Goal: Task Accomplishment & Management: Use online tool/utility

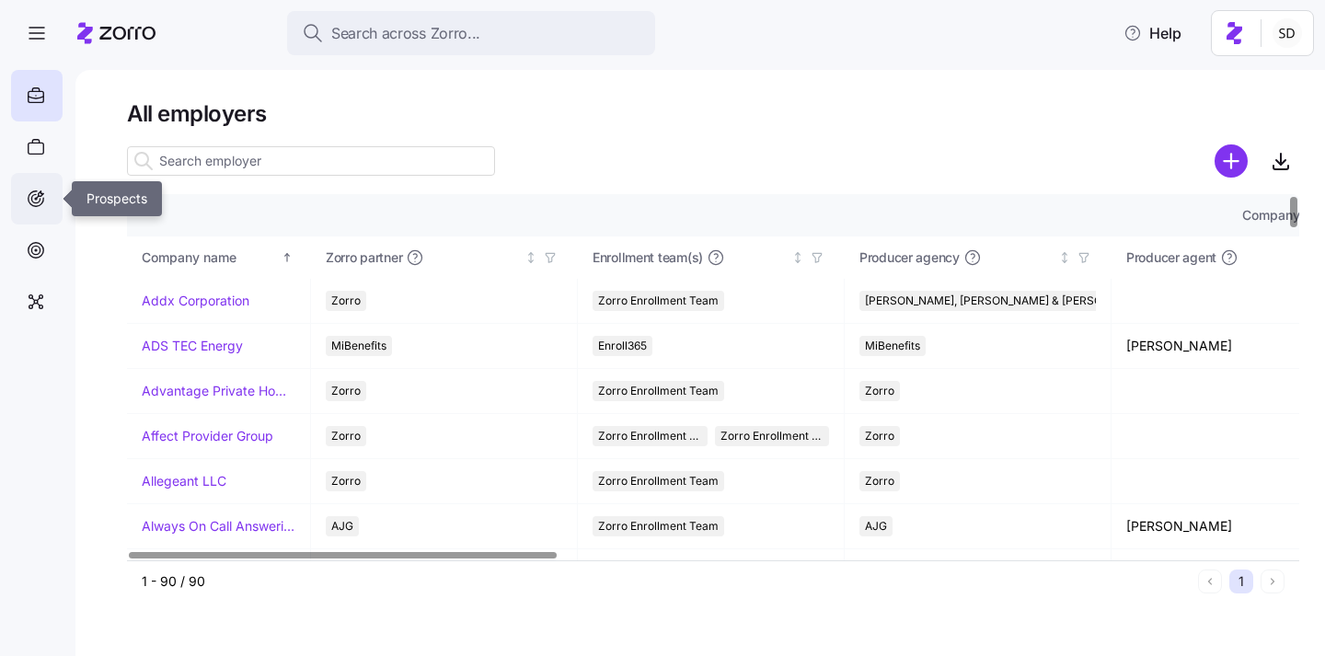
click at [31, 191] on icon at bounding box center [37, 199] width 16 height 16
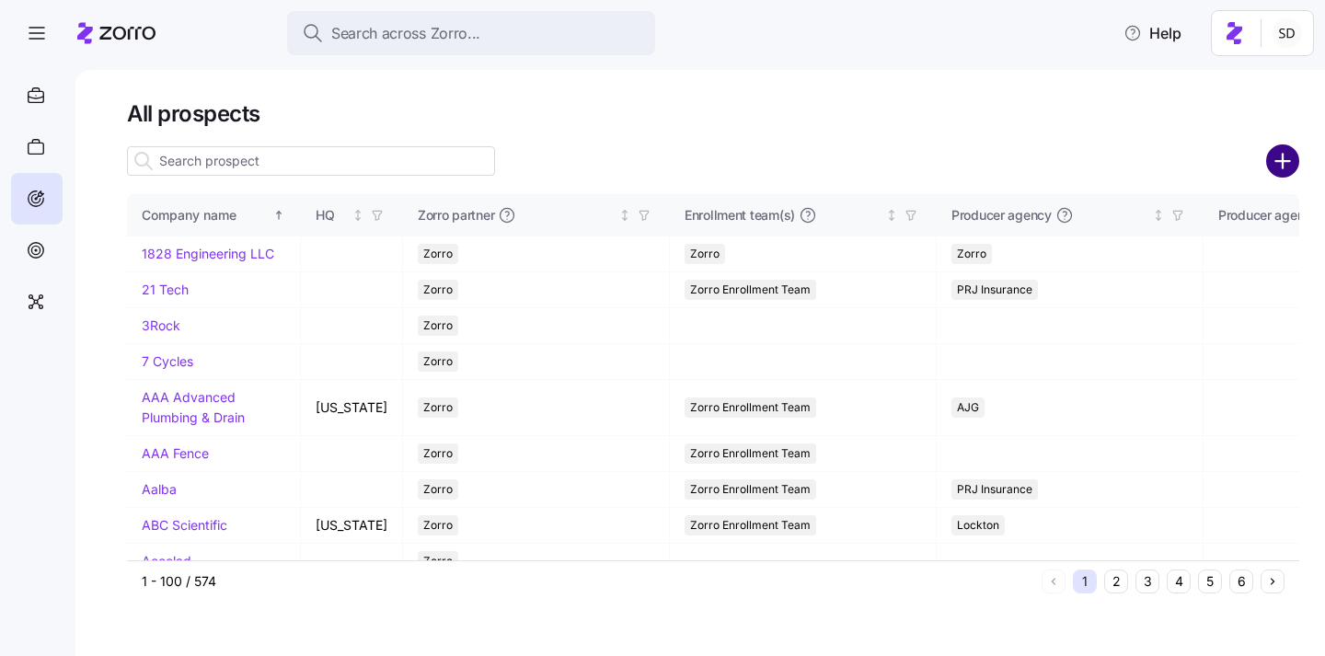
click at [1285, 157] on circle "add icon" at bounding box center [1283, 161] width 30 height 30
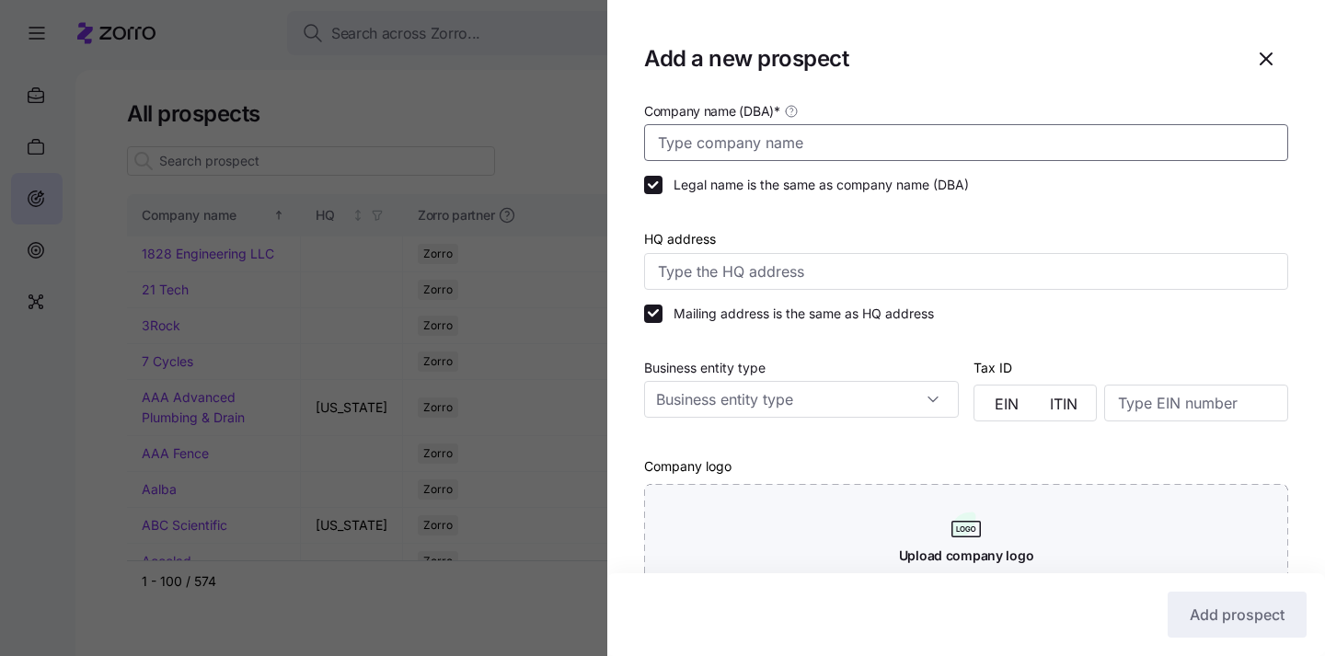
click at [874, 151] on input "Company name (DBA) *" at bounding box center [966, 142] width 644 height 37
type input "m"
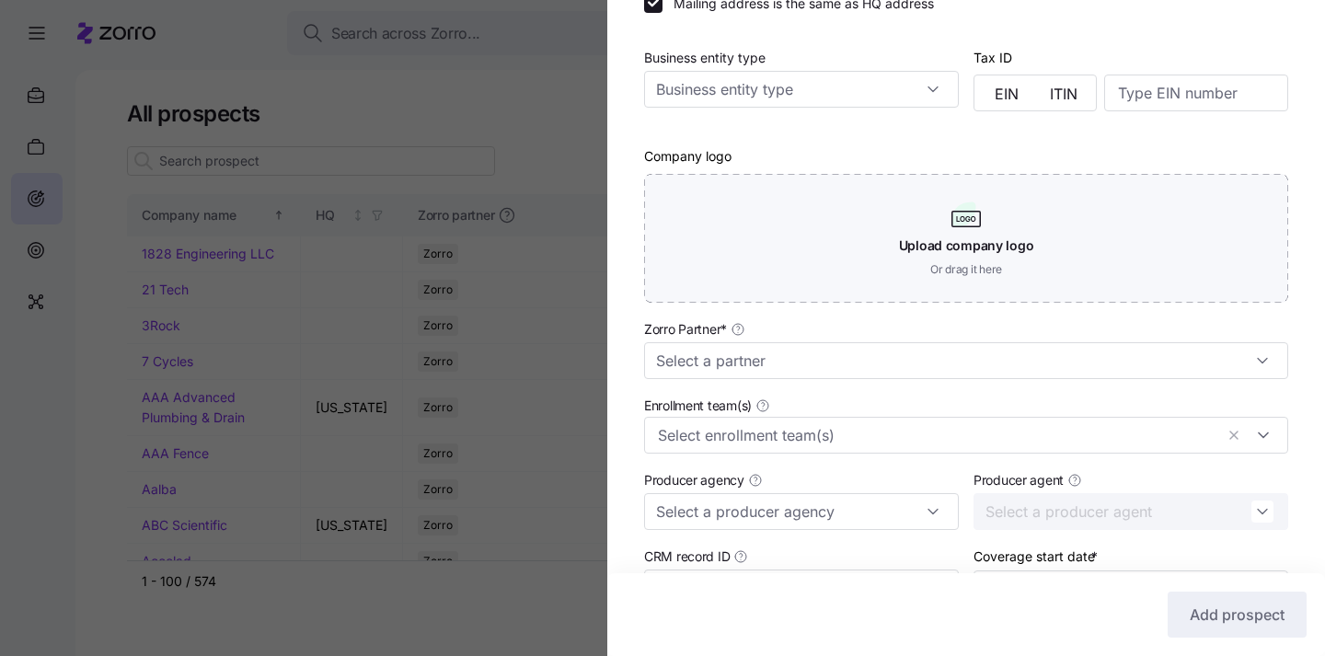
scroll to position [376, 0]
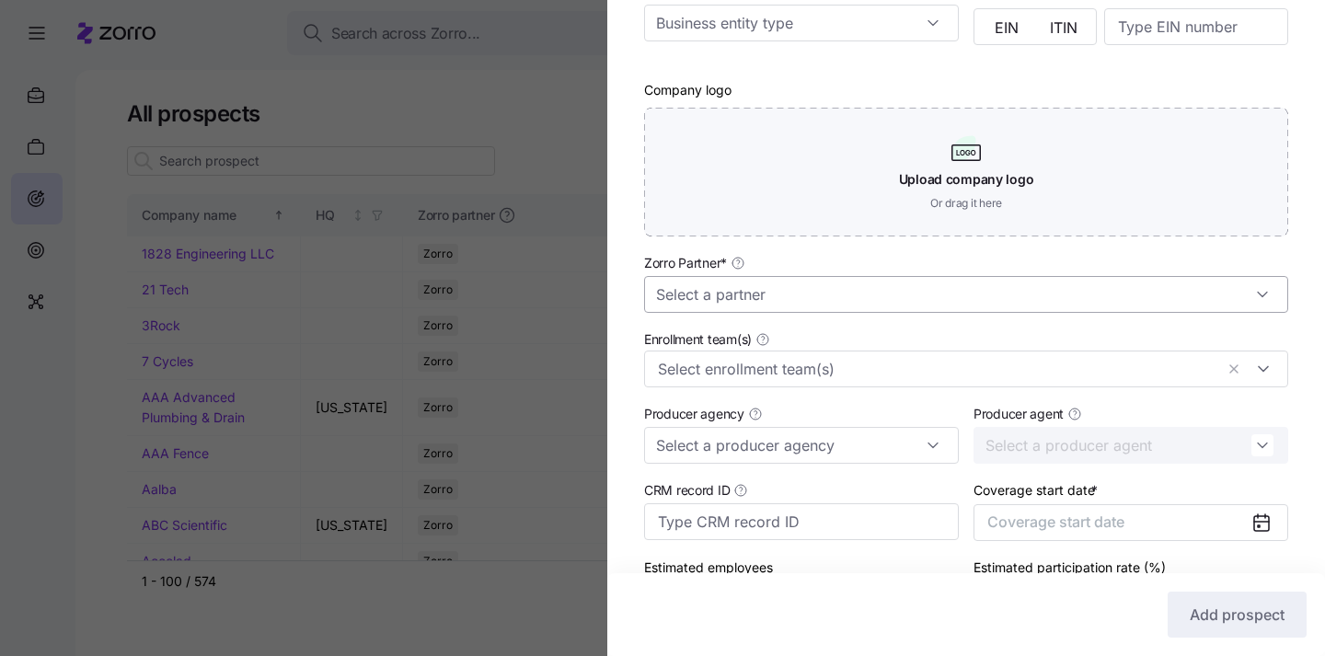
type input "[GEOGRAPHIC_DATA]"
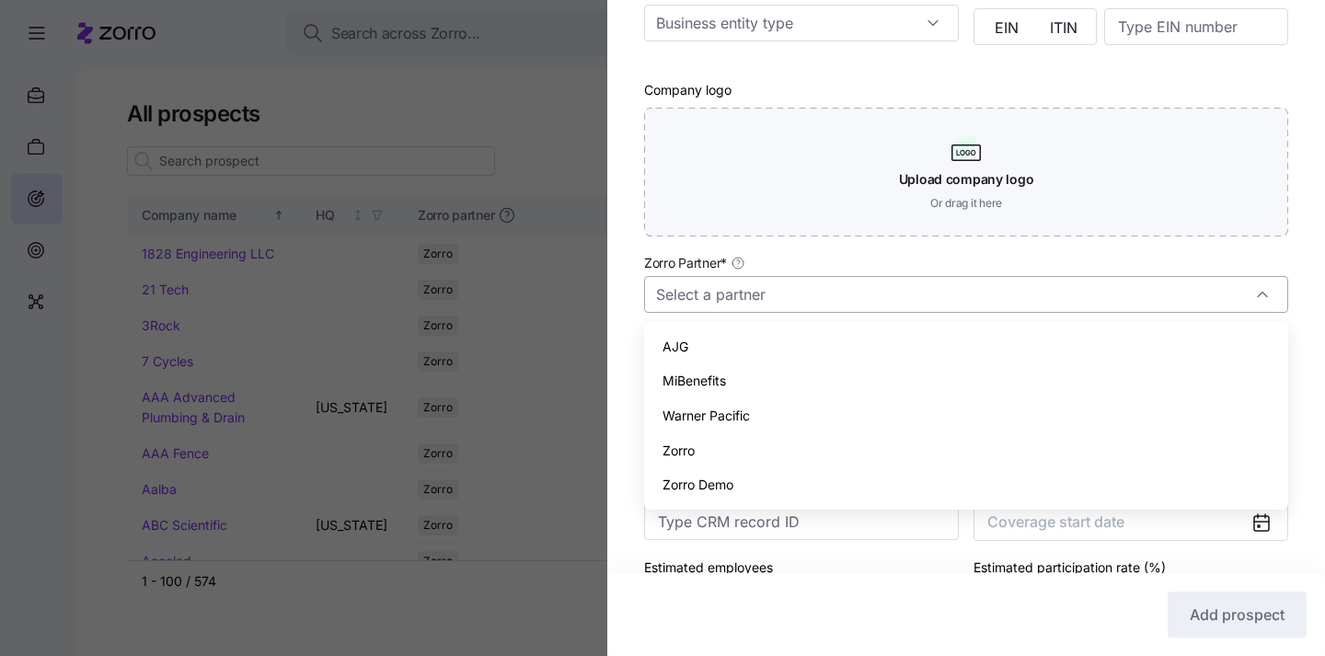
click at [817, 301] on input "Zorro Partner *" at bounding box center [966, 294] width 644 height 37
click at [768, 457] on div "Zorro" at bounding box center [965, 450] width 629 height 35
type input "Zorro"
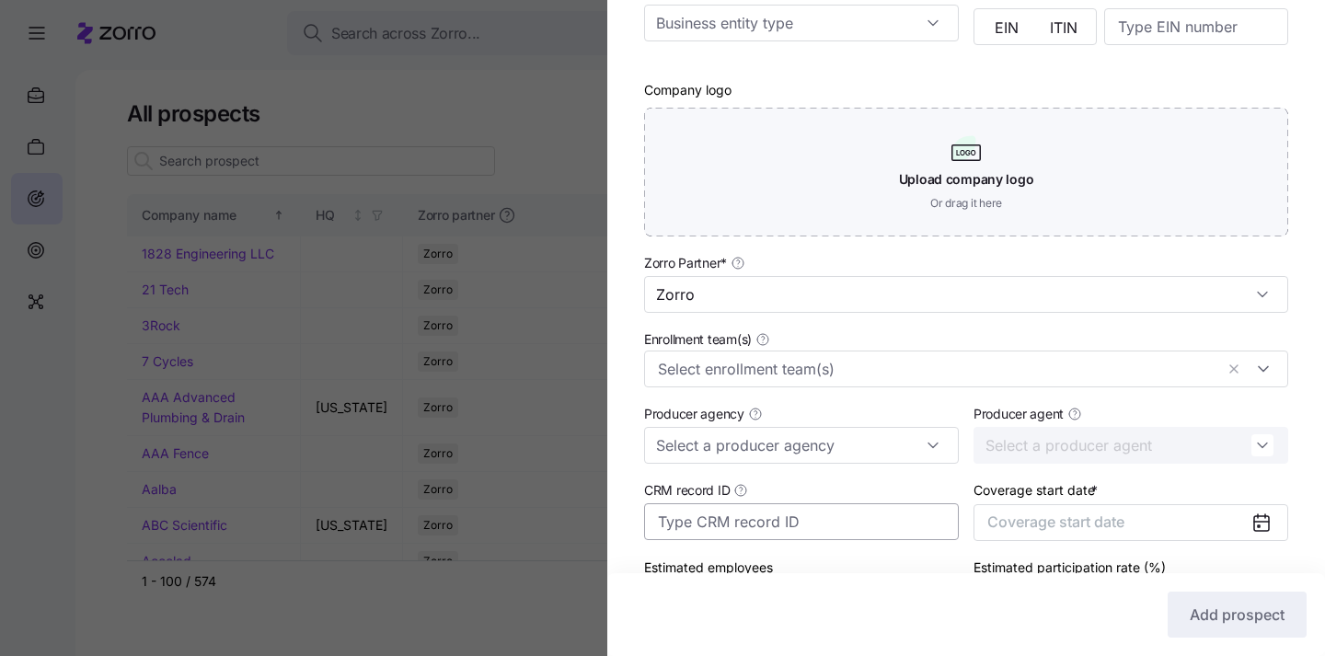
scroll to position [504, 0]
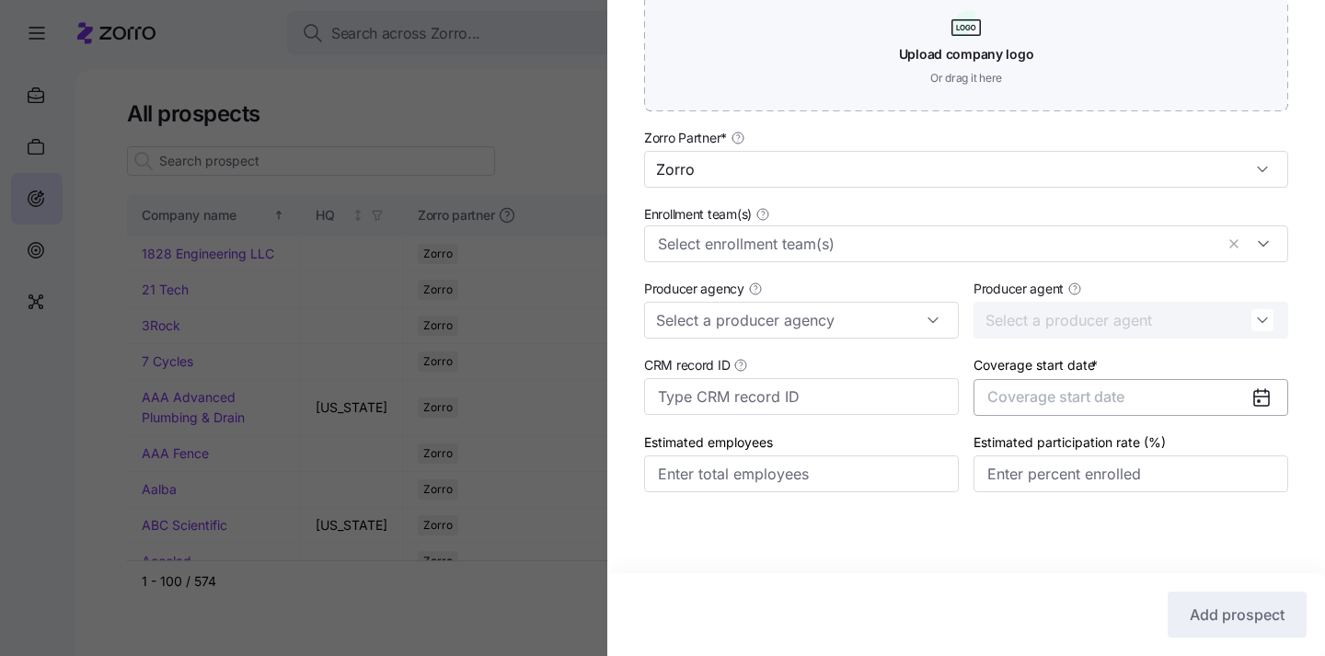
click at [1085, 396] on span "Coverage start date" at bounding box center [1055, 396] width 137 height 18
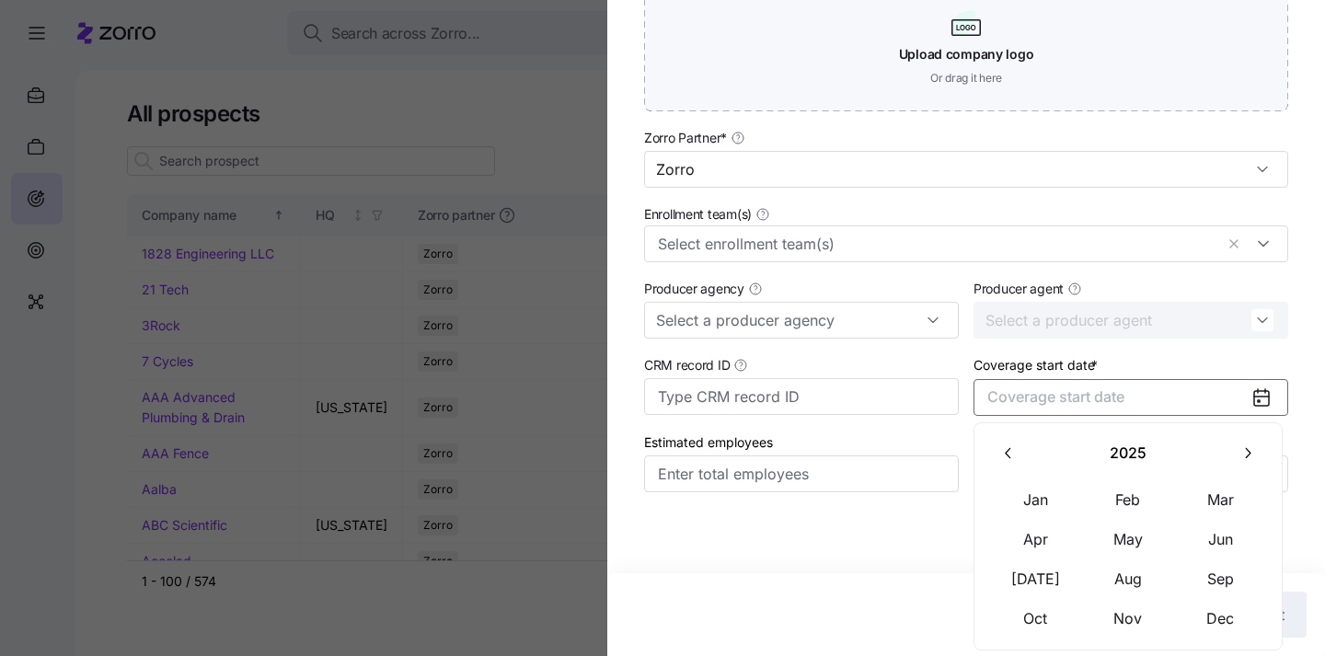
click at [1250, 453] on icon "button" at bounding box center [1248, 453] width 6 height 10
click at [1040, 504] on button "Jan" at bounding box center [1036, 499] width 92 height 39
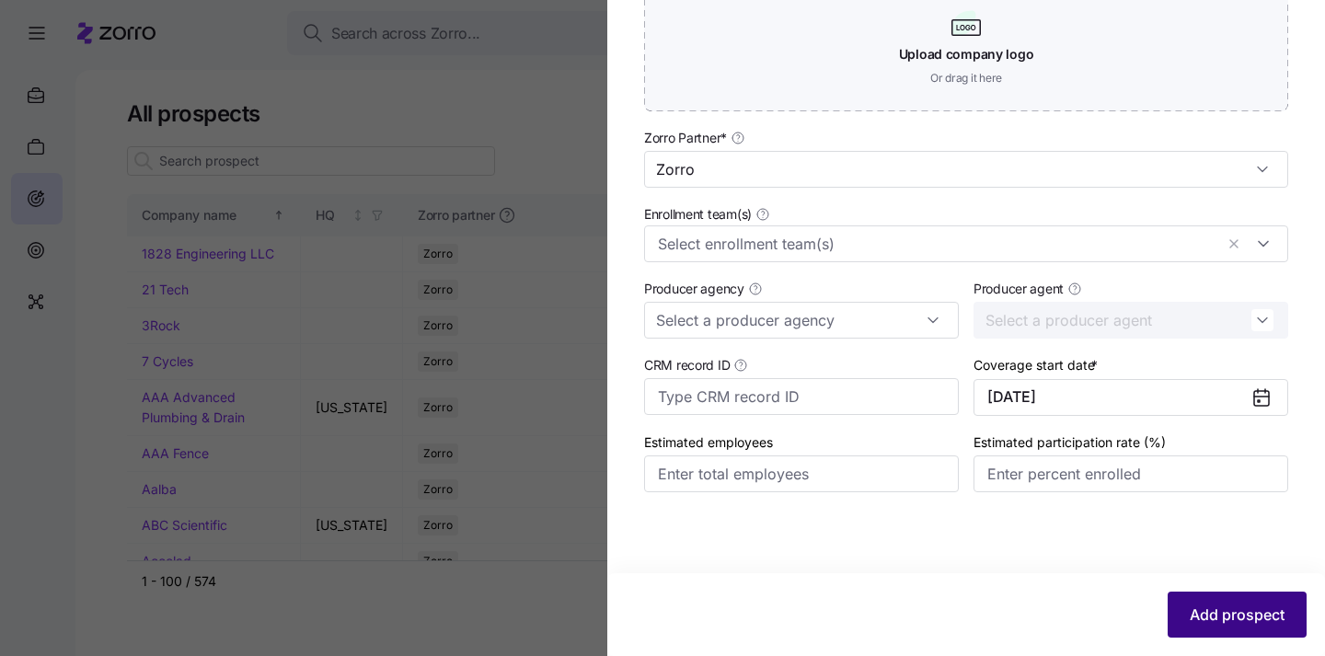
click at [1203, 614] on span "Add prospect" at bounding box center [1236, 614] width 95 height 22
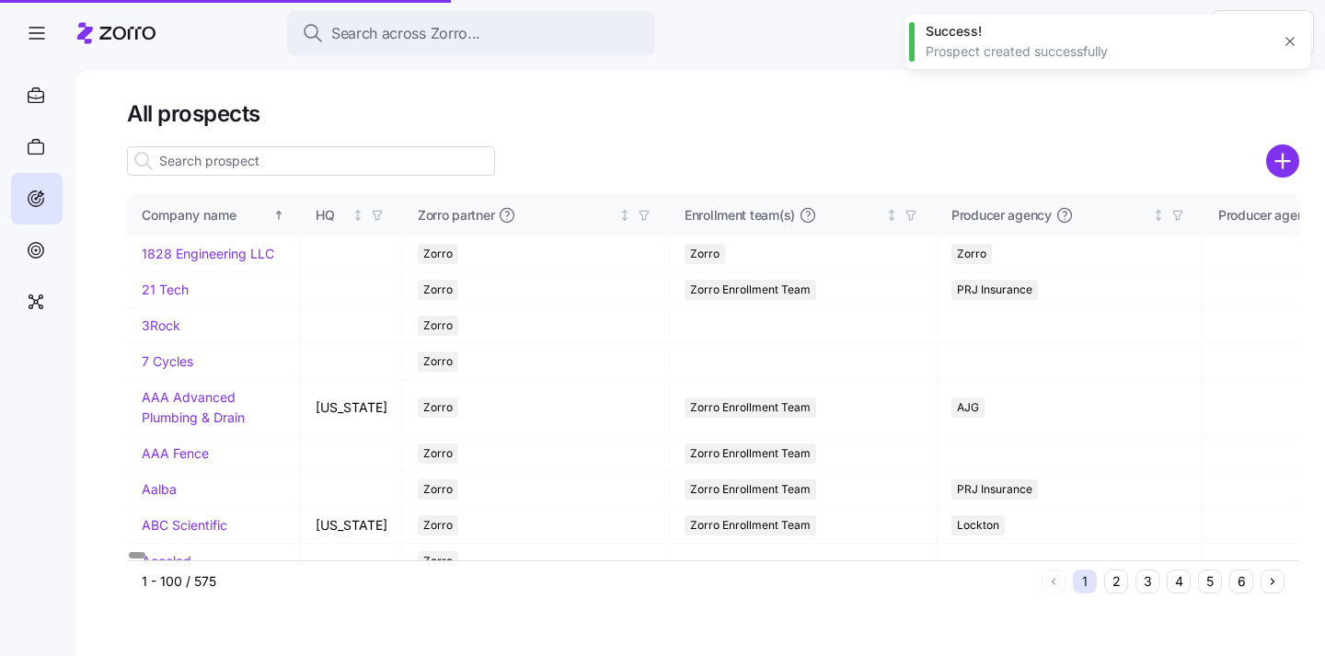
click at [348, 155] on input at bounding box center [311, 160] width 368 height 29
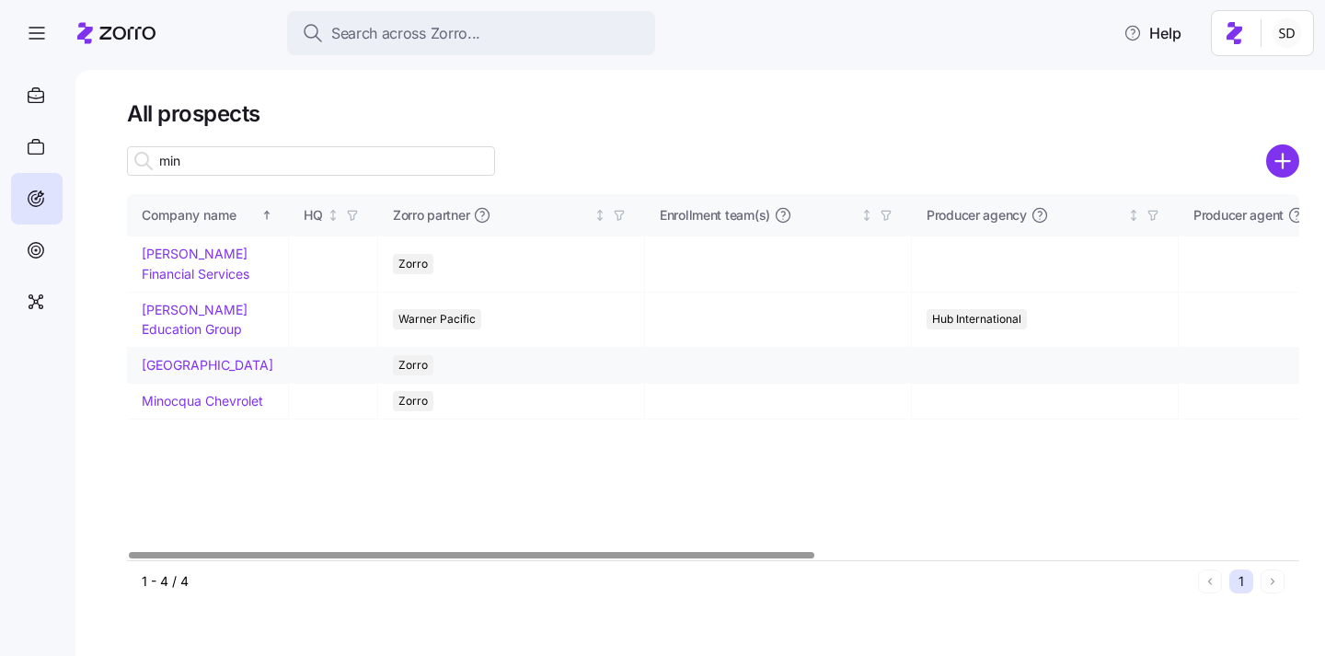
type input "min"
click at [159, 367] on link "[GEOGRAPHIC_DATA]" at bounding box center [208, 365] width 132 height 16
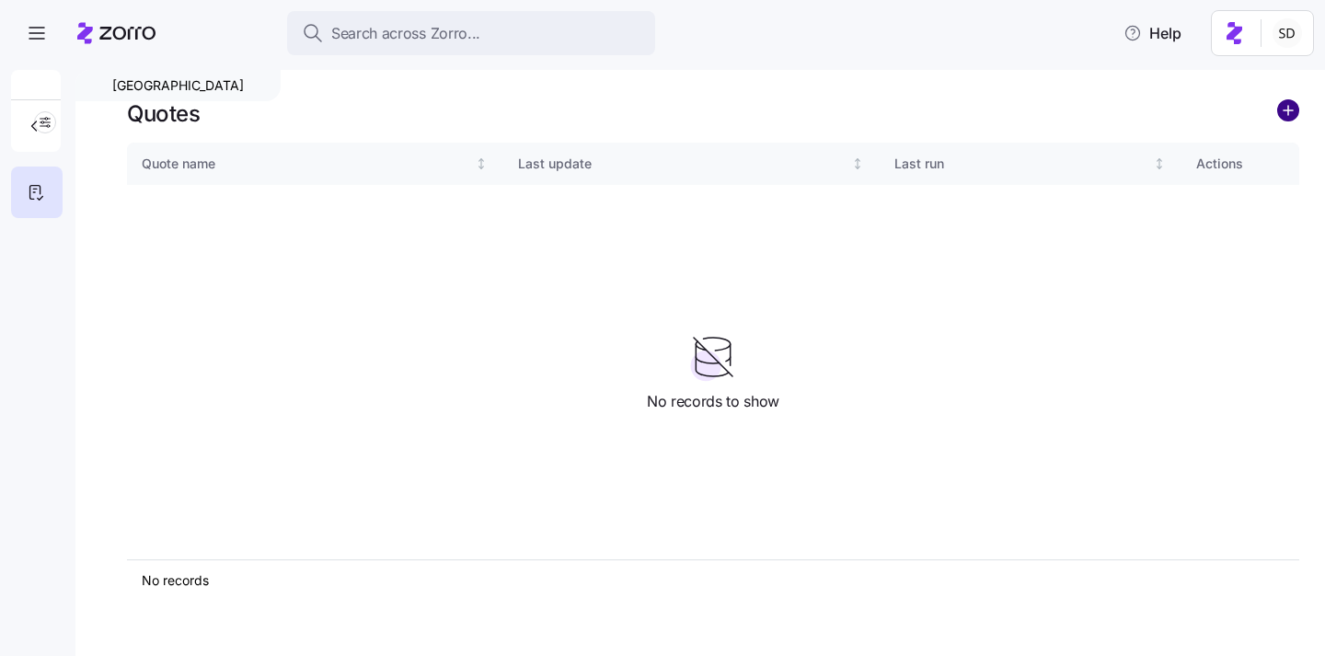
click at [1286, 109] on circle "add icon" at bounding box center [1288, 110] width 20 height 20
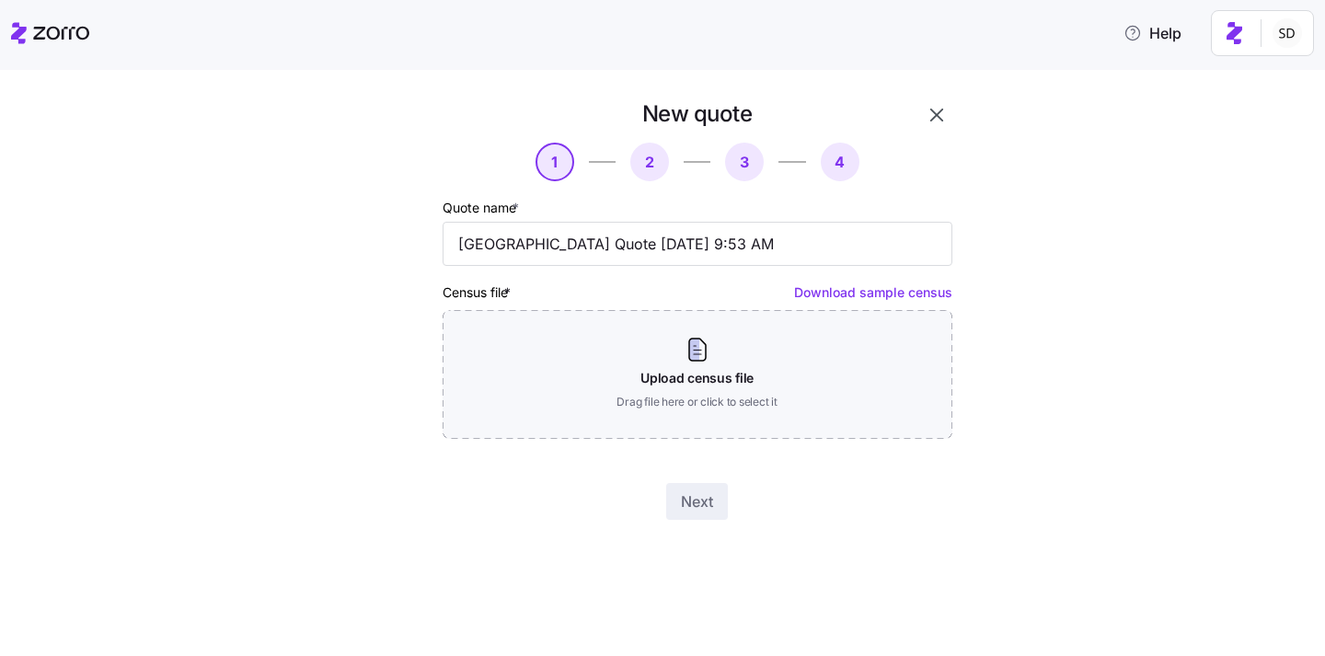
click at [1222, 594] on div "New quote 1 2 3 4 Quote name * [GEOGRAPHIC_DATA] Quote [DATE] 9:53 AM Census fi…" at bounding box center [662, 363] width 1325 height 586
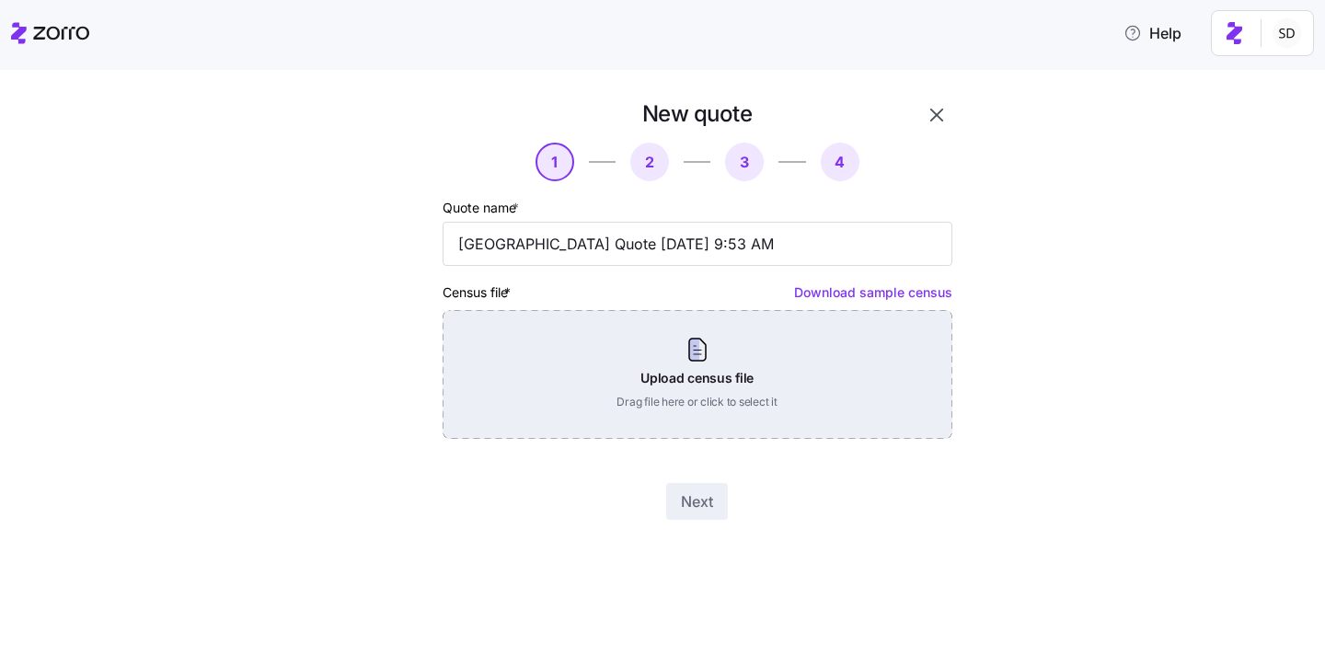
click at [681, 400] on div "Upload census file Drag file here or click to select it" at bounding box center [697, 374] width 510 height 129
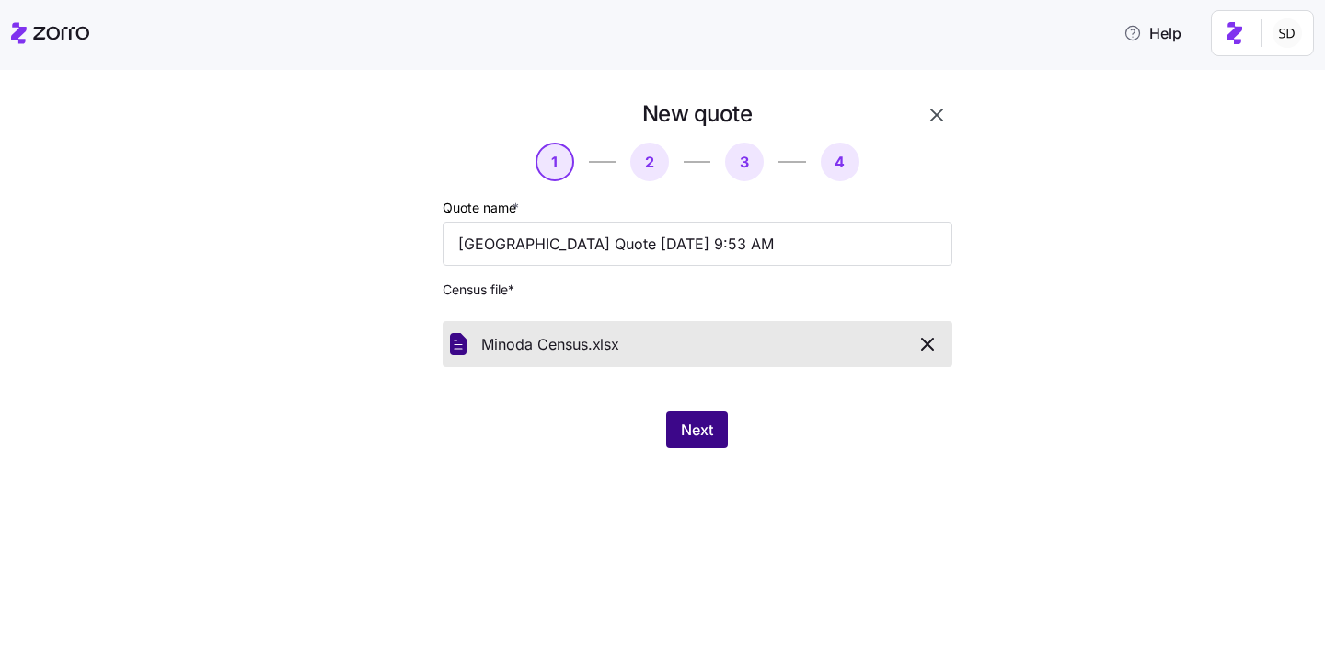
click at [693, 429] on span "Next" at bounding box center [697, 430] width 32 height 22
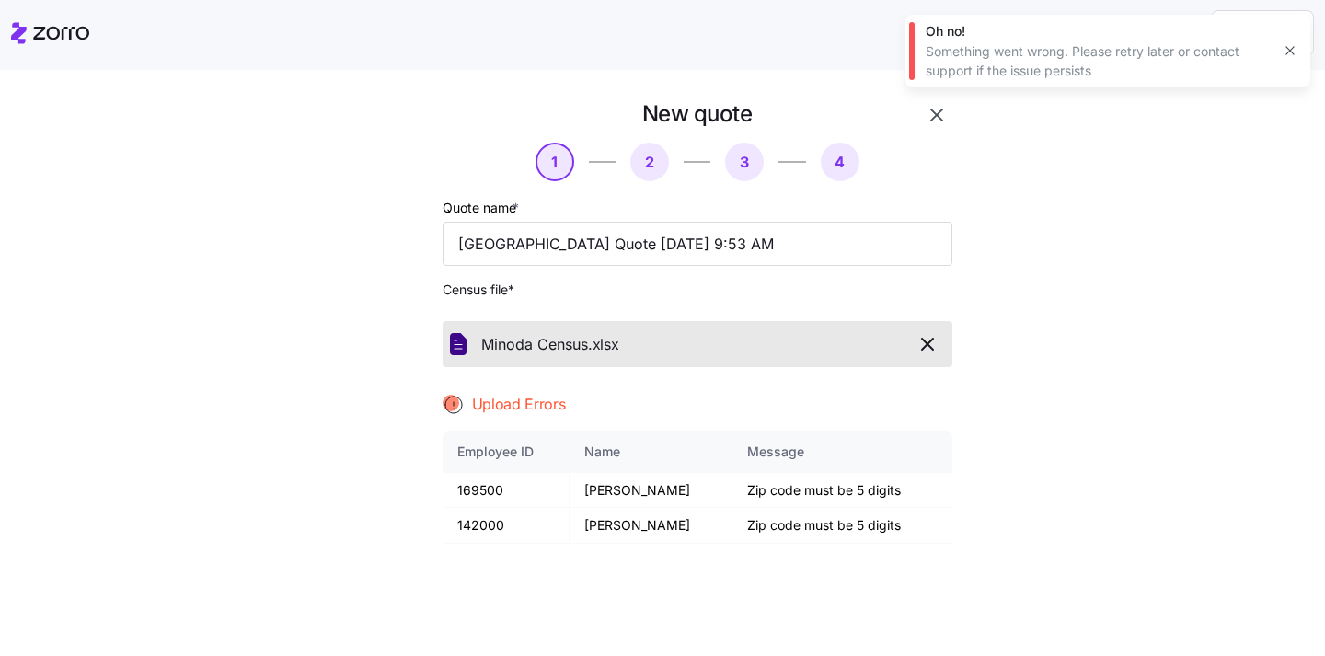
click at [931, 349] on icon "button" at bounding box center [927, 344] width 11 height 11
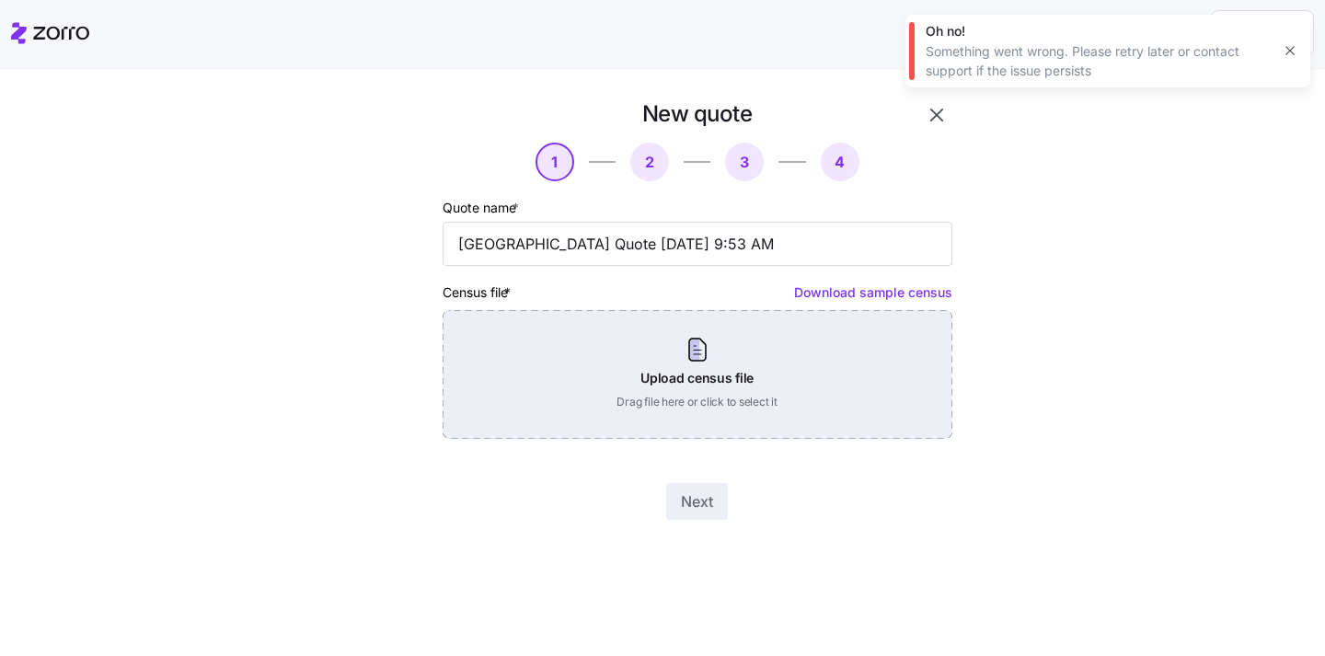
click at [700, 389] on div "Upload census file Drag file here or click to select it" at bounding box center [697, 374] width 510 height 129
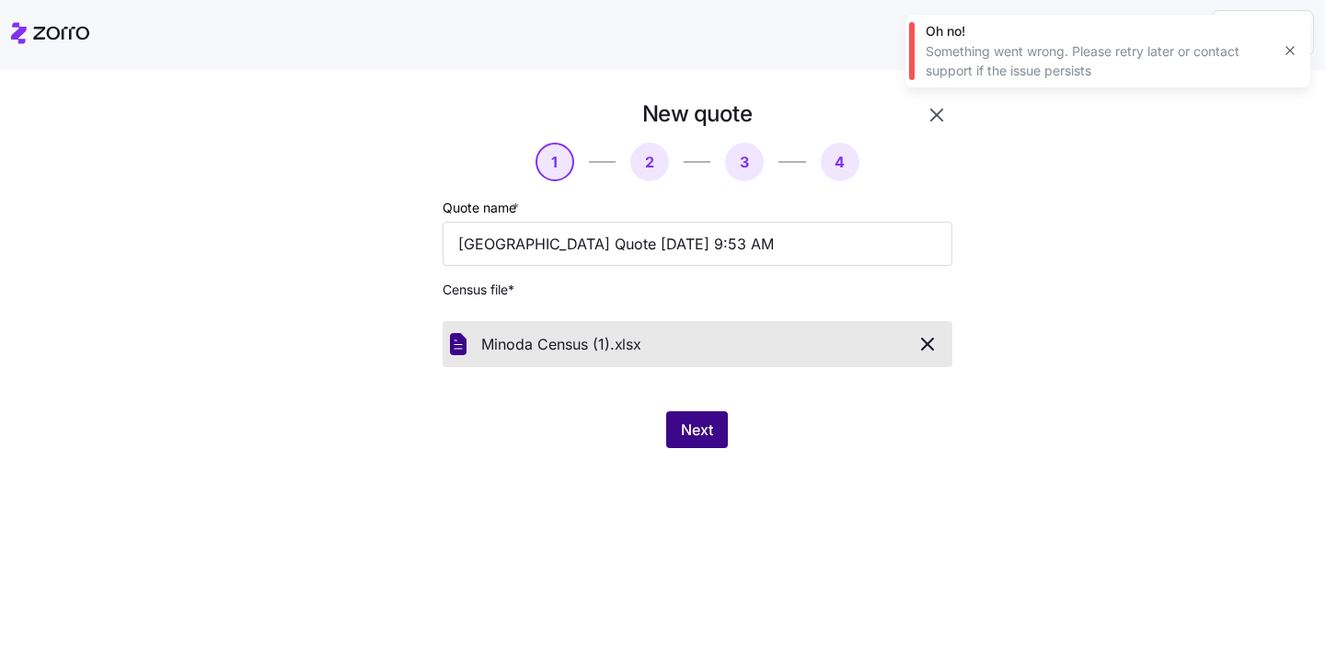
click at [687, 423] on span "Next" at bounding box center [697, 430] width 32 height 22
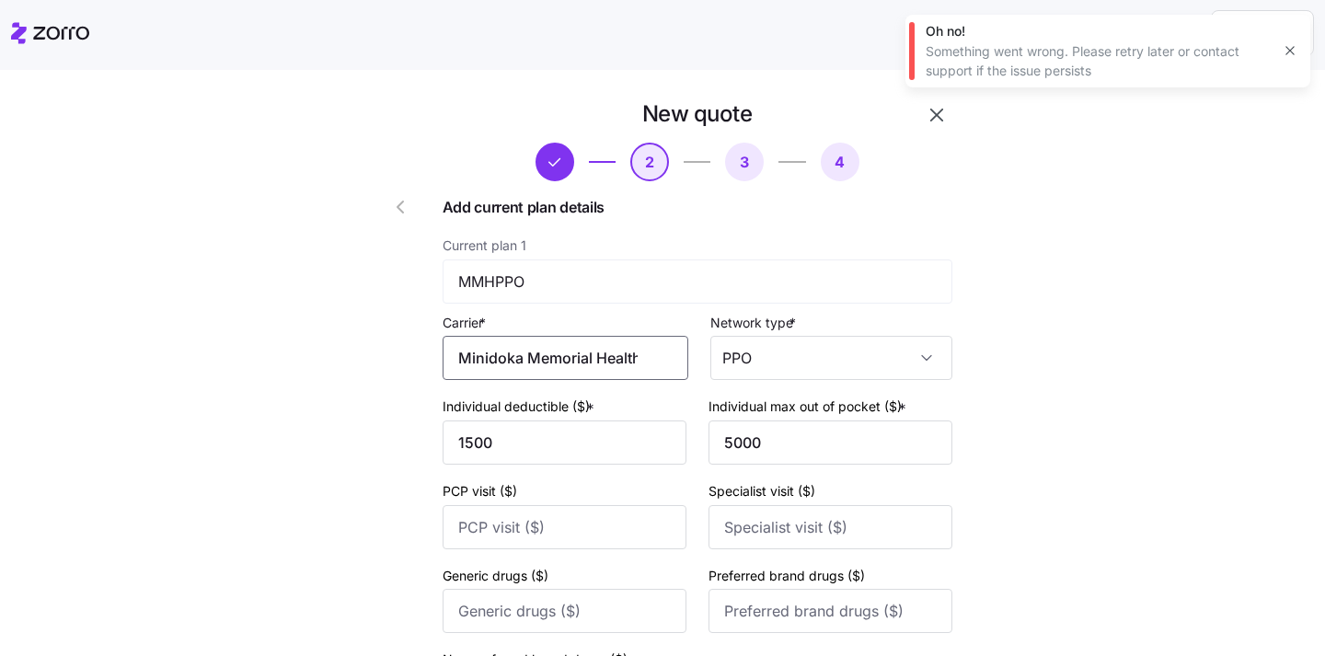
click at [648, 360] on input "Minidoka Memorial Health Plan" at bounding box center [565, 358] width 246 height 44
click at [621, 355] on input "Minidoka Memorial Health Plan" at bounding box center [565, 358] width 246 height 44
drag, startPoint x: 537, startPoint y: 359, endPoint x: 747, endPoint y: 359, distance: 209.7
click at [747, 359] on div "Carrier * Minidoka Memorial Health Plan Network type * PPO" at bounding box center [697, 346] width 510 height 70
click at [534, 348] on input "Minidoka" at bounding box center [565, 358] width 246 height 44
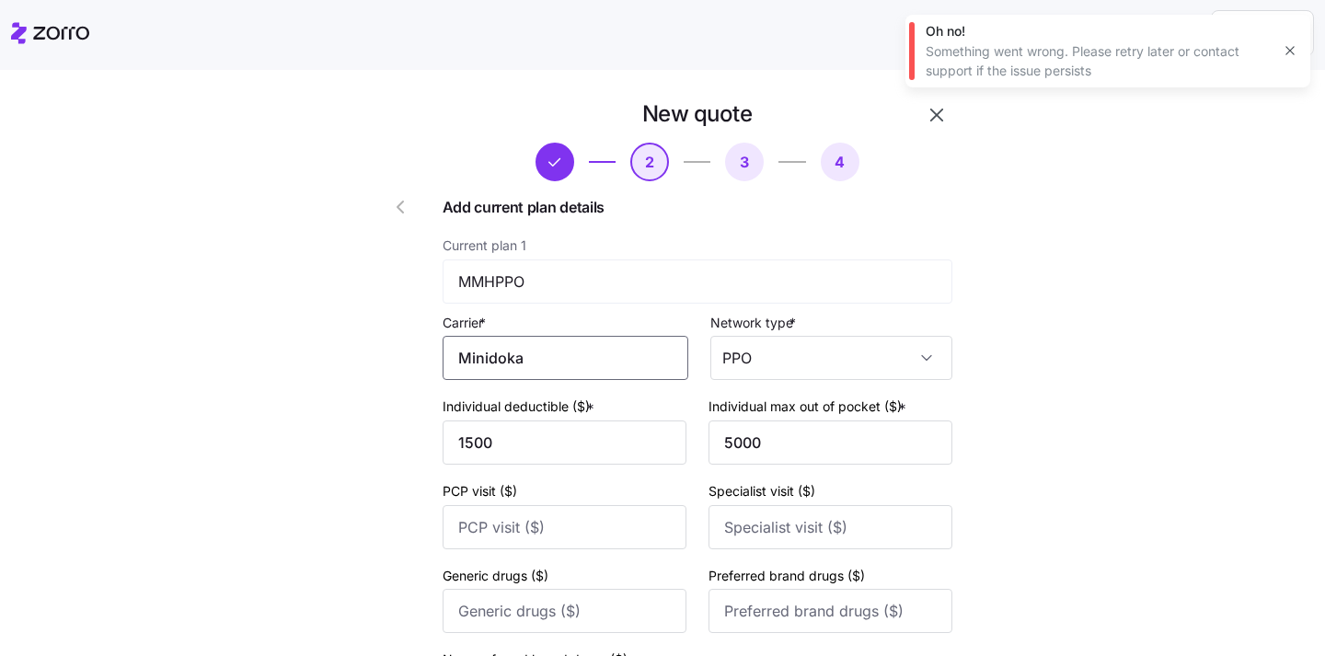
click at [534, 355] on input "Minidoka" at bounding box center [565, 358] width 246 height 44
type input "Minidoka Memorial Health Plan"
click at [378, 372] on div at bounding box center [382, 466] width 105 height 748
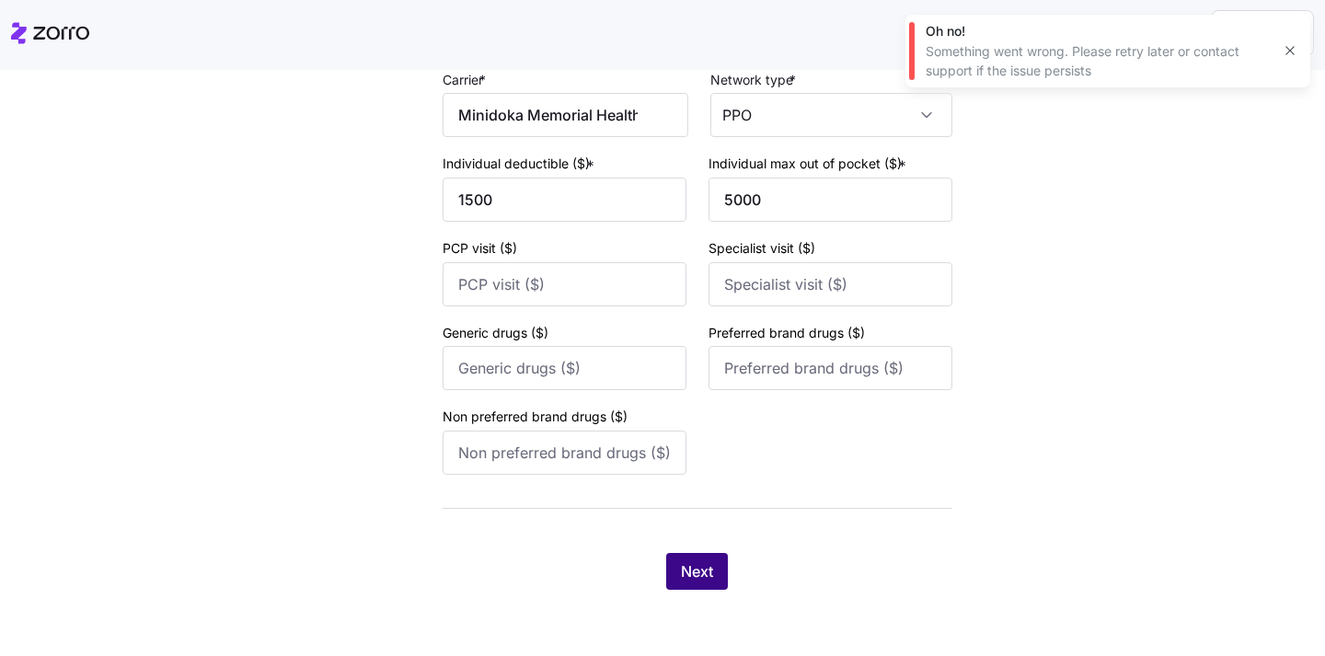
click at [694, 574] on span "Next" at bounding box center [697, 571] width 32 height 22
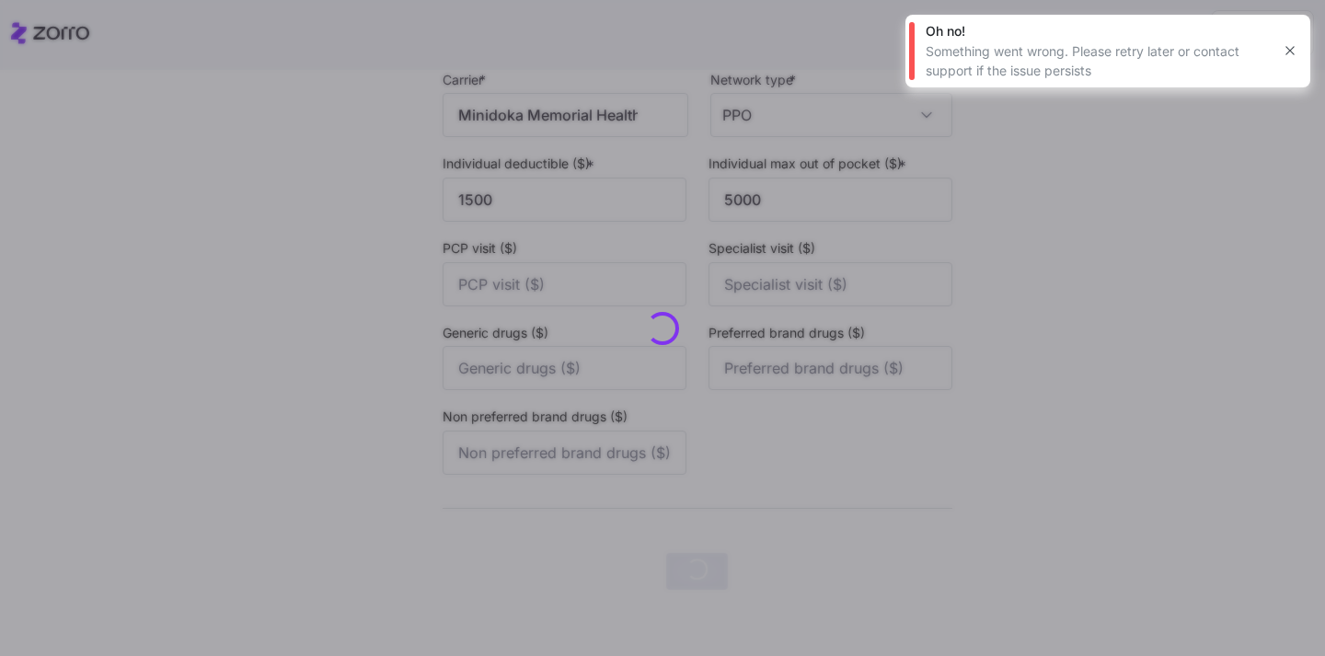
scroll to position [0, 0]
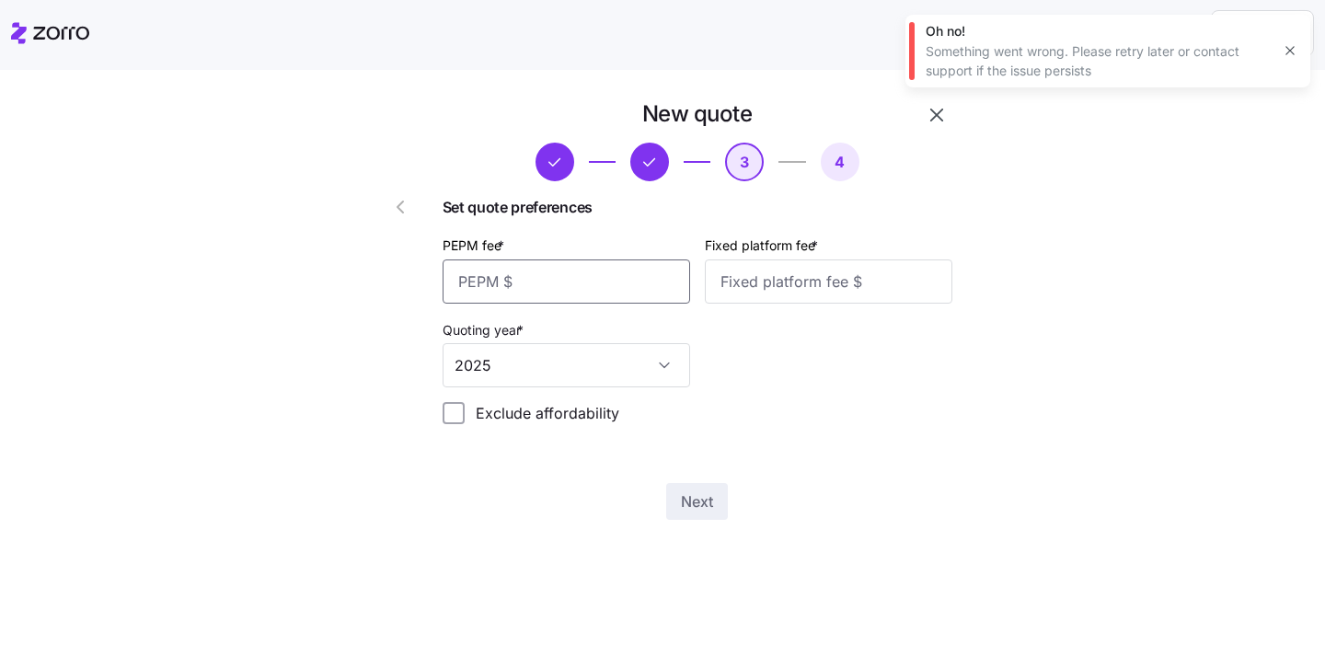
click at [543, 284] on input "PEPM fee *" at bounding box center [565, 281] width 247 height 44
type input "50"
click at [794, 286] on input "Fixed platform fee *" at bounding box center [828, 281] width 247 height 44
type input "100"
click at [697, 499] on span "Next" at bounding box center [697, 501] width 32 height 22
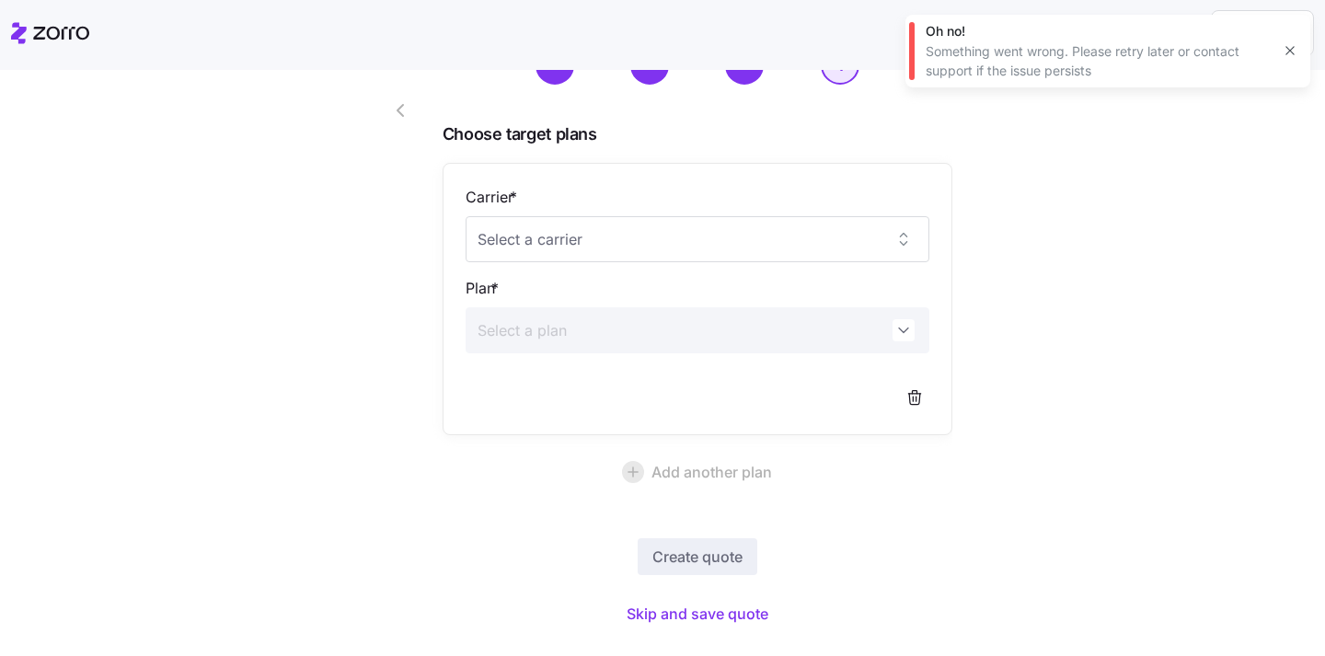
scroll to position [98, 0]
click at [701, 613] on span "Skip and save quote" at bounding box center [697, 612] width 142 height 22
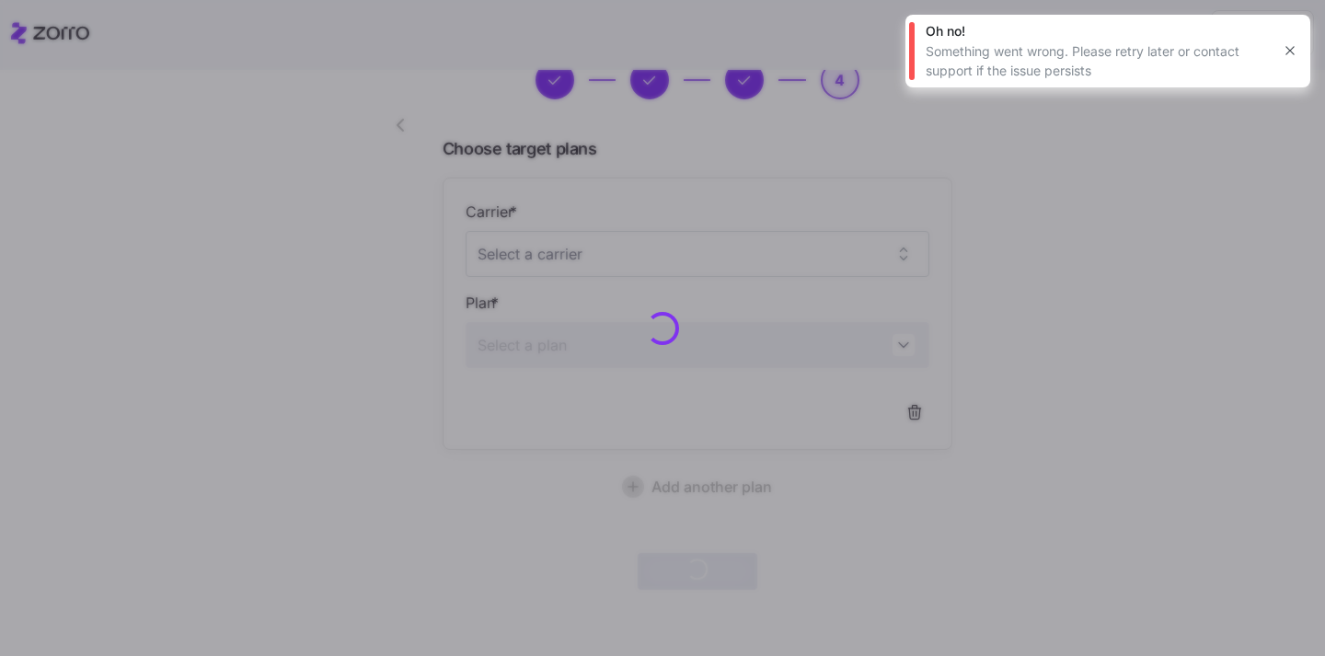
scroll to position [81, 0]
click at [1290, 48] on icon "button" at bounding box center [1289, 50] width 15 height 15
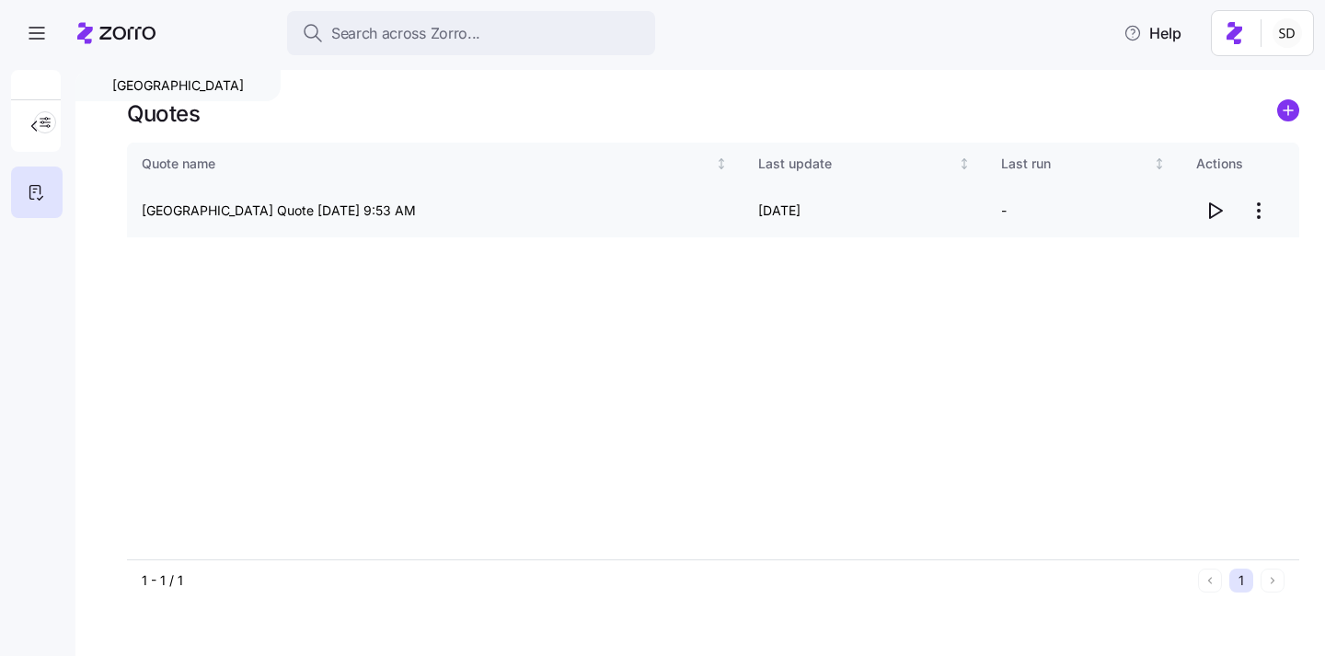
click at [1207, 209] on icon "button" at bounding box center [1214, 211] width 22 height 22
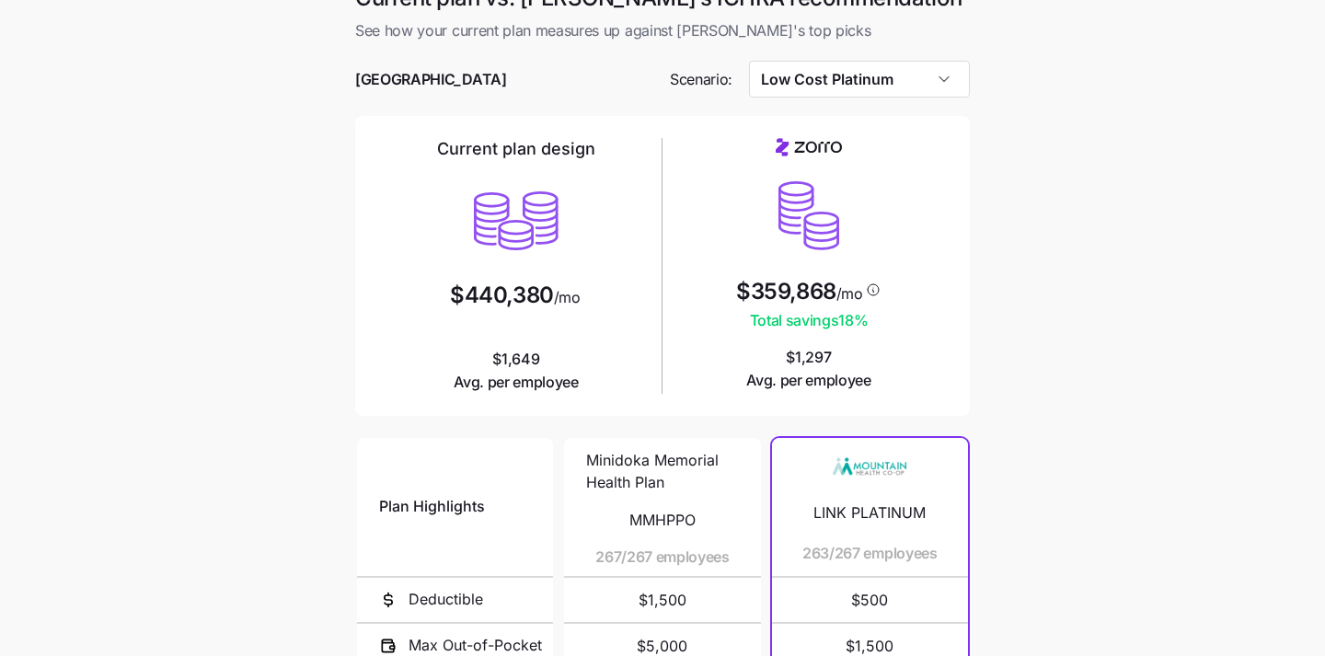
scroll to position [24, 0]
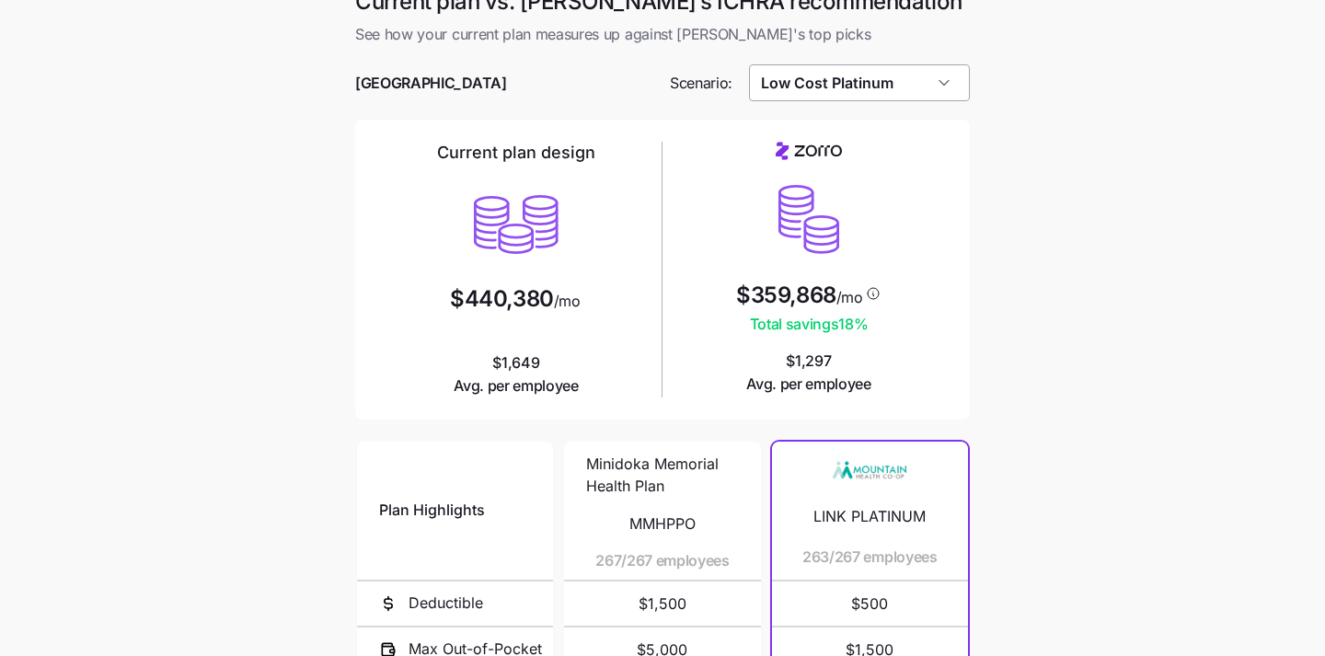
click at [939, 78] on input "Low Cost Platinum" at bounding box center [860, 82] width 222 height 37
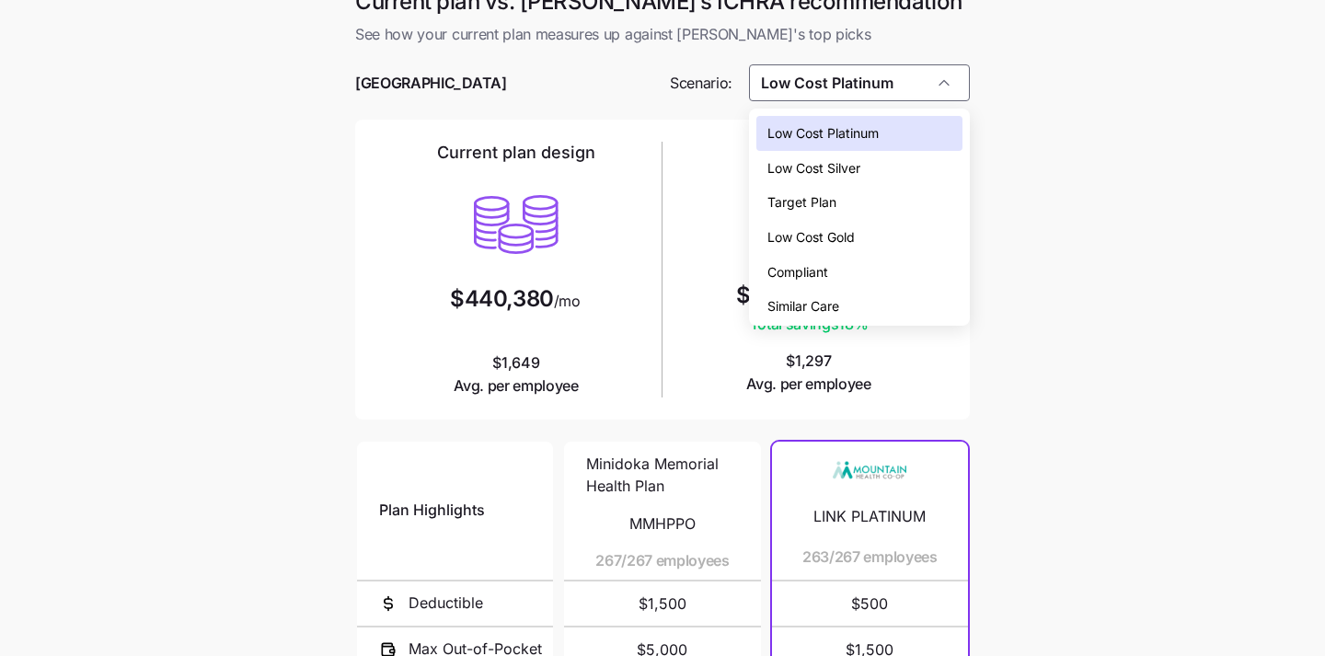
click at [892, 173] on div "Low Cost Silver" at bounding box center [859, 168] width 207 height 35
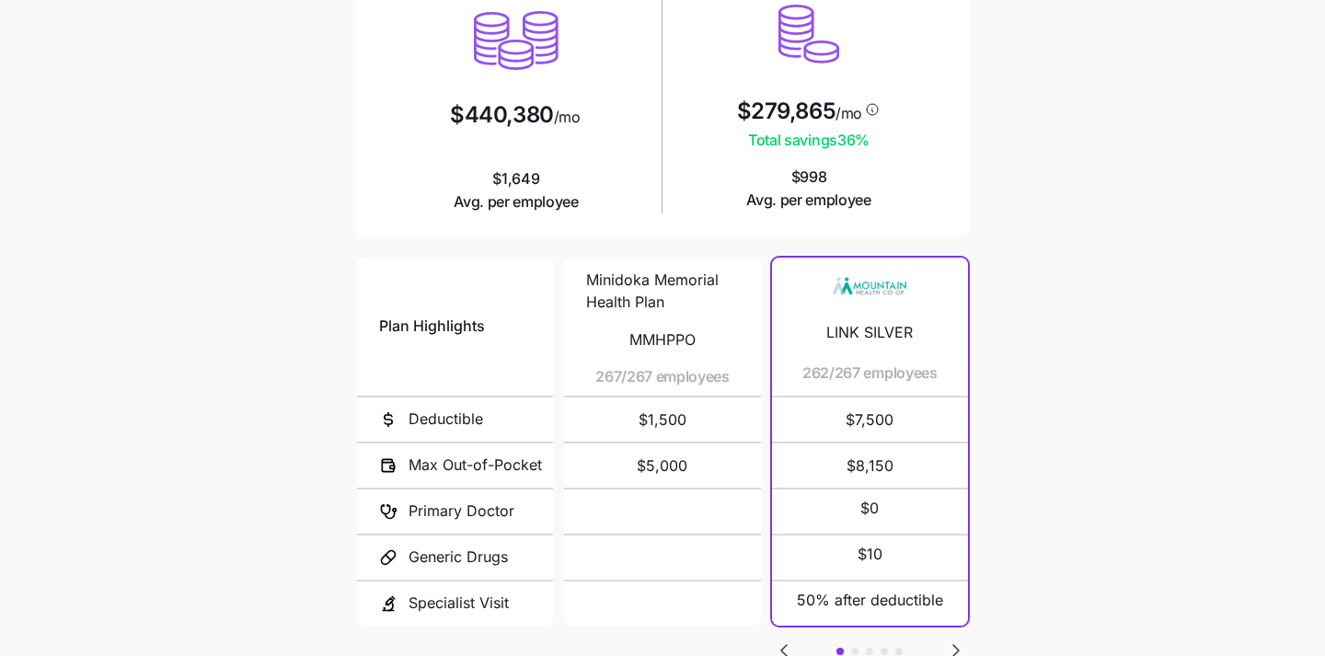
scroll to position [0, 0]
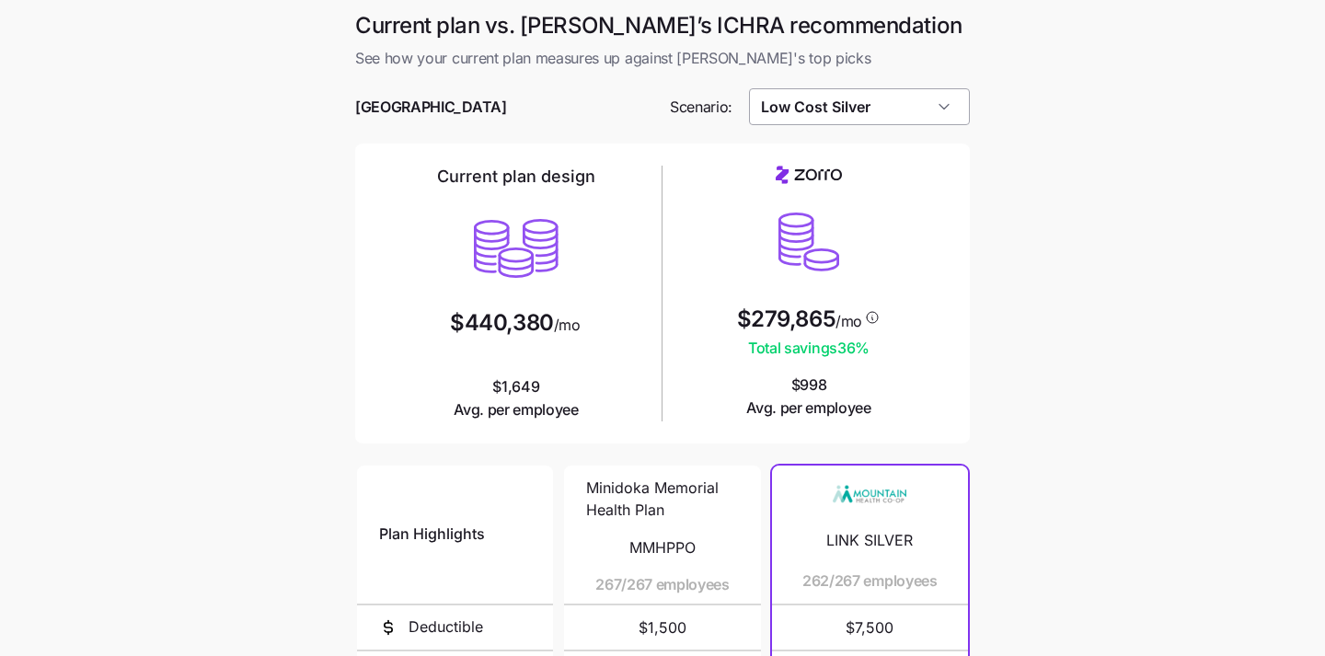
click at [896, 111] on input "Low Cost Silver" at bounding box center [860, 106] width 222 height 37
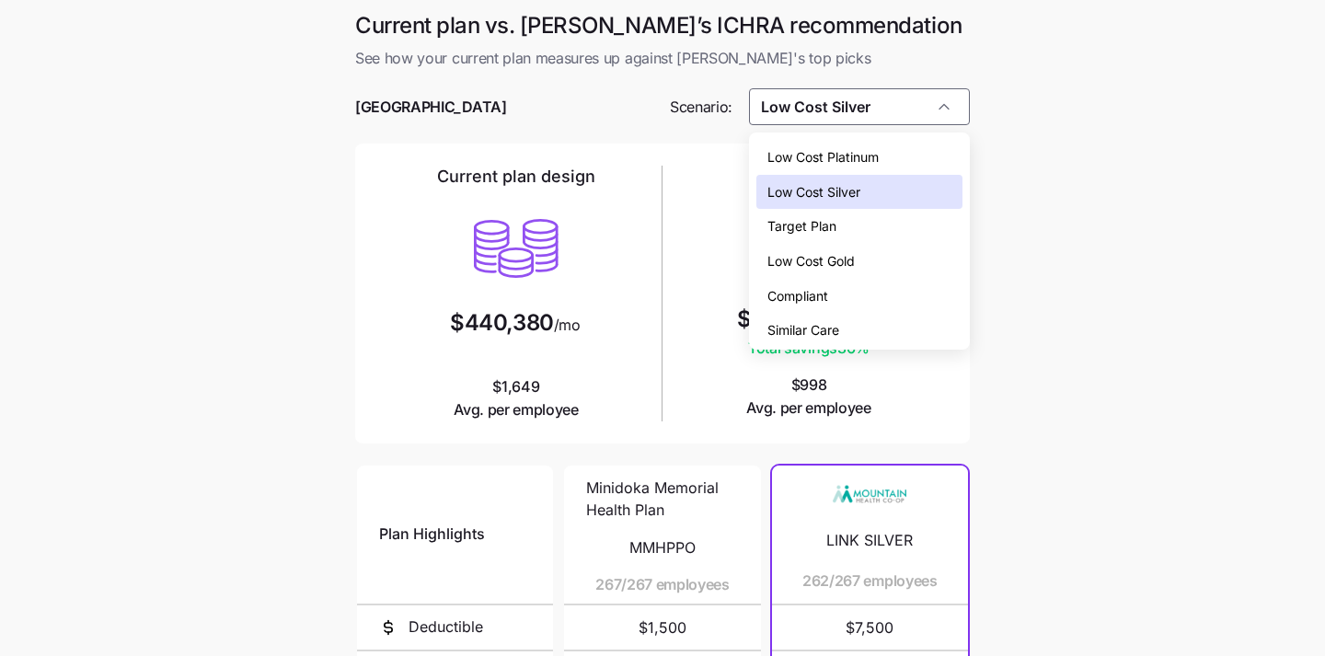
click at [905, 254] on div "Low Cost Gold" at bounding box center [859, 261] width 207 height 35
type input "Low Cost Gold"
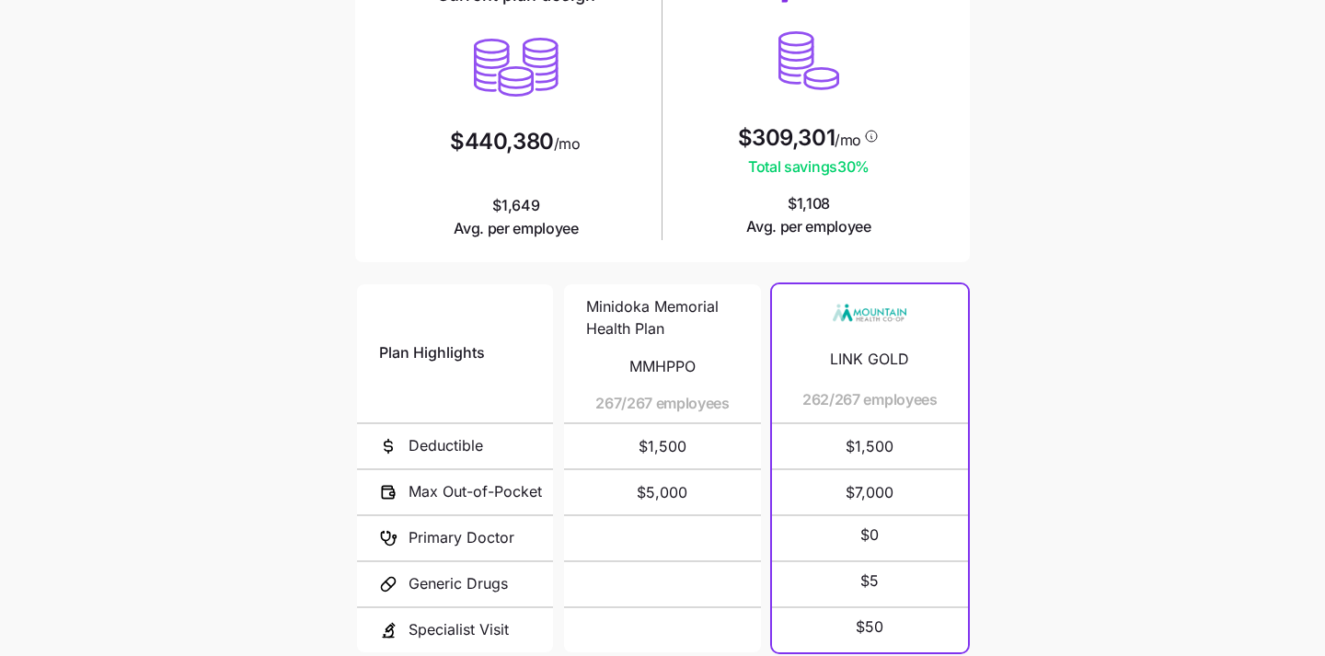
scroll to position [348, 0]
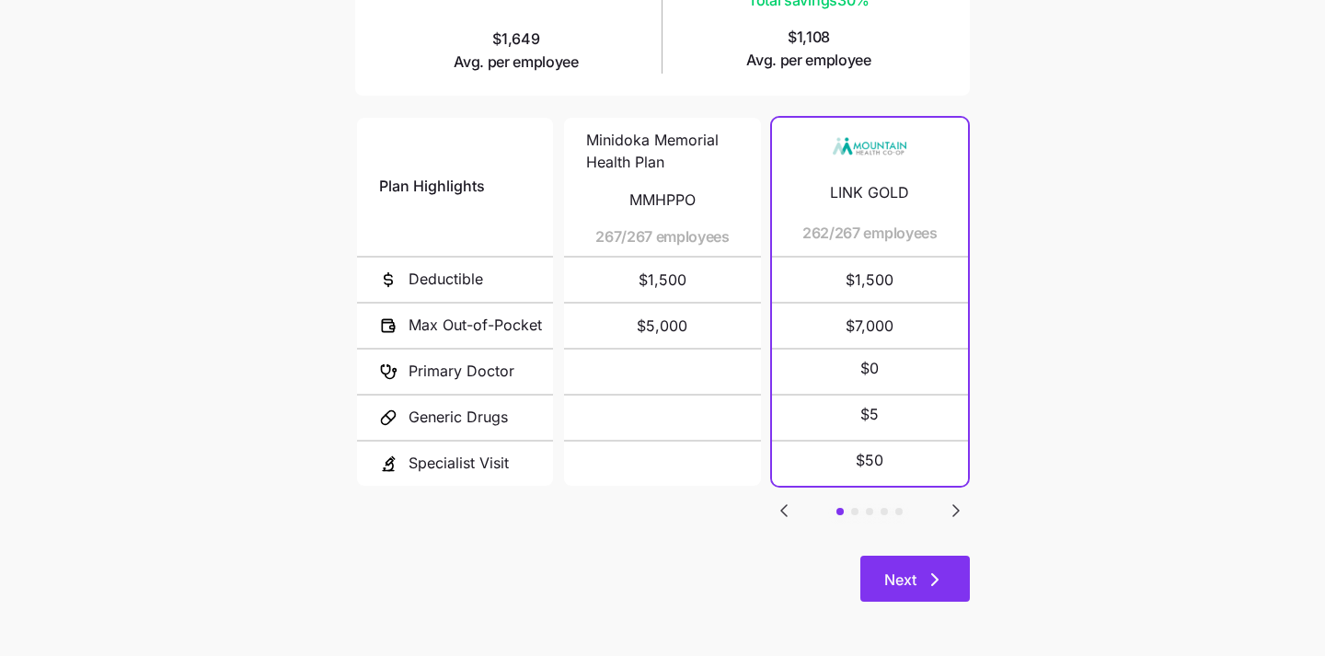
click at [908, 582] on span "Next" at bounding box center [900, 579] width 32 height 22
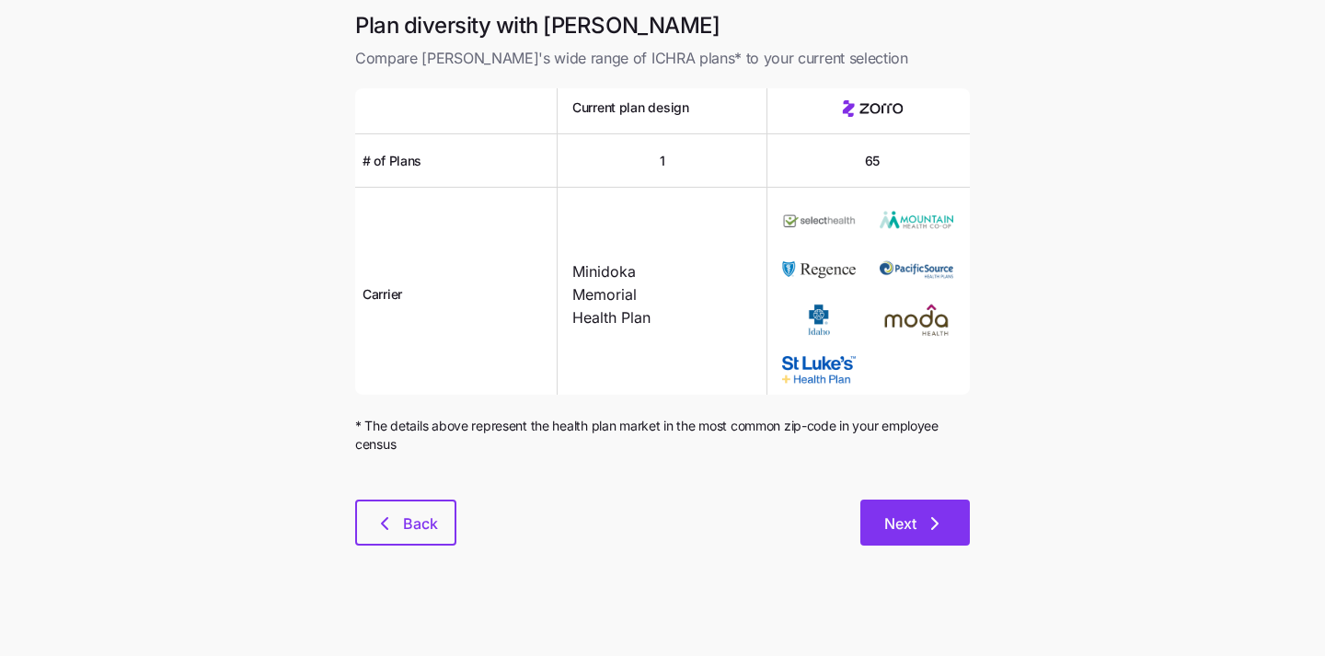
click at [902, 525] on span "Next" at bounding box center [900, 523] width 32 height 22
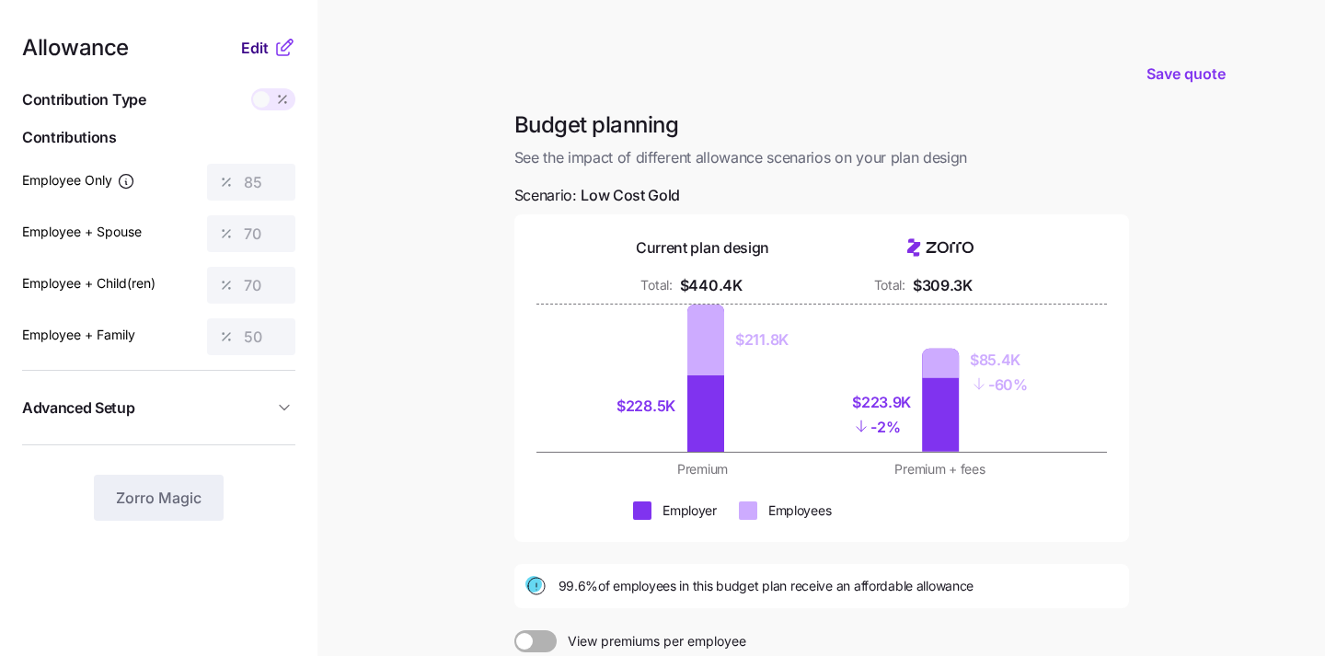
click at [255, 50] on span "Edit" at bounding box center [255, 48] width 28 height 22
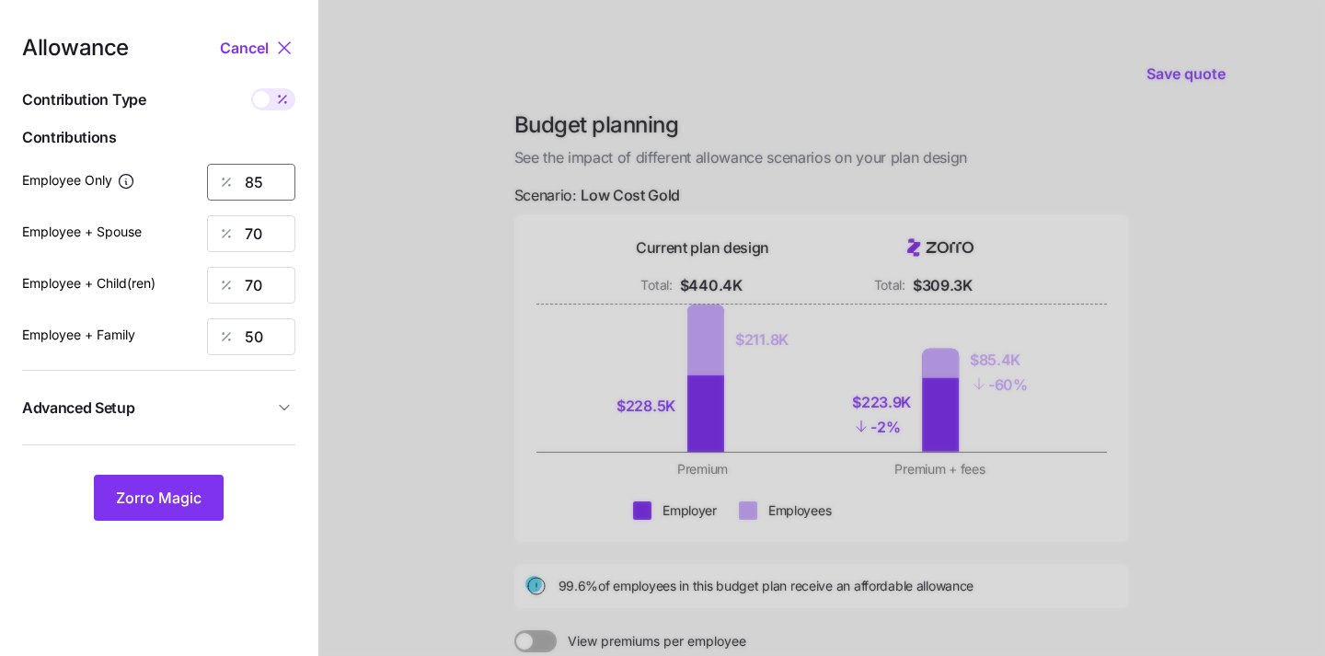
click at [263, 187] on input "85" at bounding box center [251, 182] width 88 height 37
type input "50"
click at [249, 232] on input "70" at bounding box center [251, 233] width 88 height 37
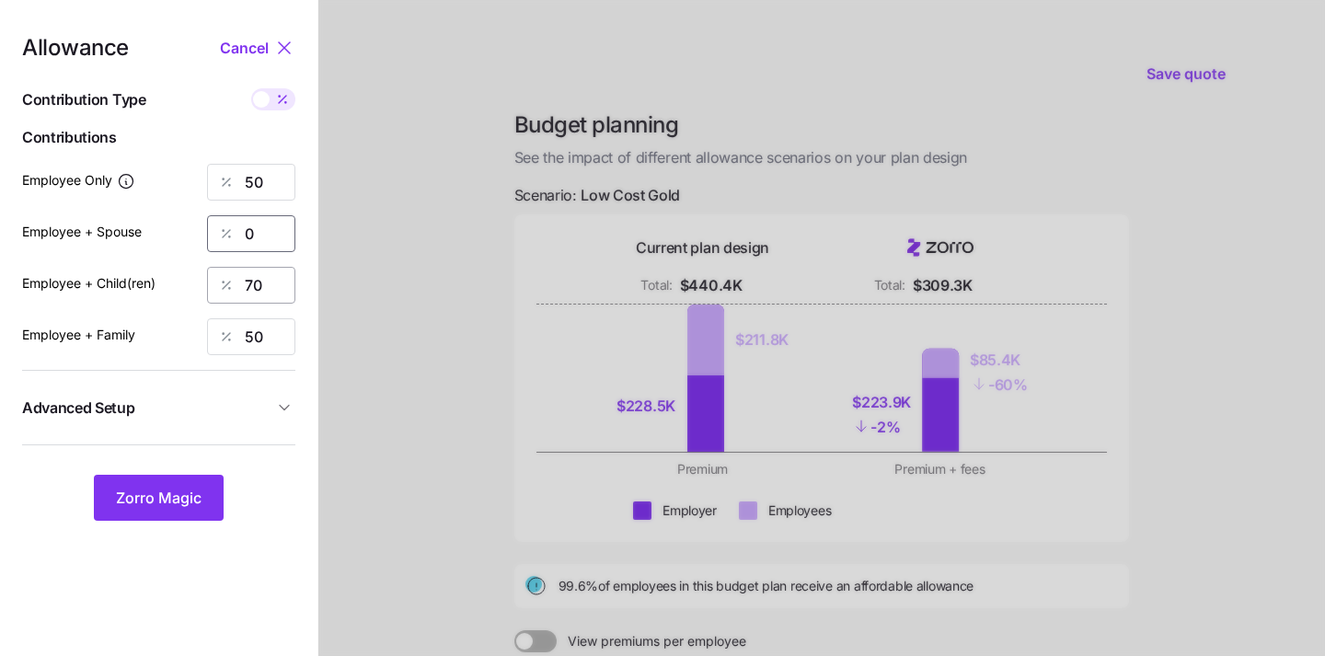
type input "0"
click at [258, 282] on input "70" at bounding box center [251, 285] width 88 height 37
type input "0"
click at [255, 325] on input "50" at bounding box center [251, 336] width 88 height 37
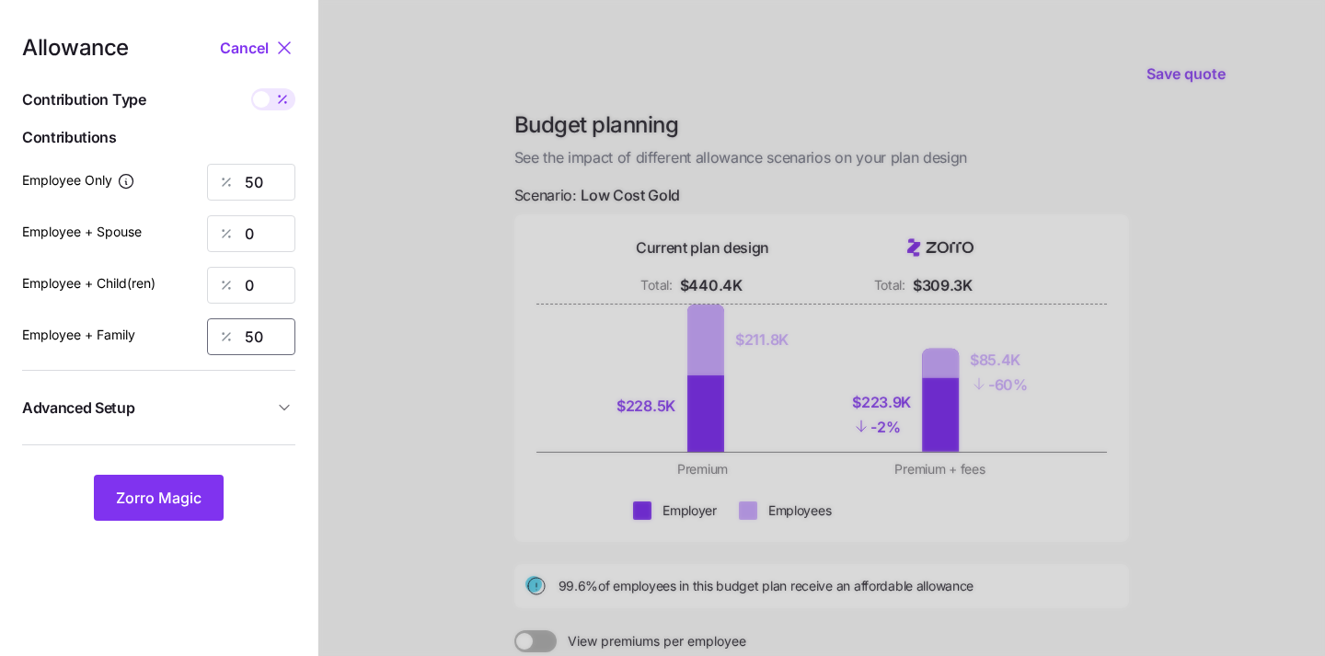
click at [255, 325] on input "50" at bounding box center [251, 336] width 88 height 37
type input "0"
click at [133, 508] on span "Zorro Magic" at bounding box center [159, 498] width 86 height 22
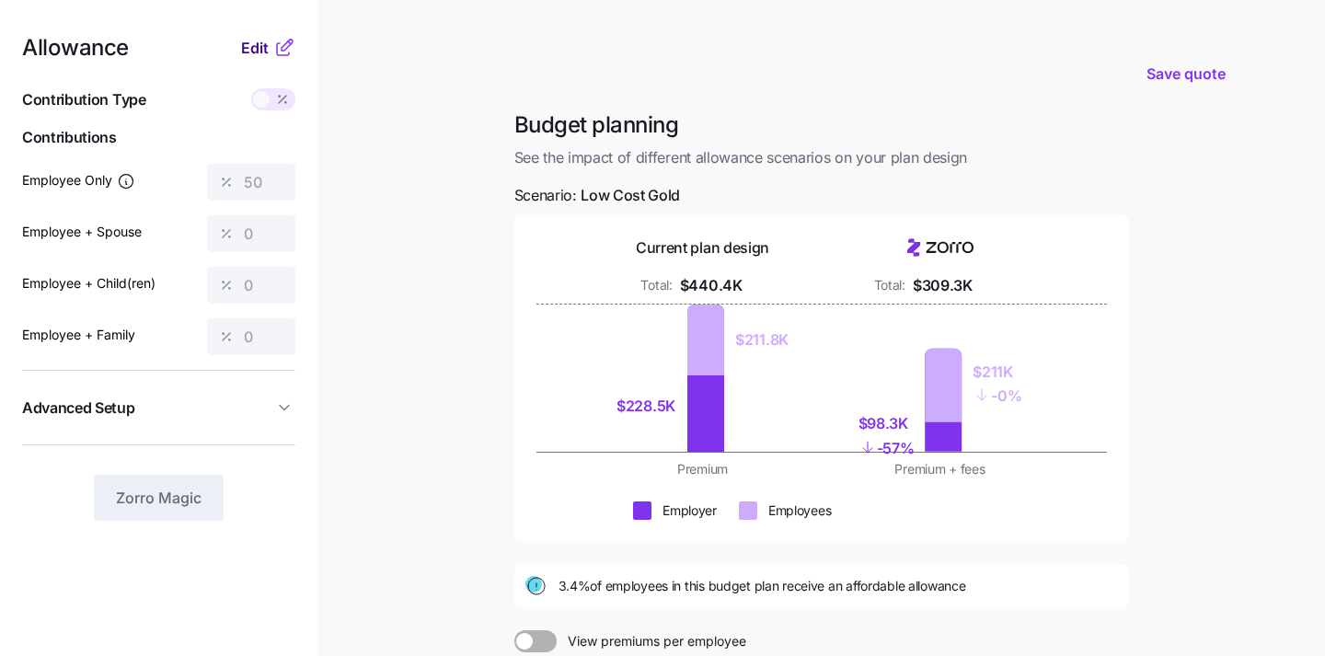
click at [246, 42] on span "Edit" at bounding box center [255, 48] width 28 height 22
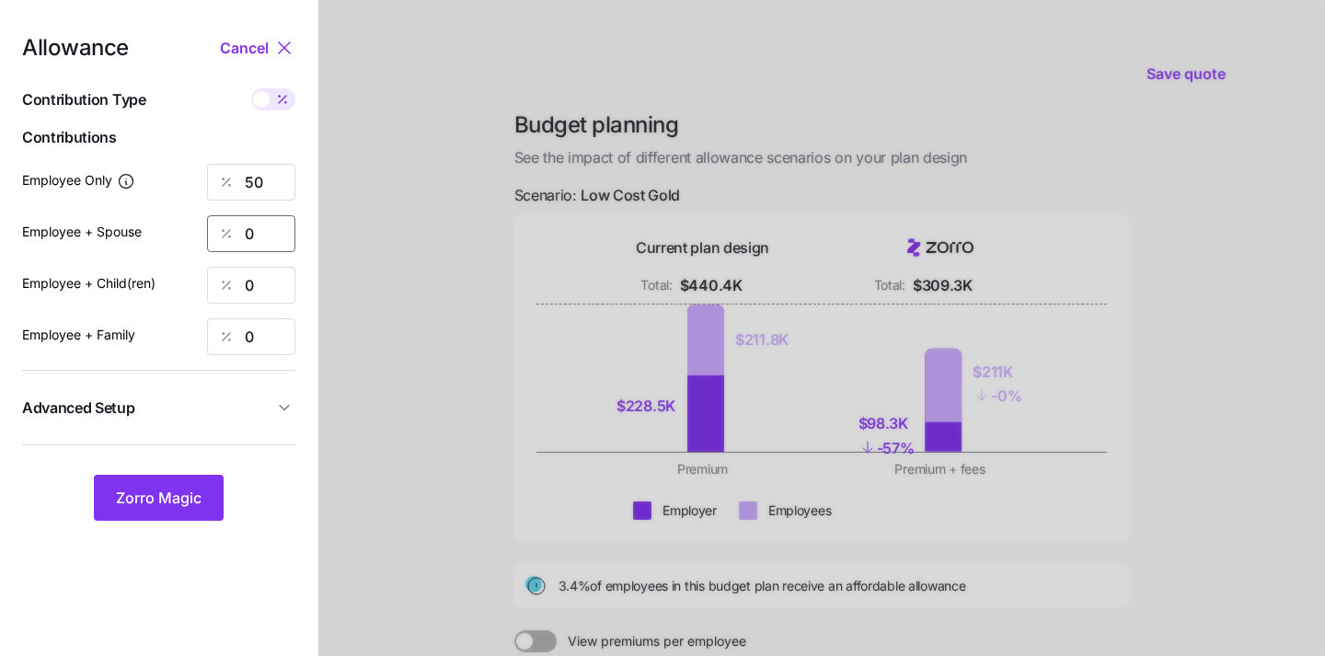
click at [268, 235] on input "0" at bounding box center [251, 233] width 88 height 37
type input "50"
click at [248, 284] on input "0" at bounding box center [251, 285] width 88 height 37
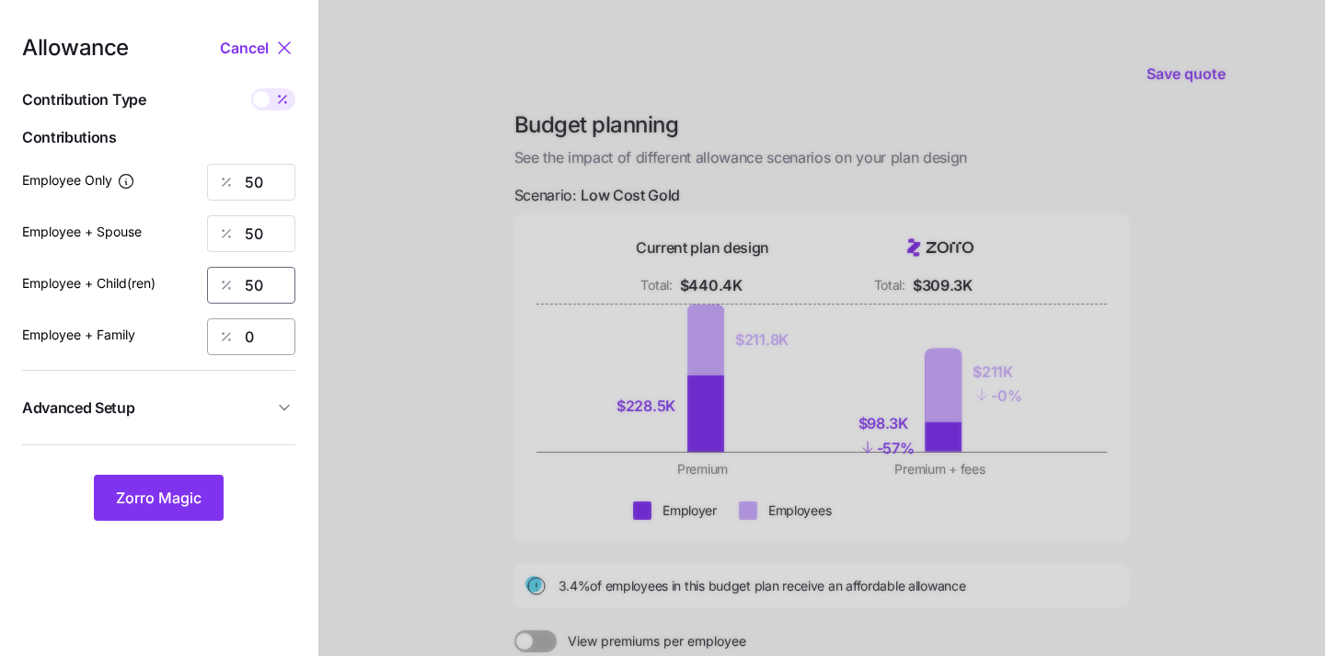
type input "50"
click at [259, 336] on input "0" at bounding box center [251, 336] width 88 height 37
type input "50"
click at [174, 504] on span "Zorro Magic" at bounding box center [159, 498] width 86 height 22
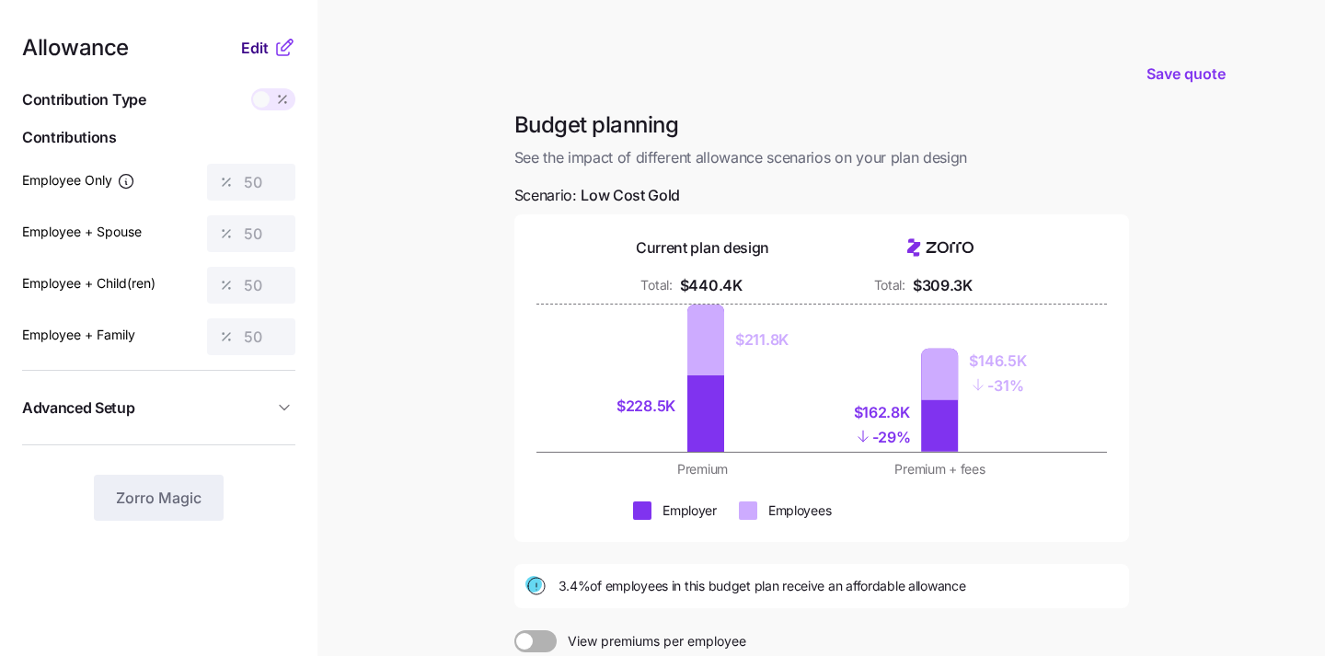
click at [246, 52] on span "Edit" at bounding box center [255, 48] width 28 height 22
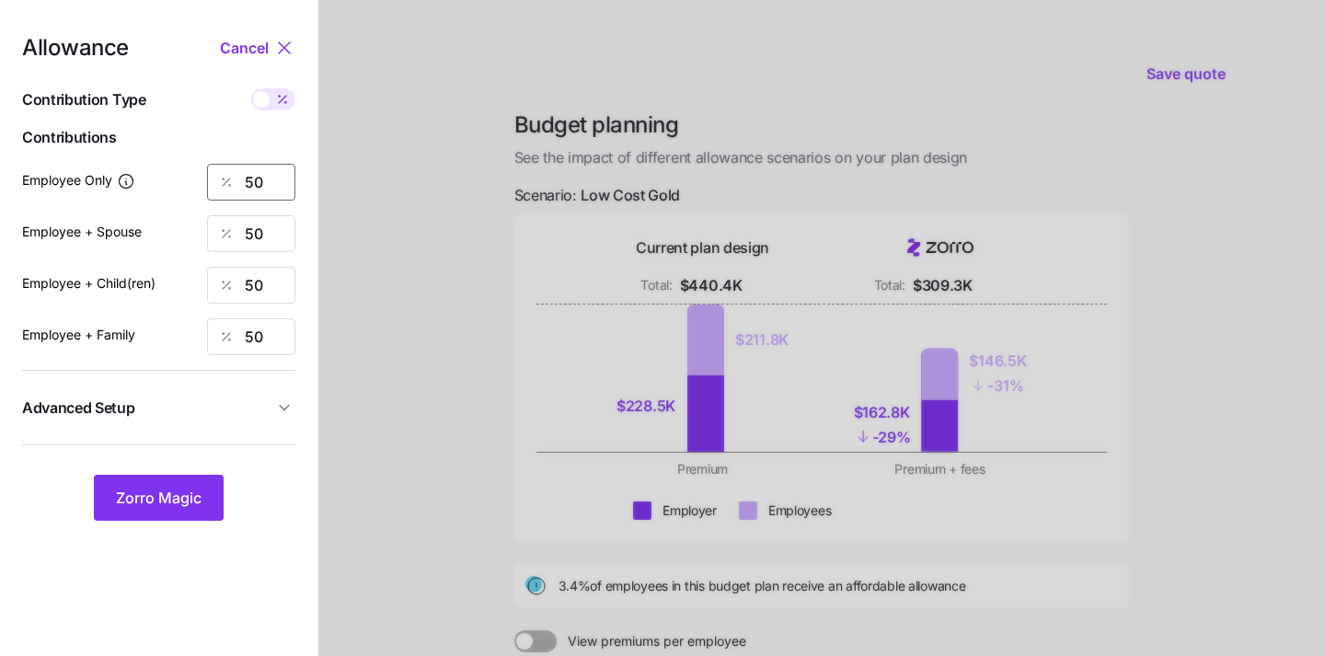
click at [268, 182] on input "50" at bounding box center [251, 182] width 88 height 37
type input "70"
click at [151, 515] on button "Zorro Magic" at bounding box center [159, 498] width 130 height 46
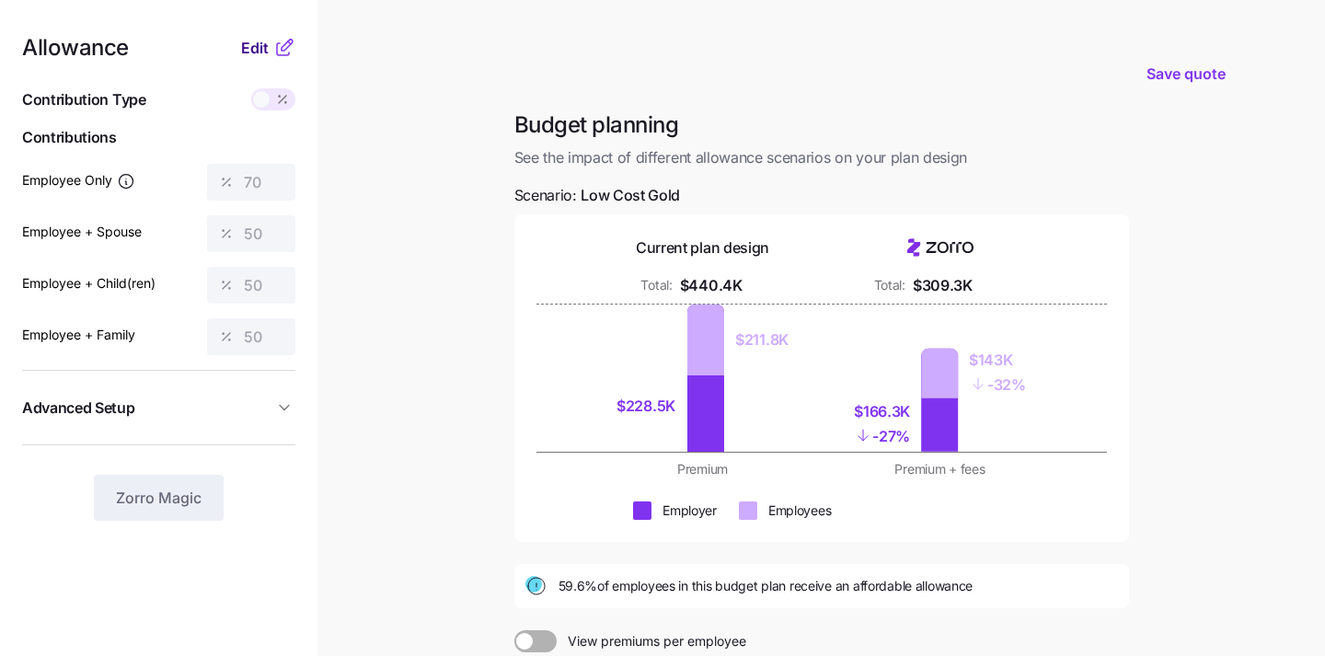
click at [257, 45] on span "Edit" at bounding box center [255, 48] width 28 height 22
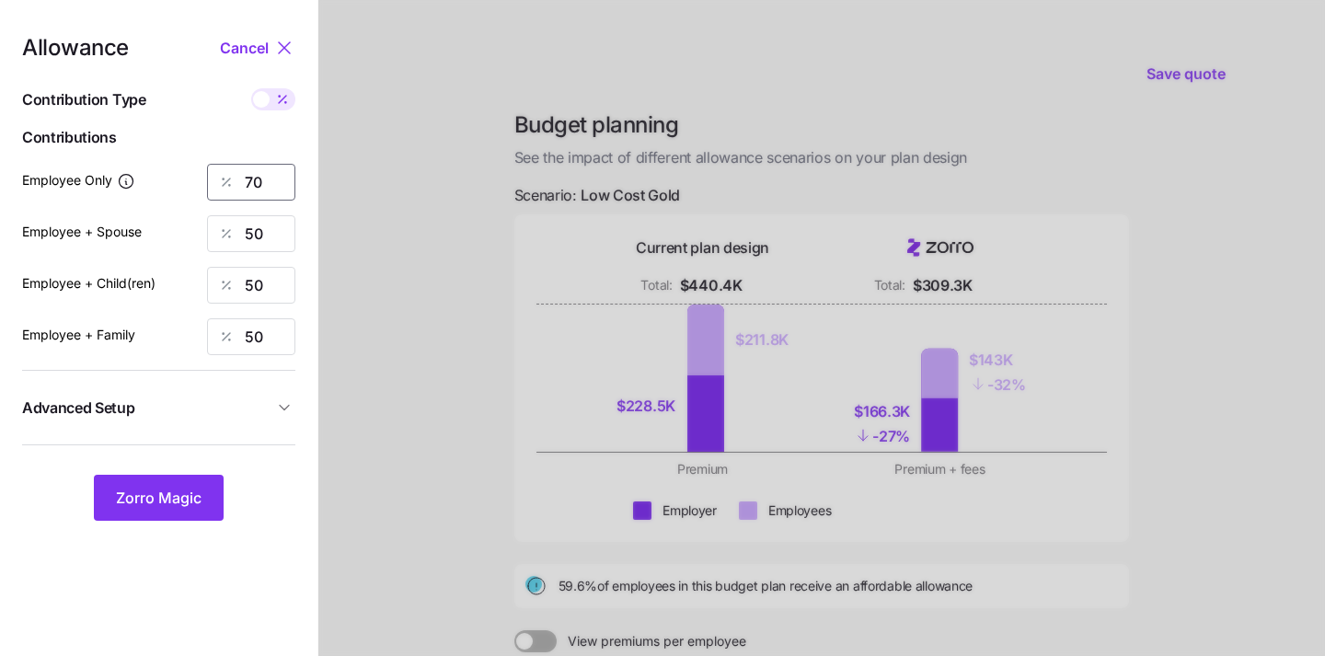
click at [267, 179] on input "70" at bounding box center [251, 182] width 88 height 37
type input "85"
click at [181, 496] on span "Zorro Magic" at bounding box center [159, 498] width 86 height 22
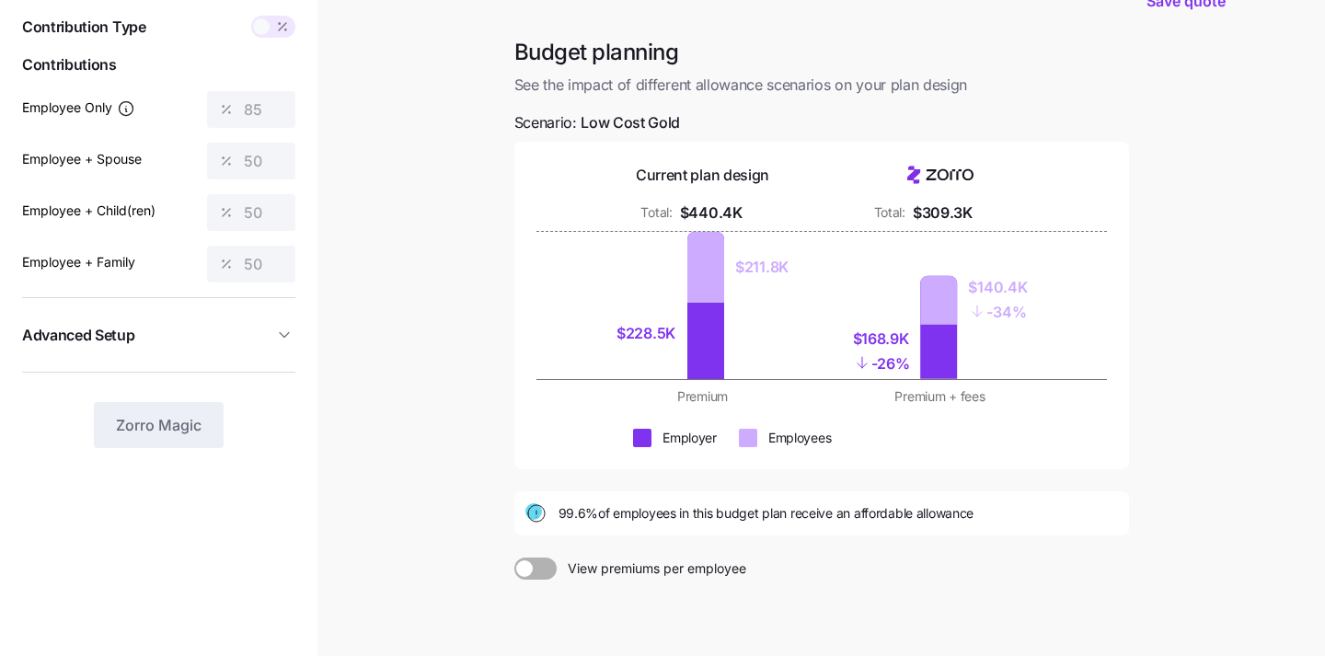
scroll to position [236, 0]
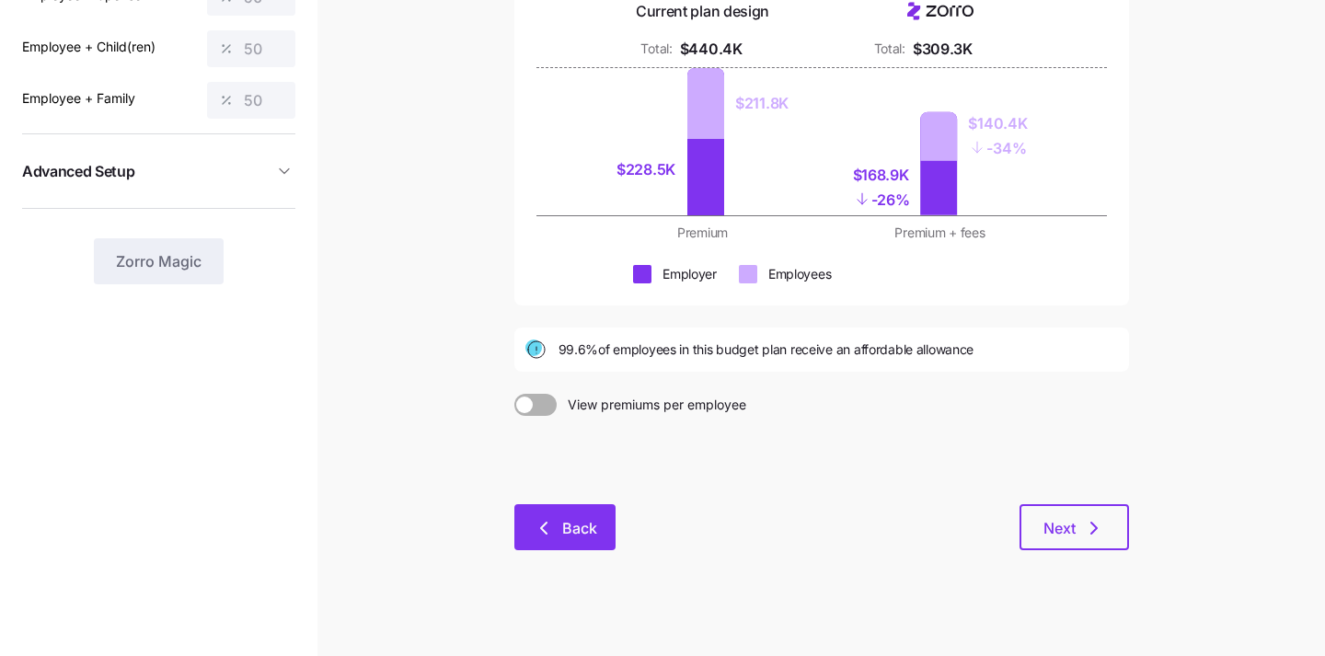
click at [529, 534] on button "Back" at bounding box center [564, 527] width 101 height 46
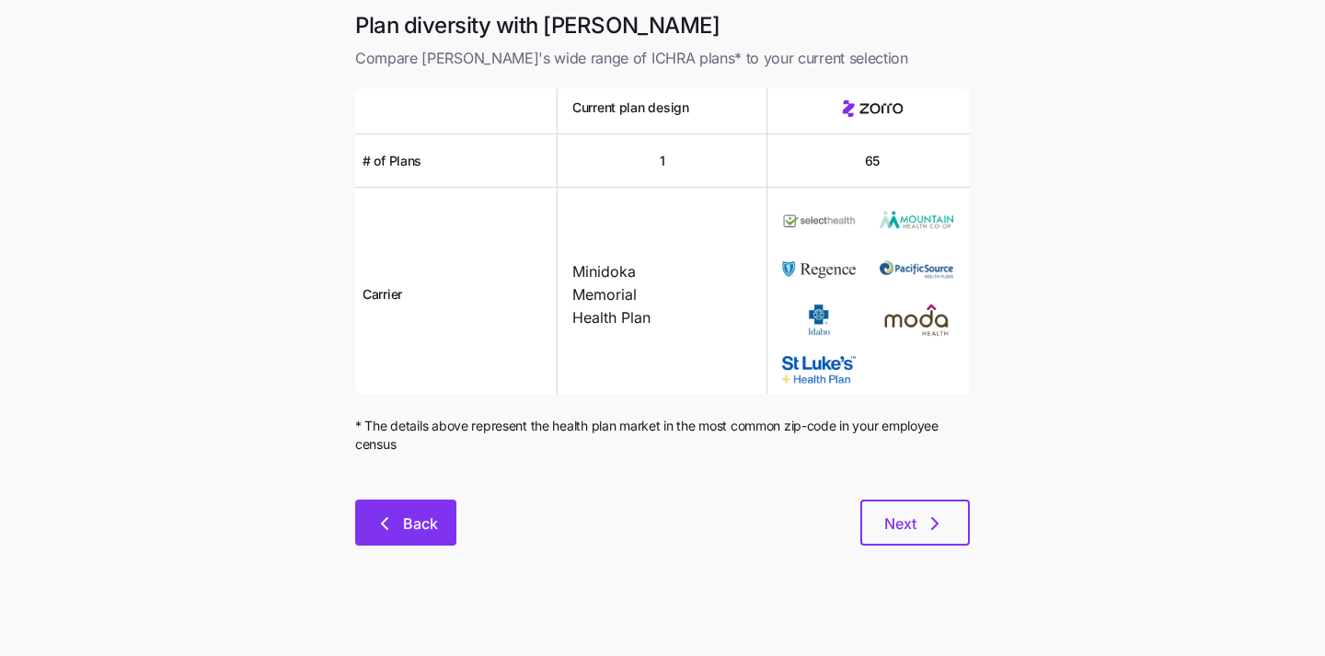
click at [436, 522] on button "Back" at bounding box center [405, 522] width 101 height 46
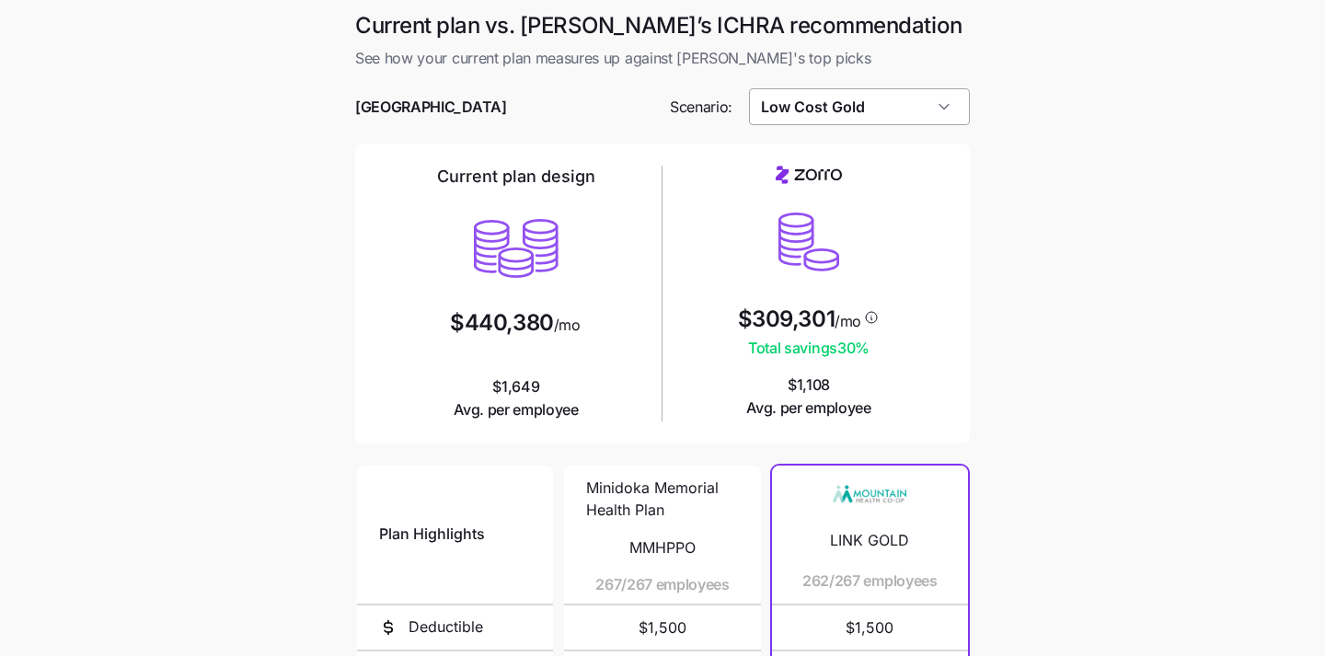
click at [811, 115] on input "Low Cost Gold" at bounding box center [860, 106] width 222 height 37
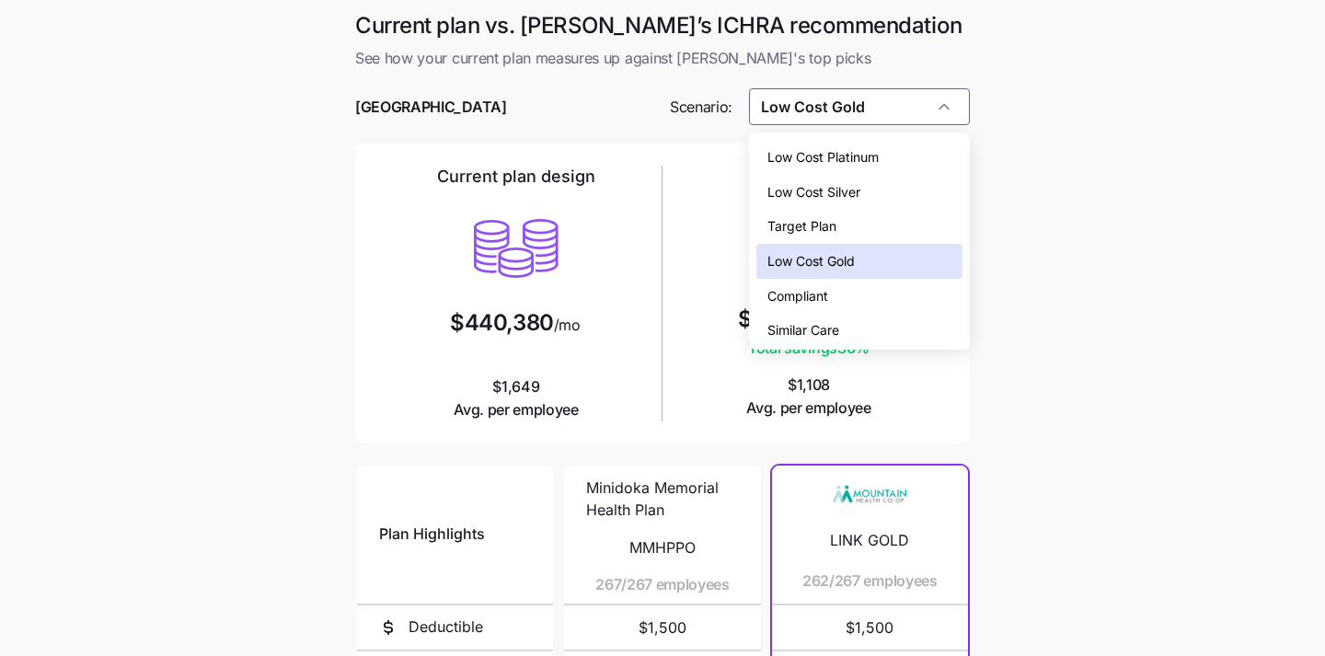
click at [822, 144] on div "Low Cost Platinum" at bounding box center [859, 157] width 207 height 35
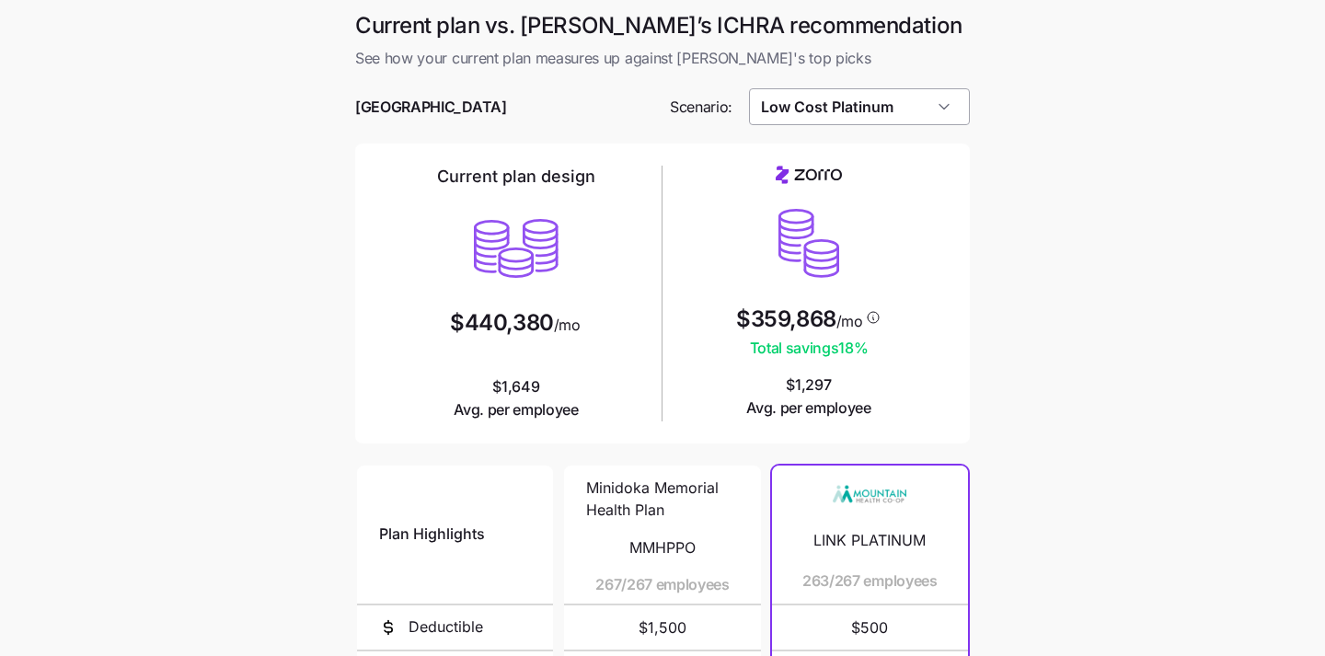
click at [809, 114] on input "Low Cost Platinum" at bounding box center [860, 106] width 222 height 37
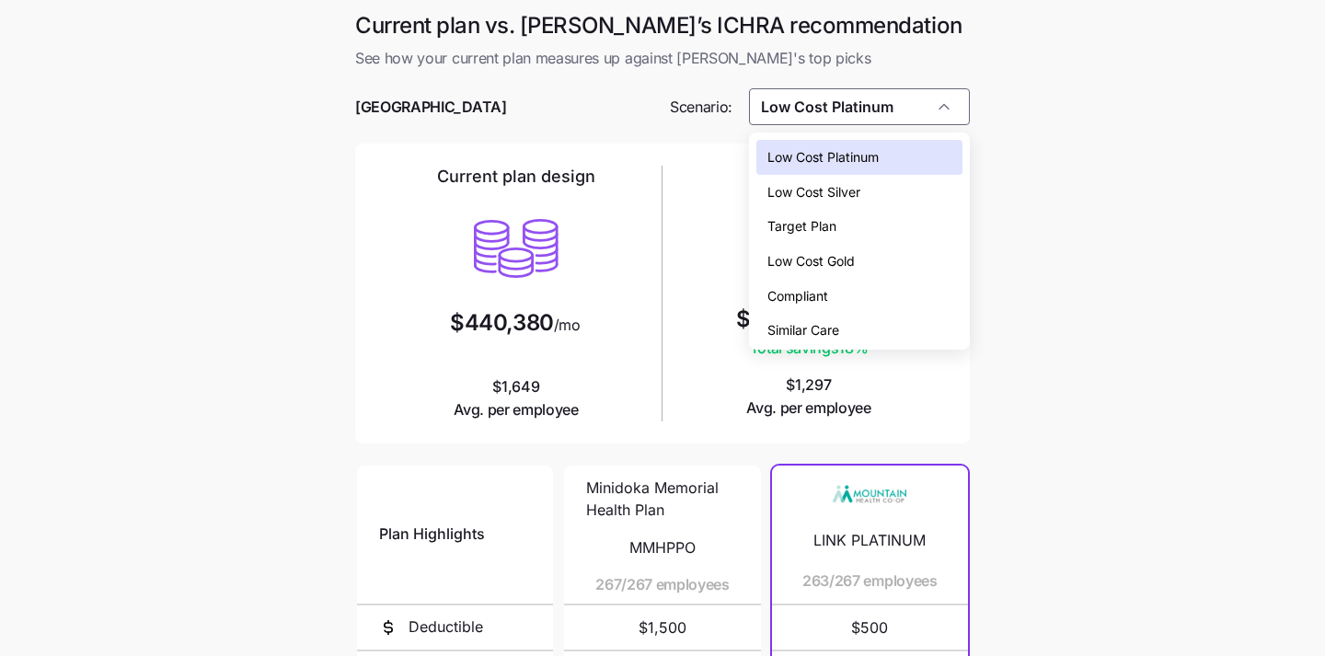
click at [831, 298] on div "Compliant" at bounding box center [859, 296] width 207 height 35
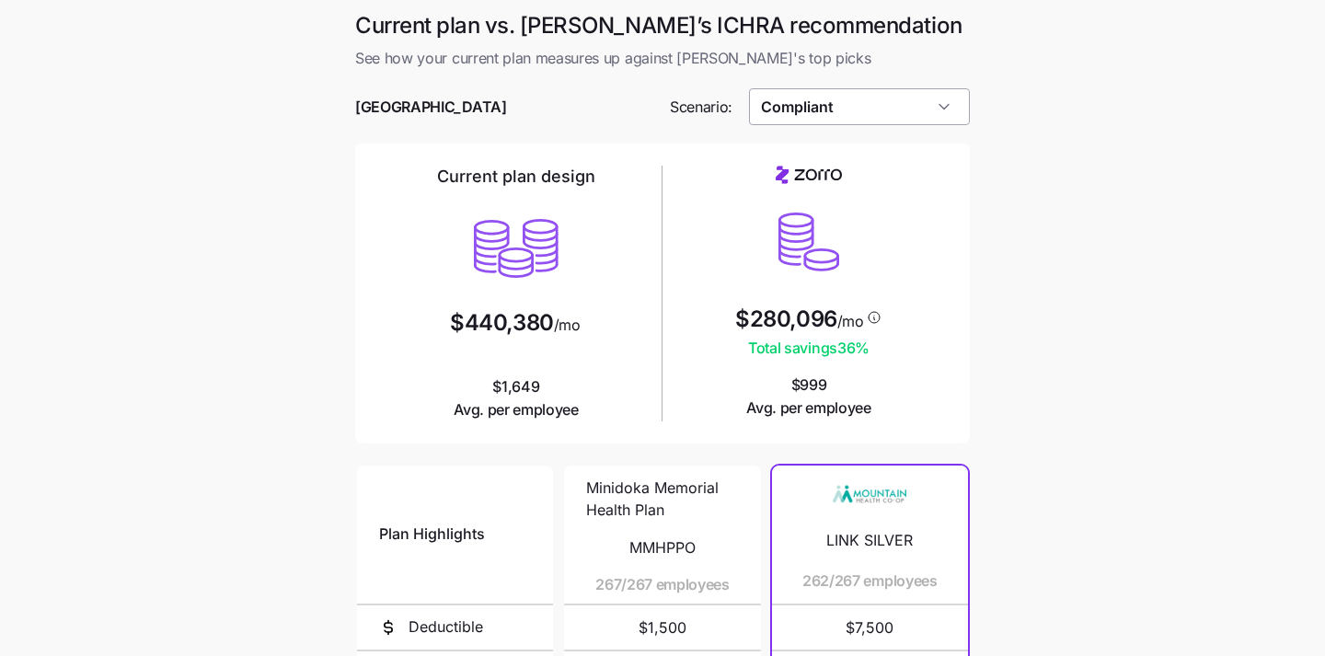
click at [803, 105] on input "Compliant" at bounding box center [860, 106] width 222 height 37
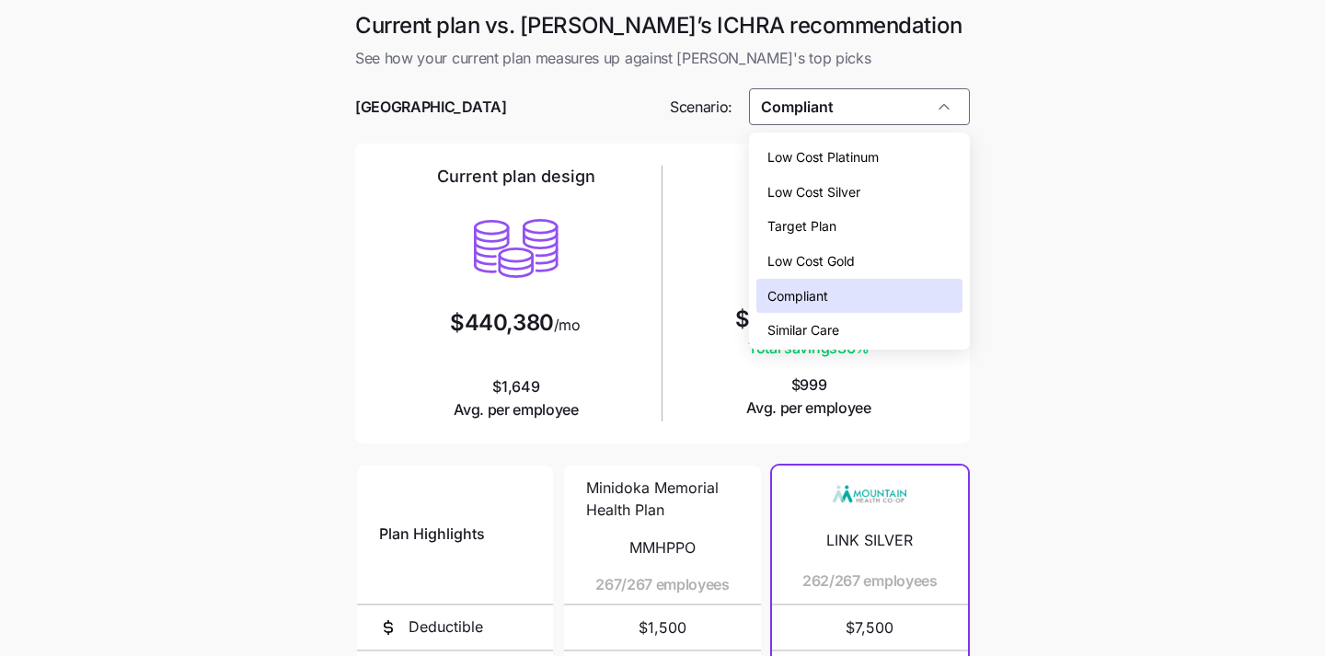
click at [824, 197] on span "Low Cost Silver" at bounding box center [813, 192] width 93 height 20
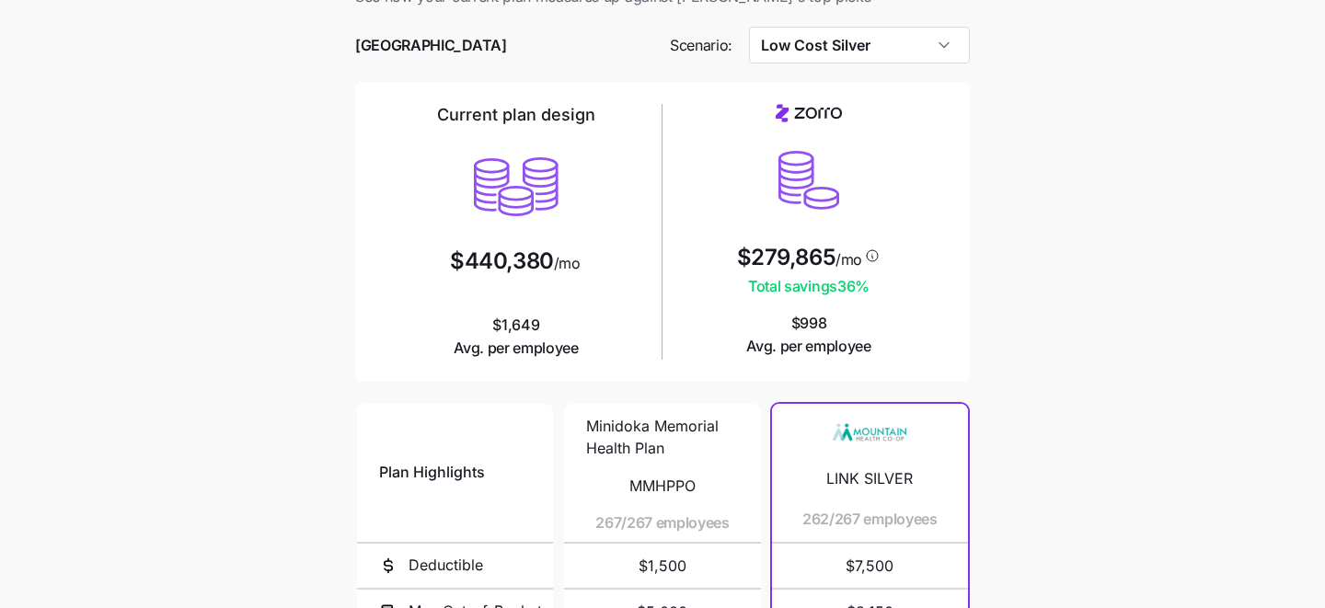
scroll to position [60, 0]
click at [945, 44] on input "Low Cost Silver" at bounding box center [860, 47] width 222 height 37
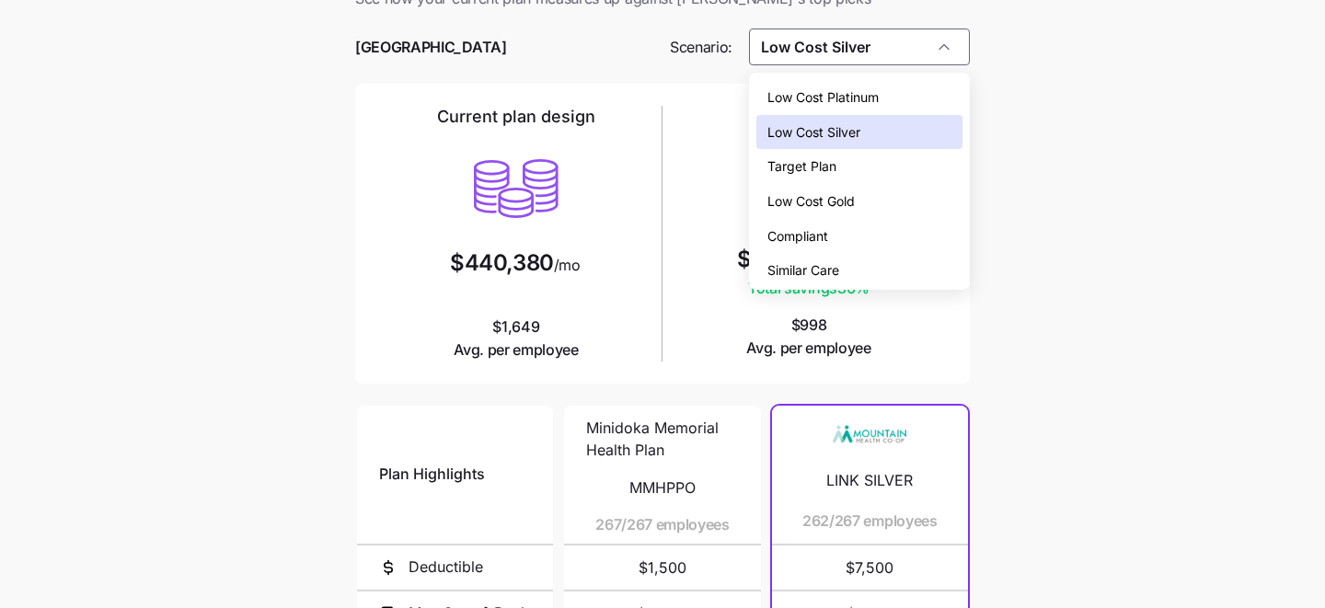
click at [939, 88] on div "Low Cost Platinum" at bounding box center [859, 97] width 207 height 35
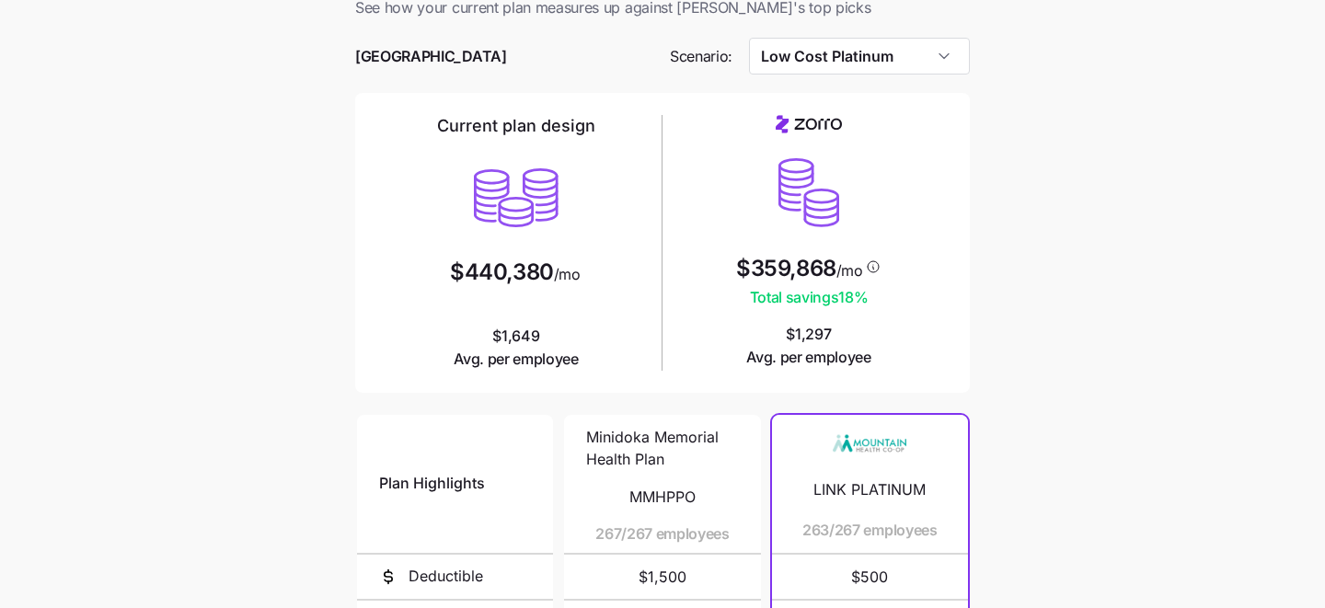
scroll to position [47, 0]
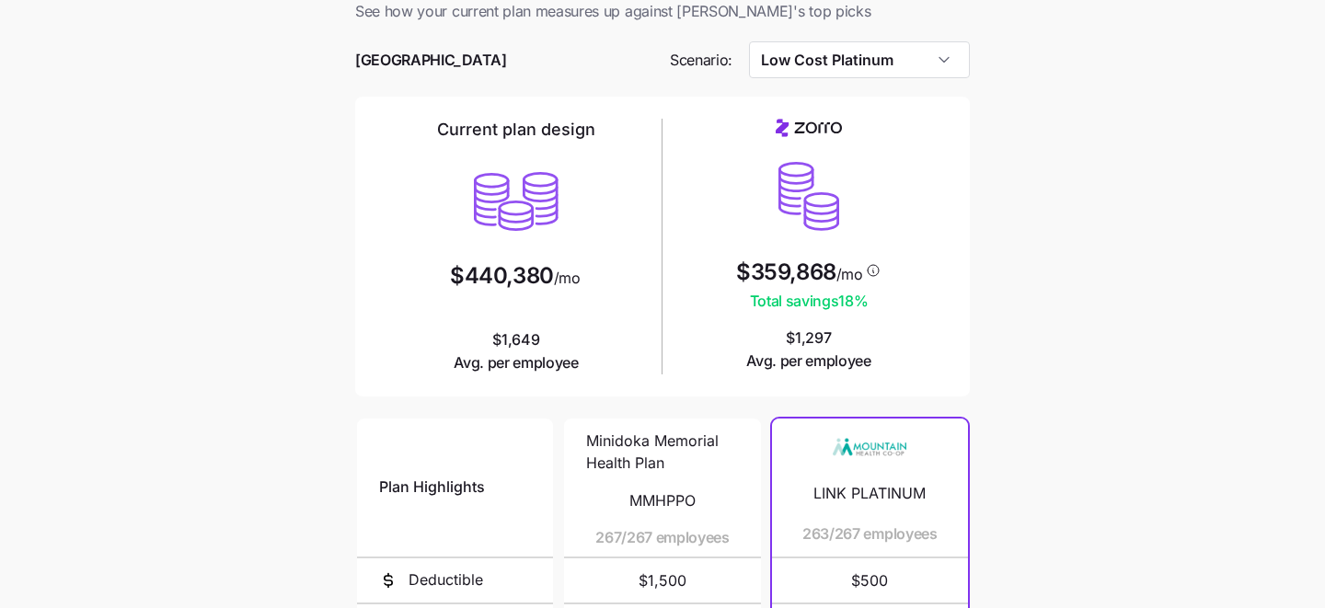
click at [986, 73] on main "Current plan vs. Zorro’s ICHRA recommendation See how your current plan measure…" at bounding box center [662, 455] width 1325 height 1004
click at [952, 67] on input "Low Cost Platinum" at bounding box center [860, 59] width 222 height 37
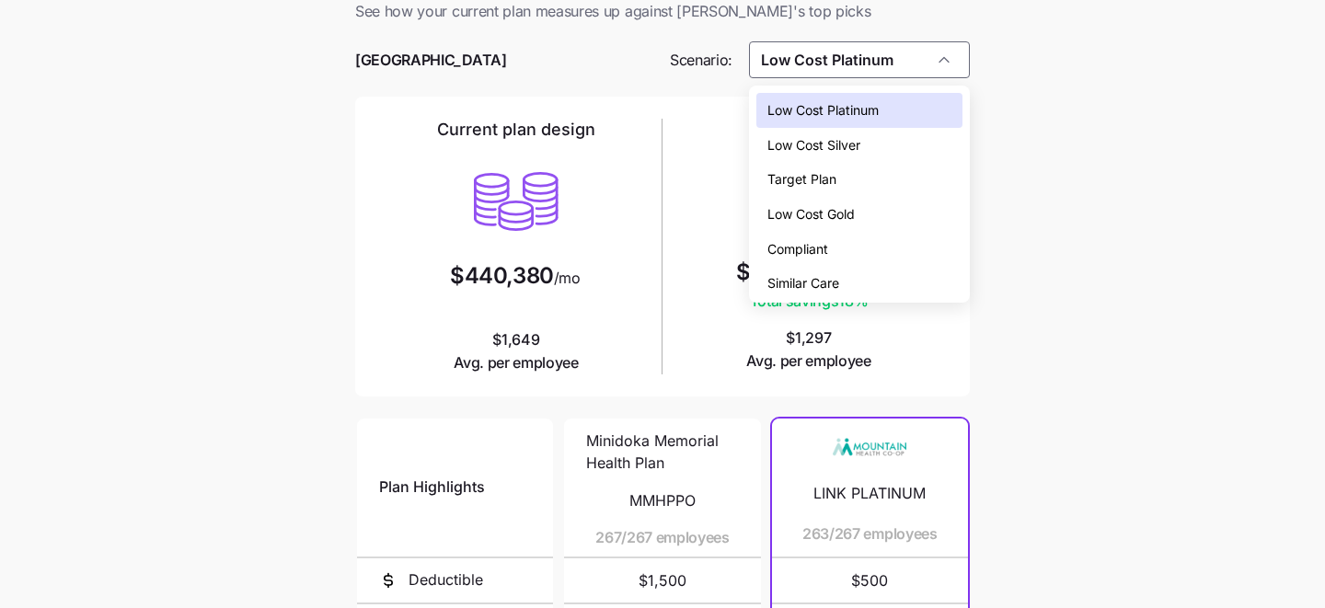
click at [917, 219] on div "Low Cost Gold" at bounding box center [859, 214] width 207 height 35
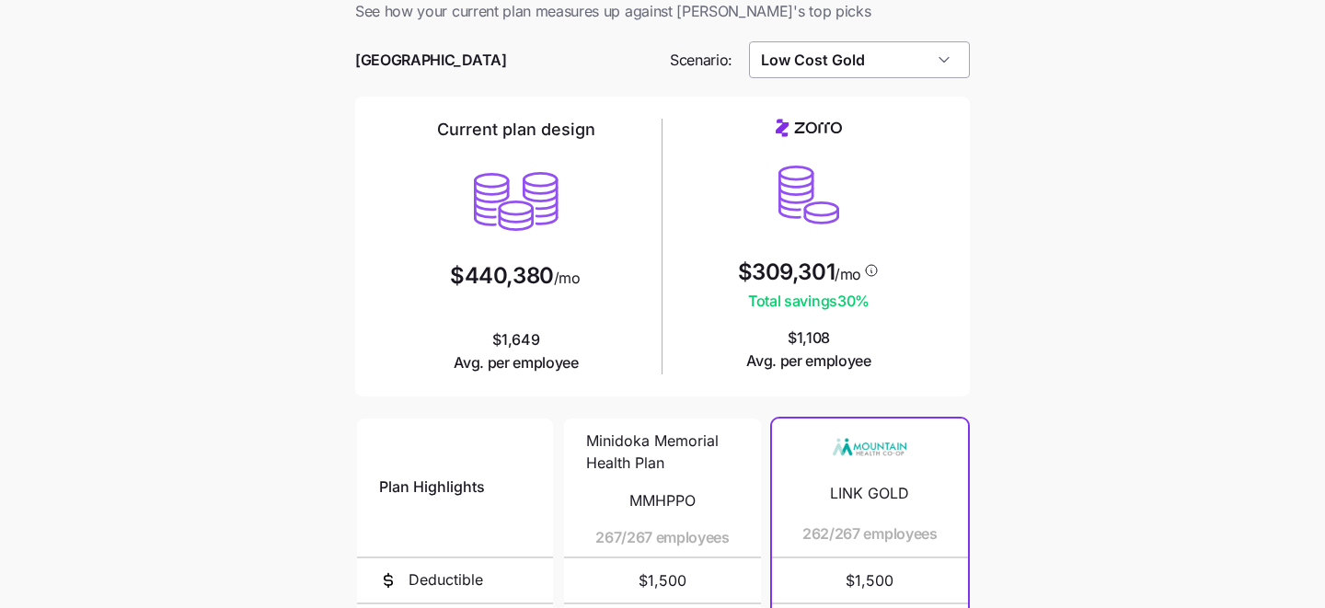
click at [941, 68] on input "Low Cost Gold" at bounding box center [860, 59] width 222 height 37
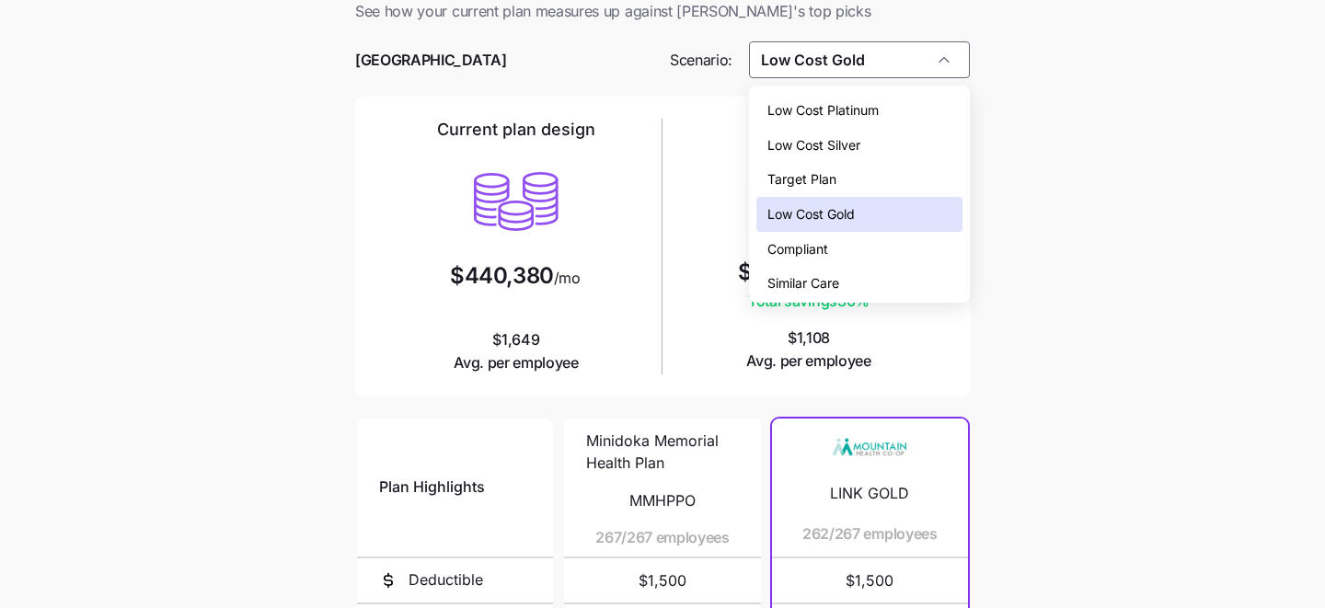
click at [936, 119] on div "Low Cost Platinum" at bounding box center [859, 110] width 207 height 35
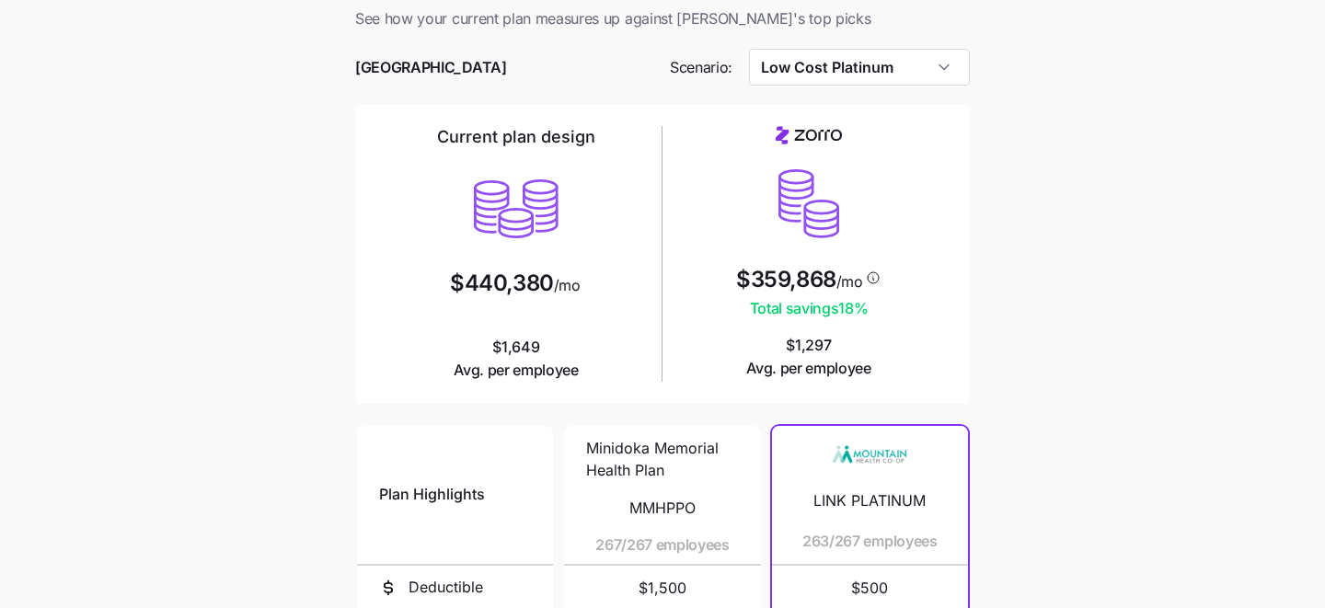
scroll to position [29, 0]
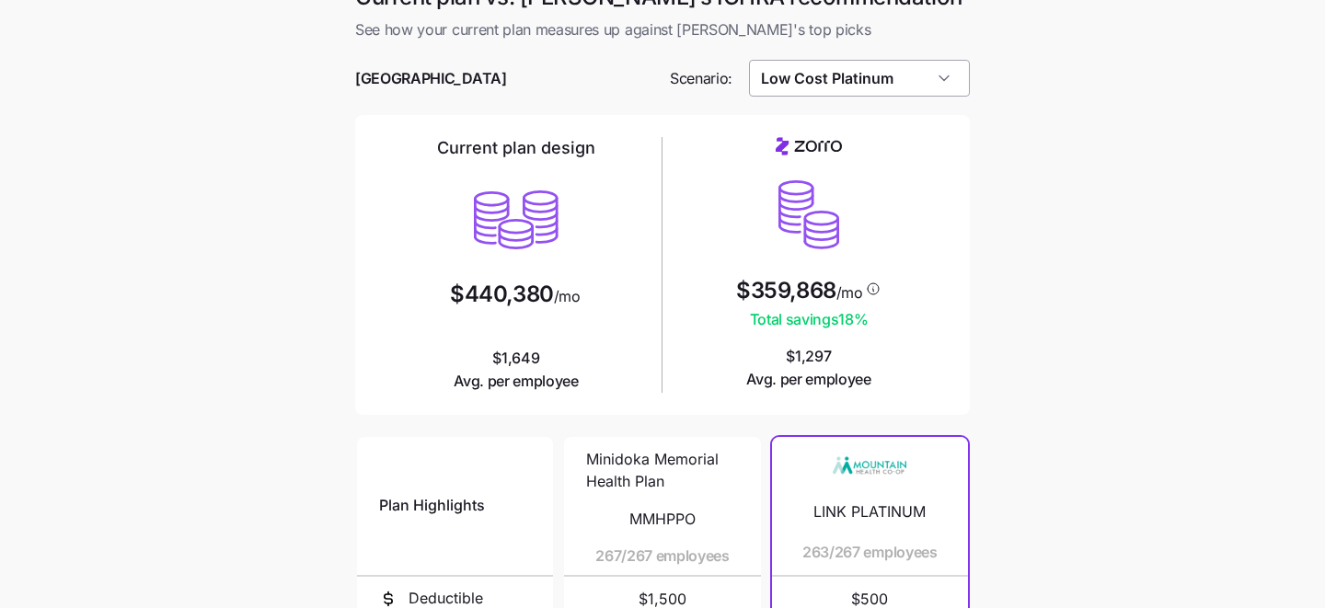
click at [948, 81] on input "Low Cost Platinum" at bounding box center [860, 78] width 222 height 37
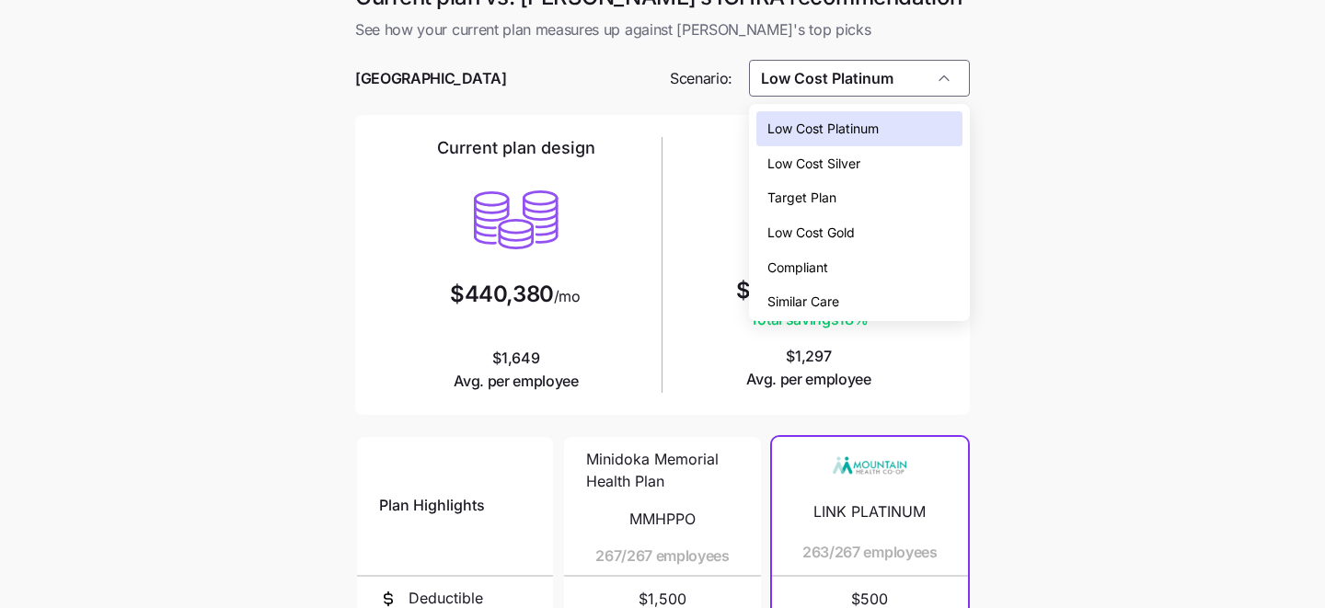
click at [928, 222] on div "Low Cost Gold" at bounding box center [859, 232] width 207 height 35
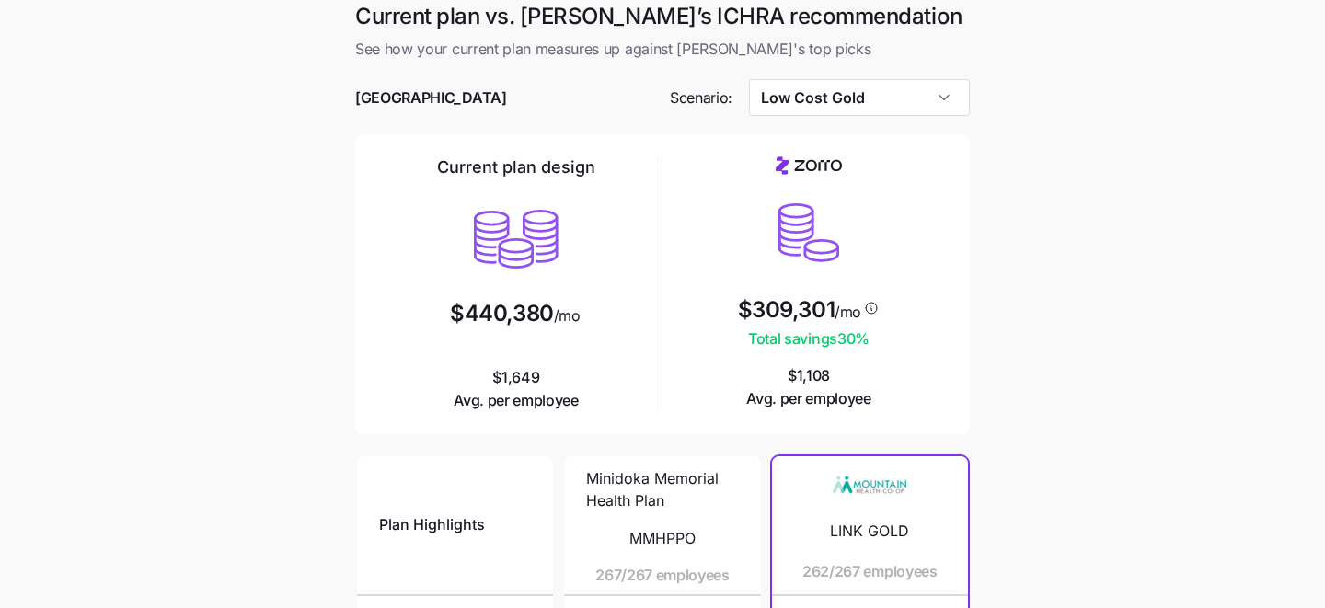
scroll to position [12, 0]
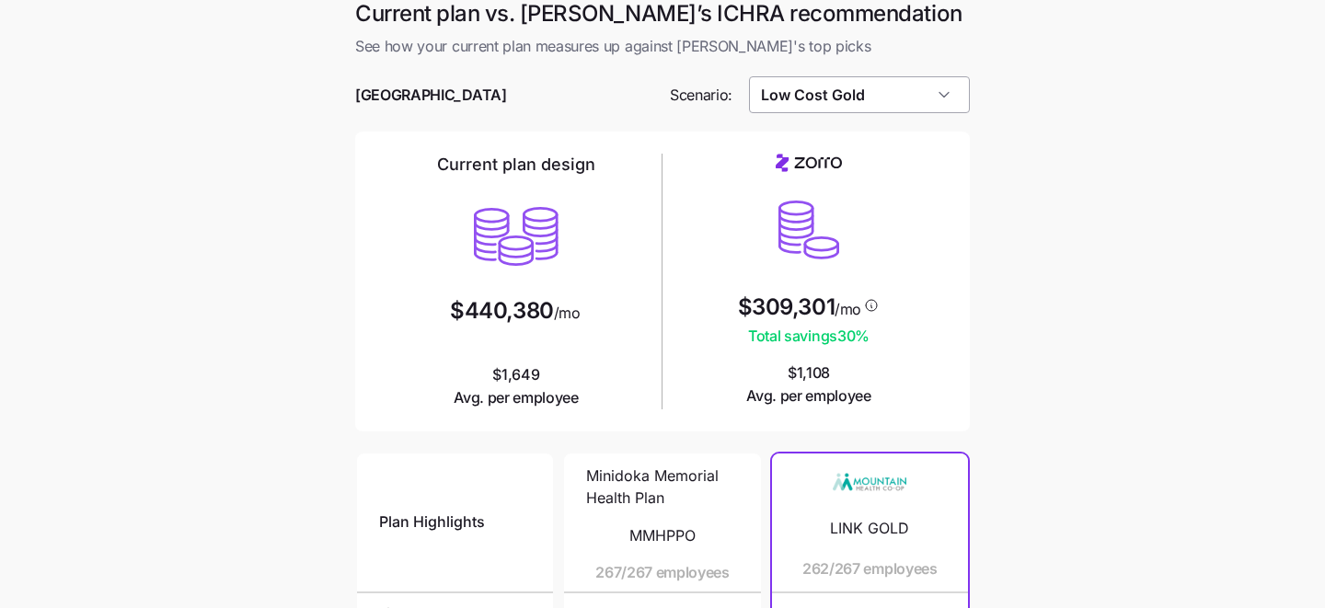
click at [942, 106] on input "Low Cost Gold" at bounding box center [860, 94] width 222 height 37
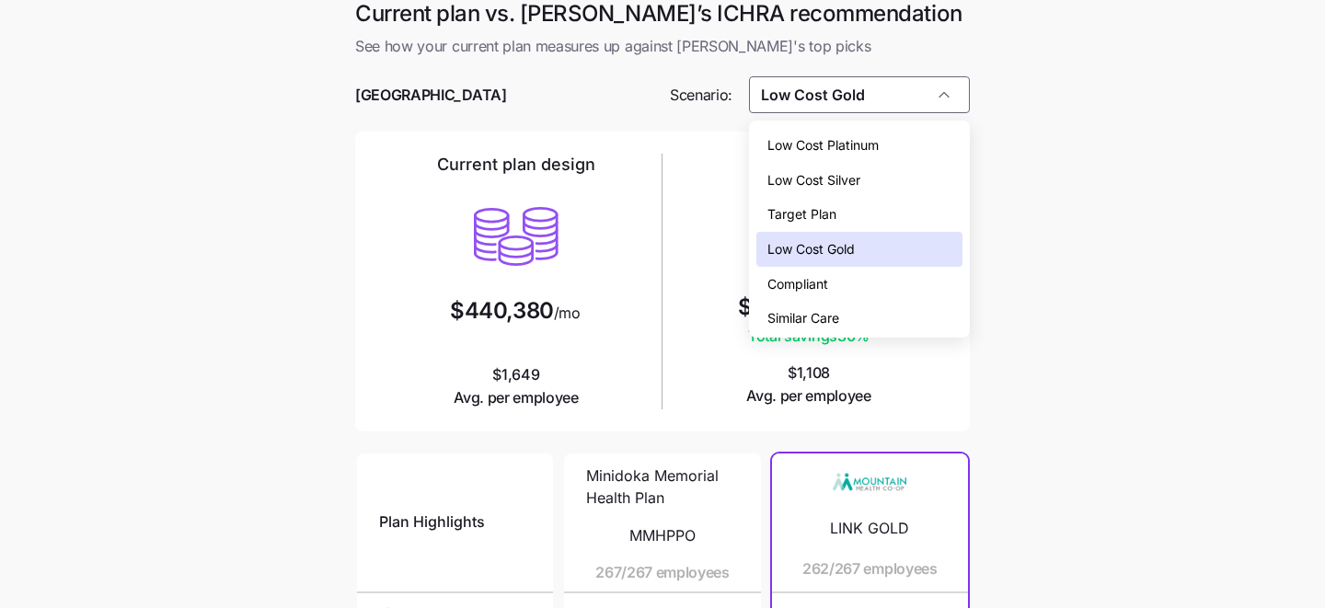
click at [1027, 129] on main "Current plan vs. Zorro’s ICHRA recommendation See how your current plan measure…" at bounding box center [662, 490] width 1325 height 1004
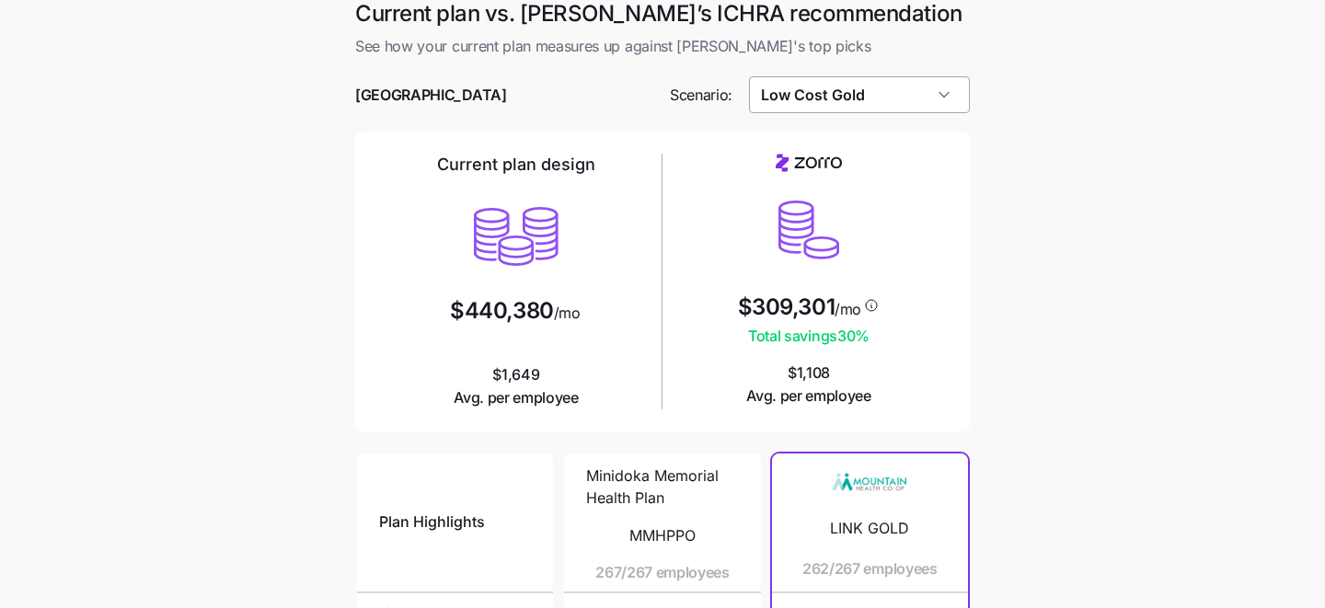
click at [937, 107] on input "Low Cost Gold" at bounding box center [860, 94] width 222 height 37
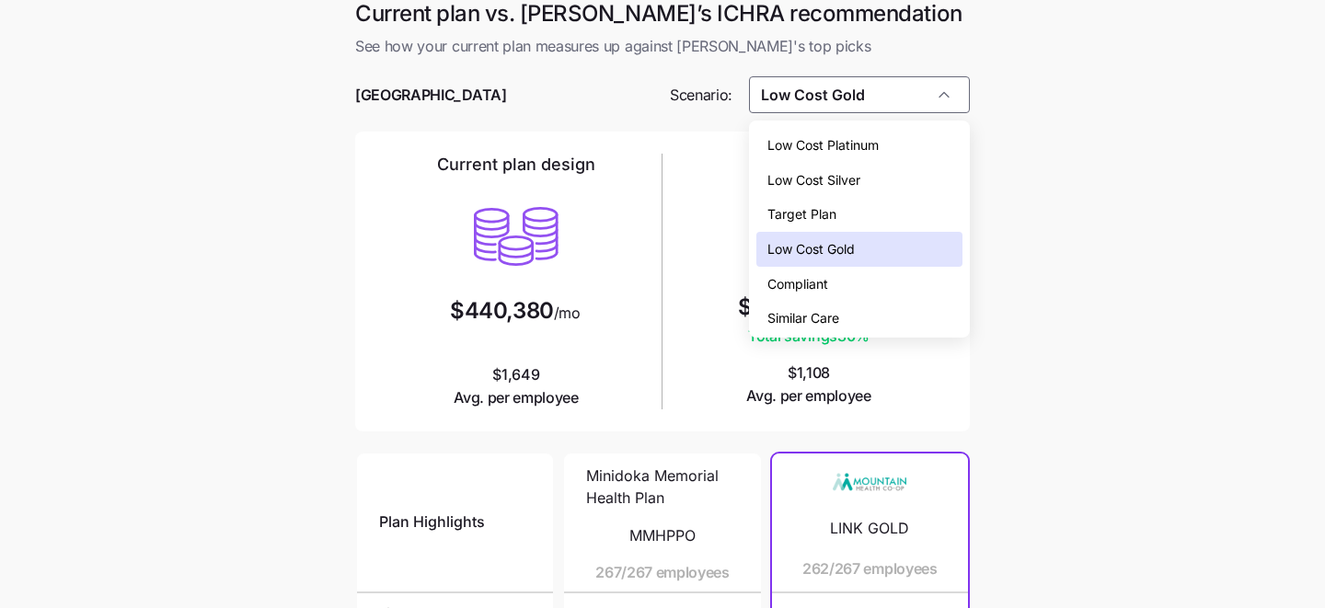
click at [935, 137] on div "Low Cost Platinum" at bounding box center [859, 145] width 207 height 35
type input "Low Cost Platinum"
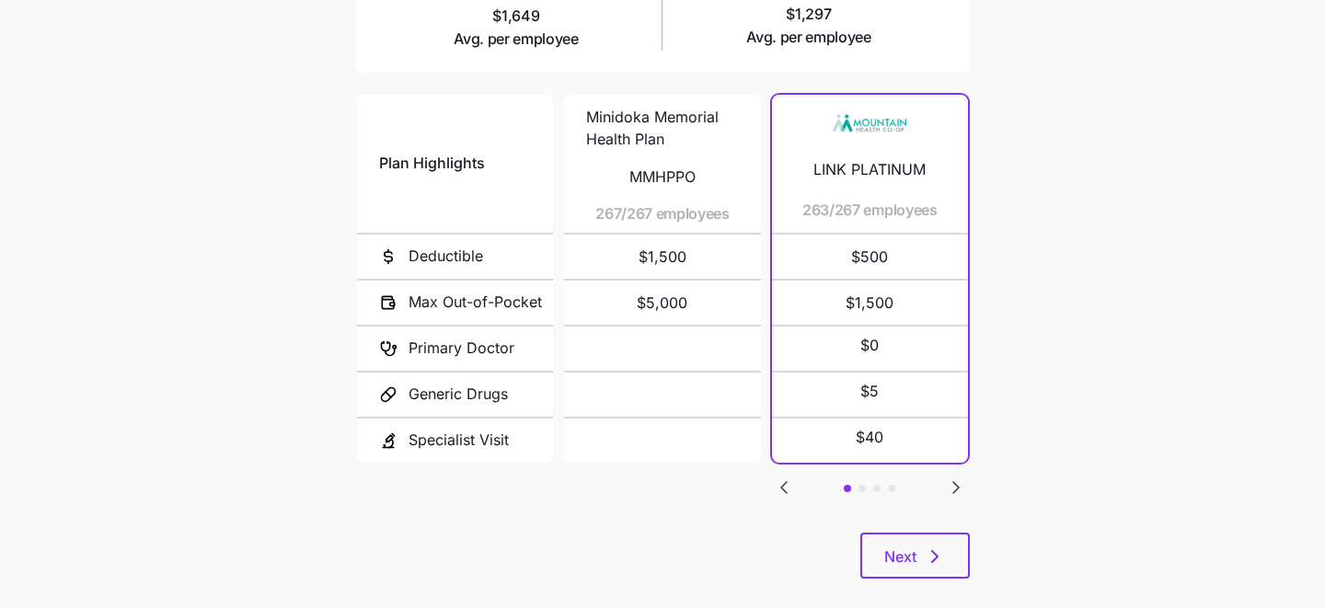
scroll to position [396, 0]
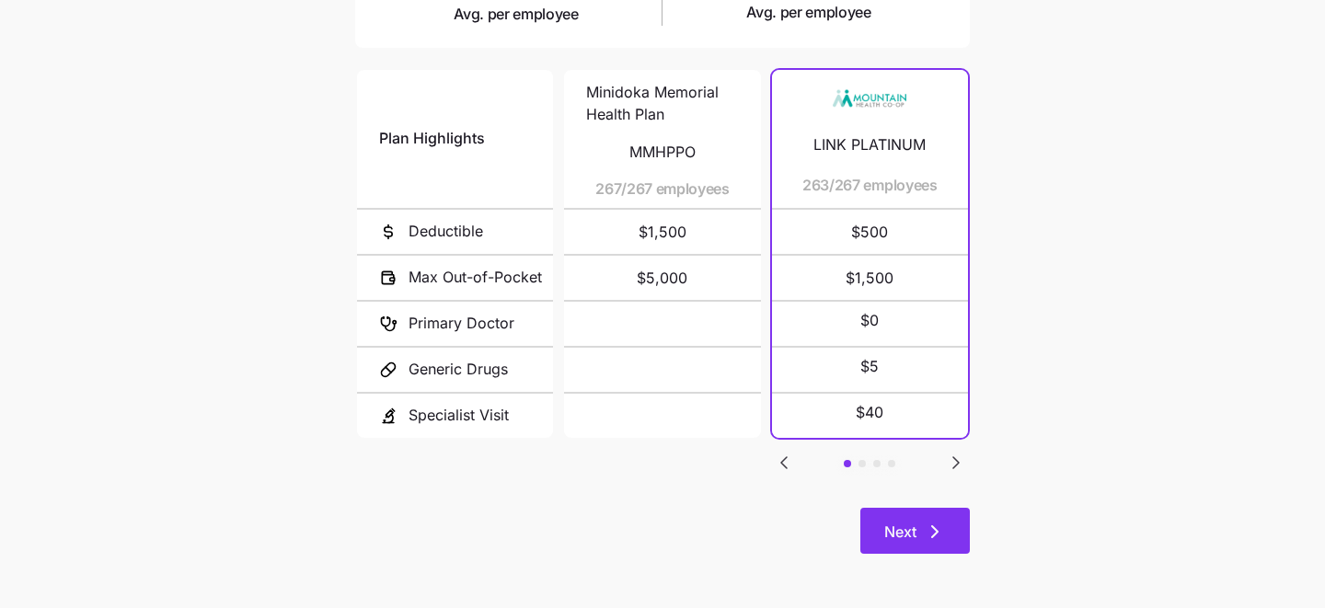
click at [932, 518] on button "Next" at bounding box center [914, 531] width 109 height 46
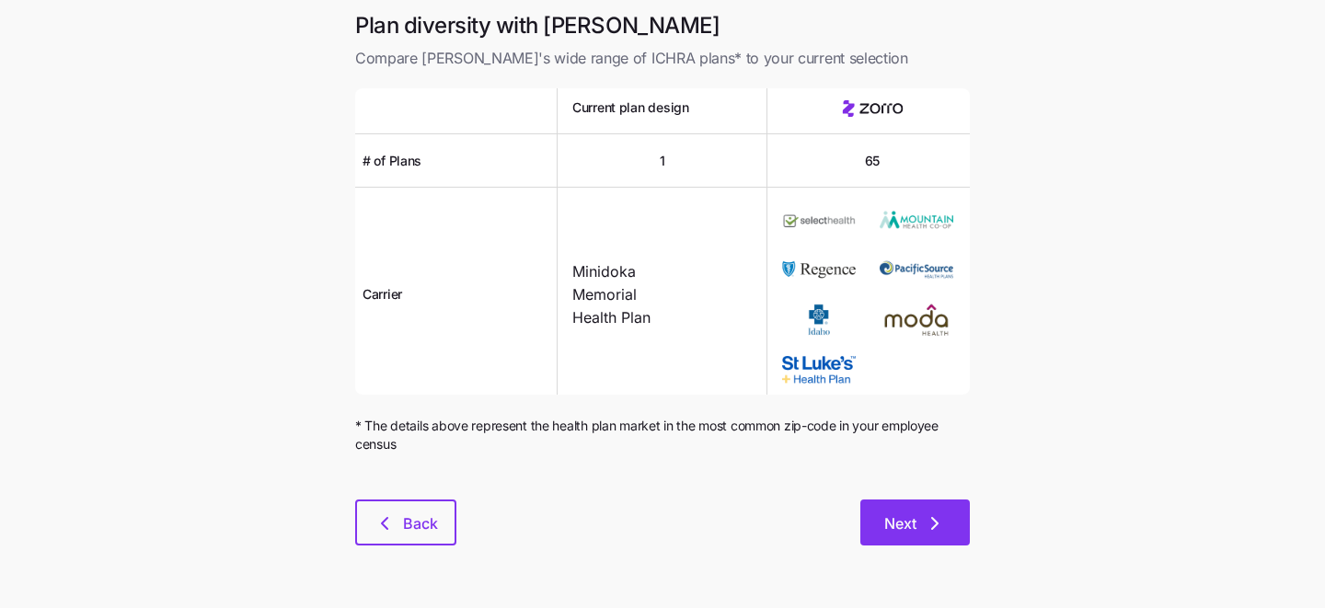
click at [929, 534] on icon "button" at bounding box center [935, 523] width 22 height 22
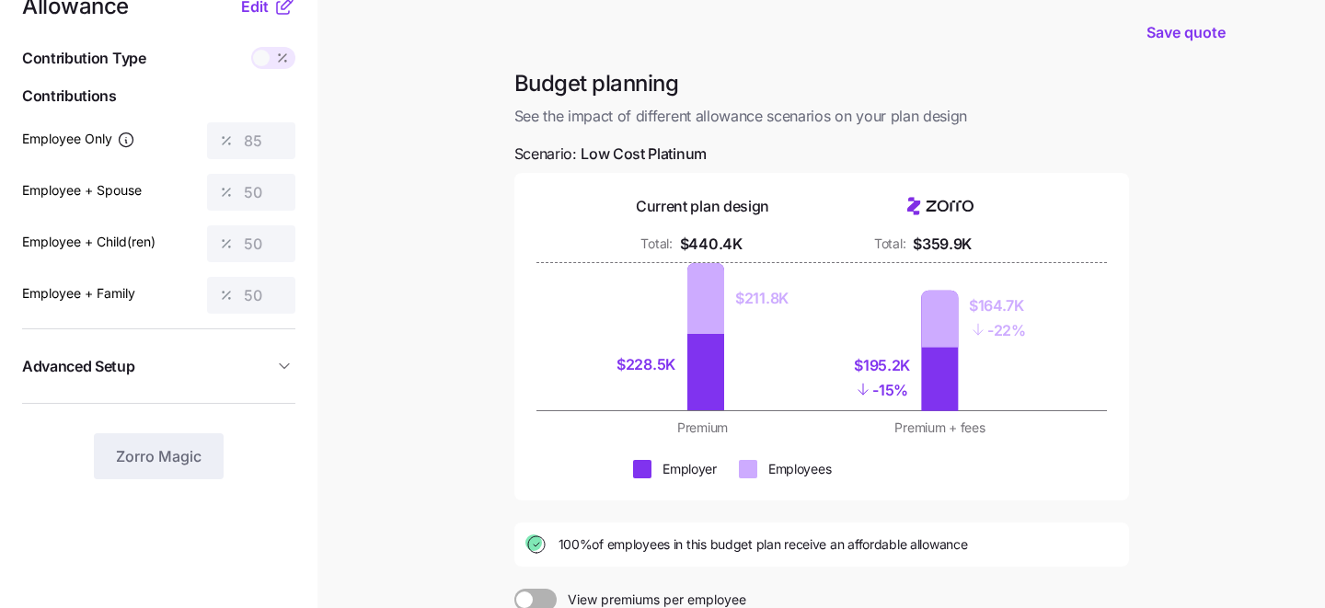
scroll to position [21, 0]
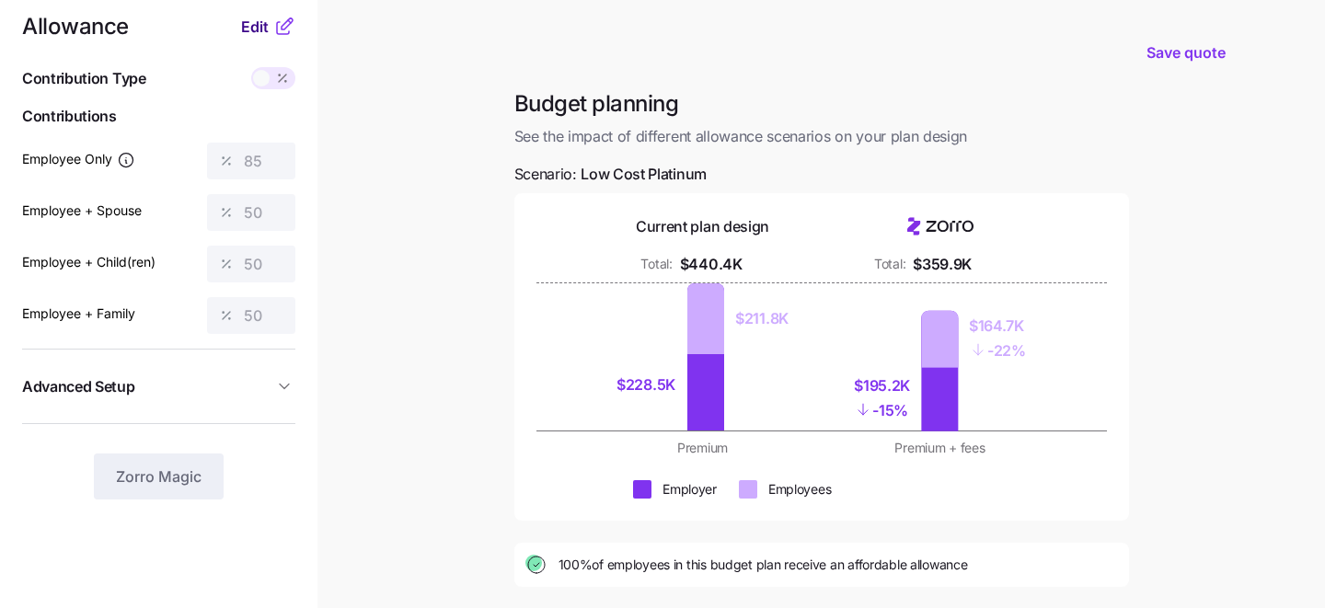
click at [251, 29] on span "Edit" at bounding box center [255, 27] width 28 height 22
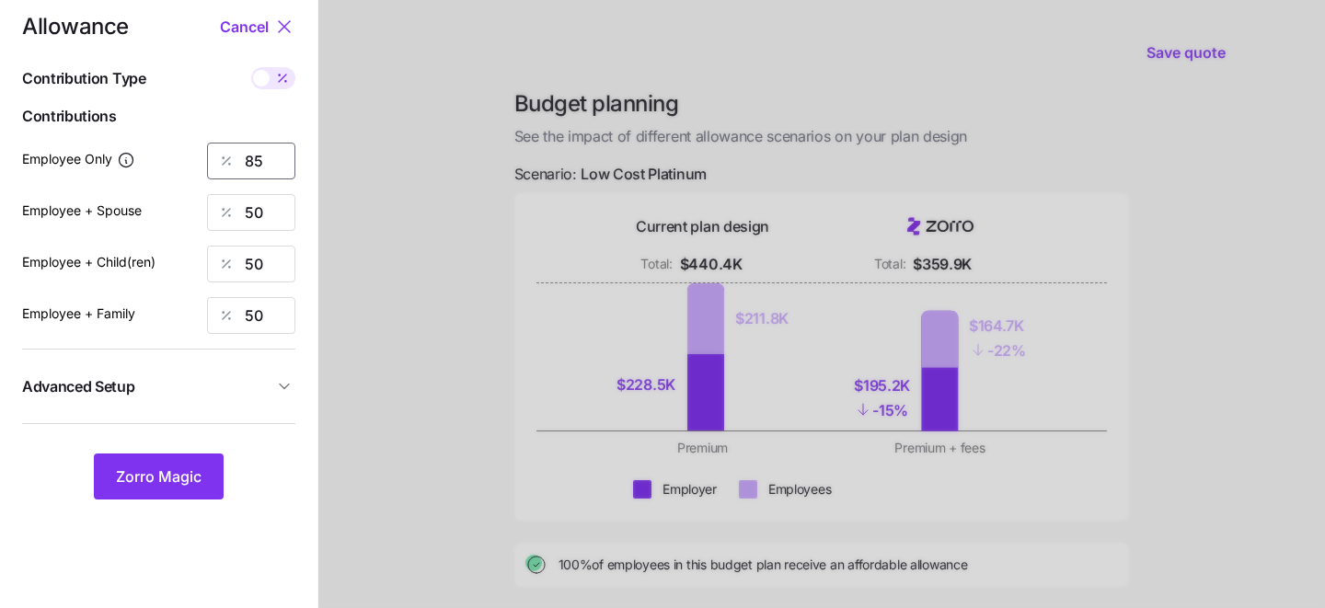
click at [271, 158] on input "85" at bounding box center [251, 161] width 88 height 37
type input "8"
click at [153, 473] on span "Zorro Magic" at bounding box center [159, 476] width 86 height 22
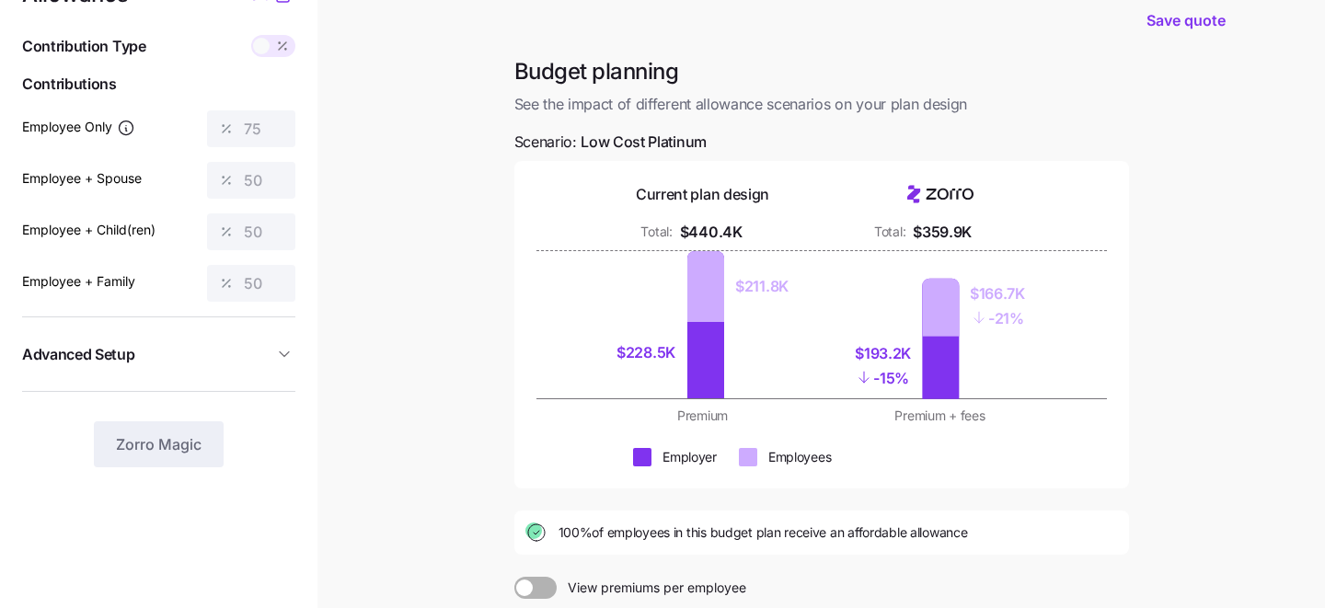
scroll to position [0, 0]
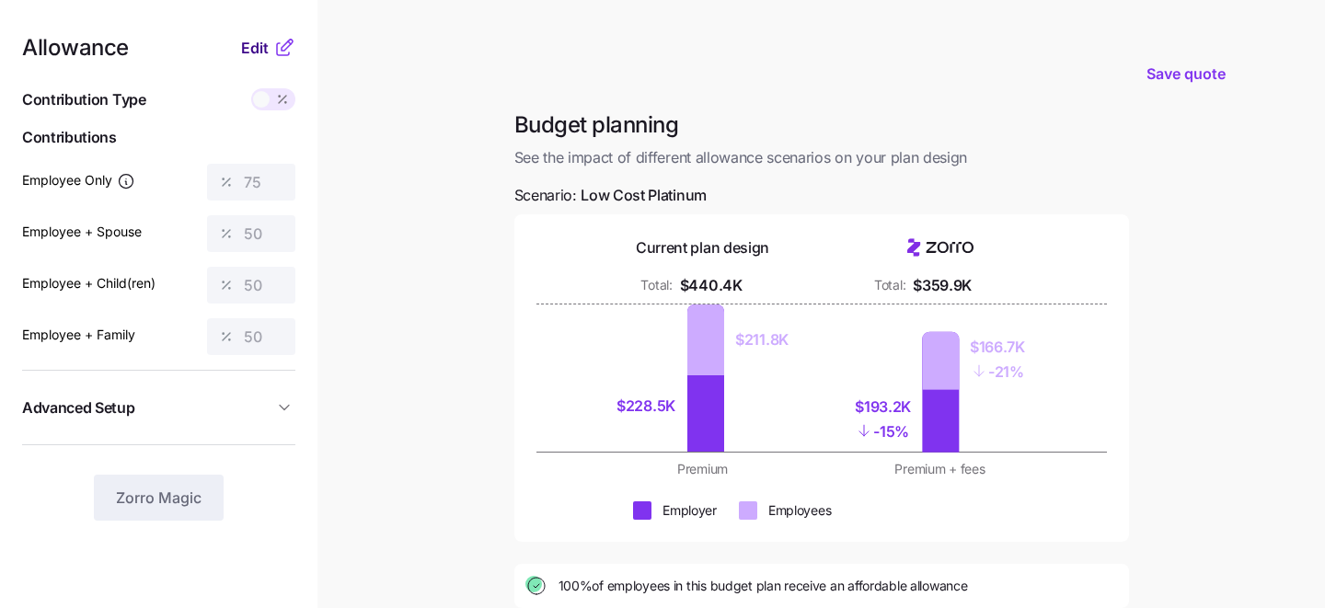
click at [258, 58] on span "Edit" at bounding box center [255, 48] width 28 height 22
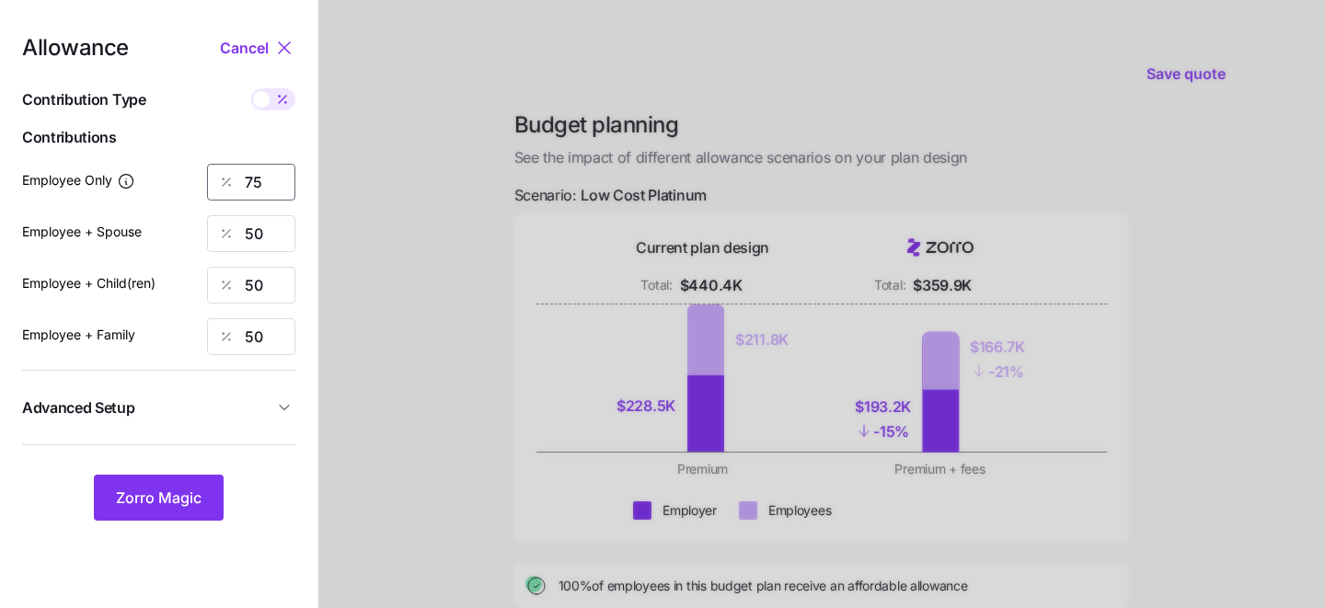
click at [263, 176] on input "75" at bounding box center [251, 182] width 88 height 37
type input "7"
type input "60"
click at [187, 510] on button "Zorro Magic" at bounding box center [159, 498] width 130 height 46
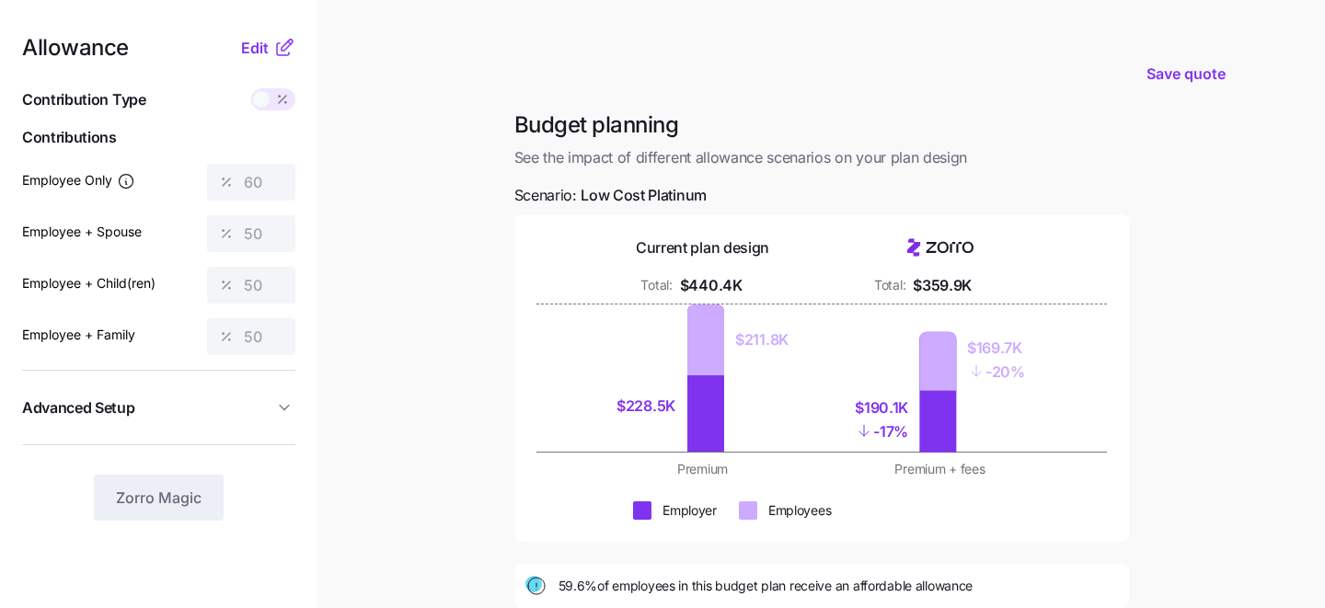
click at [251, 59] on div "Allowance Edit Contribution Type Use classes Contributions Employee Only 60 Emp…" at bounding box center [158, 279] width 273 height 484
click at [251, 47] on span "Edit" at bounding box center [255, 48] width 28 height 22
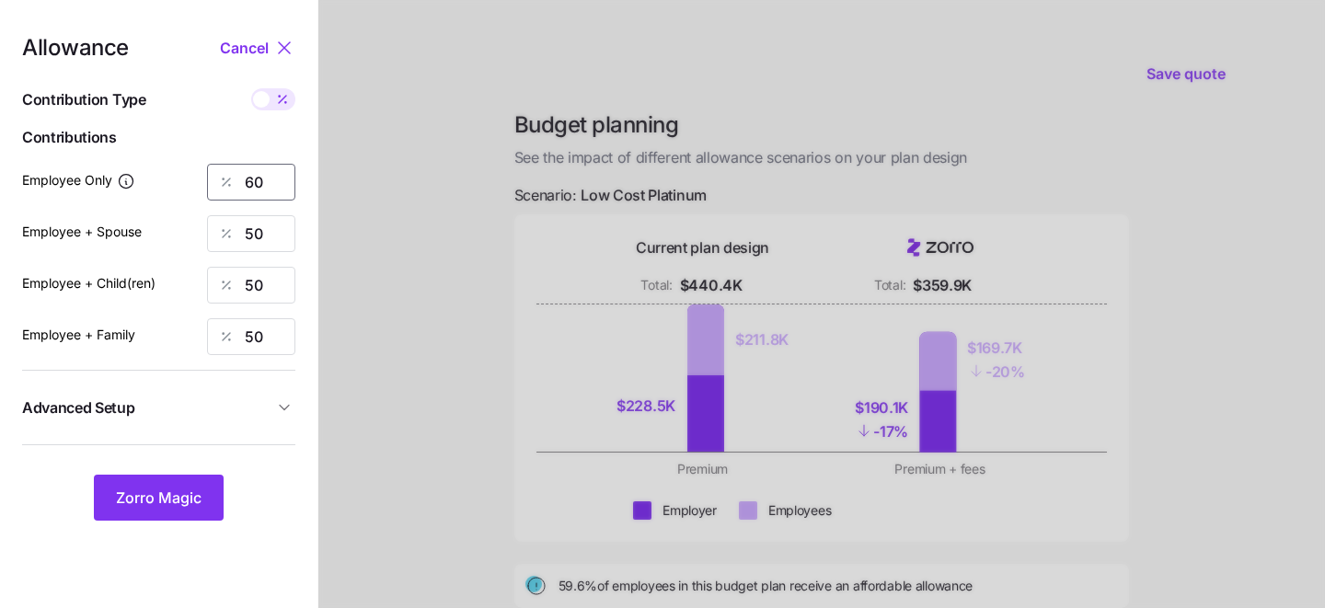
click at [272, 187] on input "60" at bounding box center [251, 182] width 88 height 37
click at [364, 218] on div at bounding box center [821, 452] width 1006 height 904
click at [265, 97] on span at bounding box center [261, 99] width 17 height 17
click at [251, 88] on input "checkbox" at bounding box center [251, 88] width 0 height 0
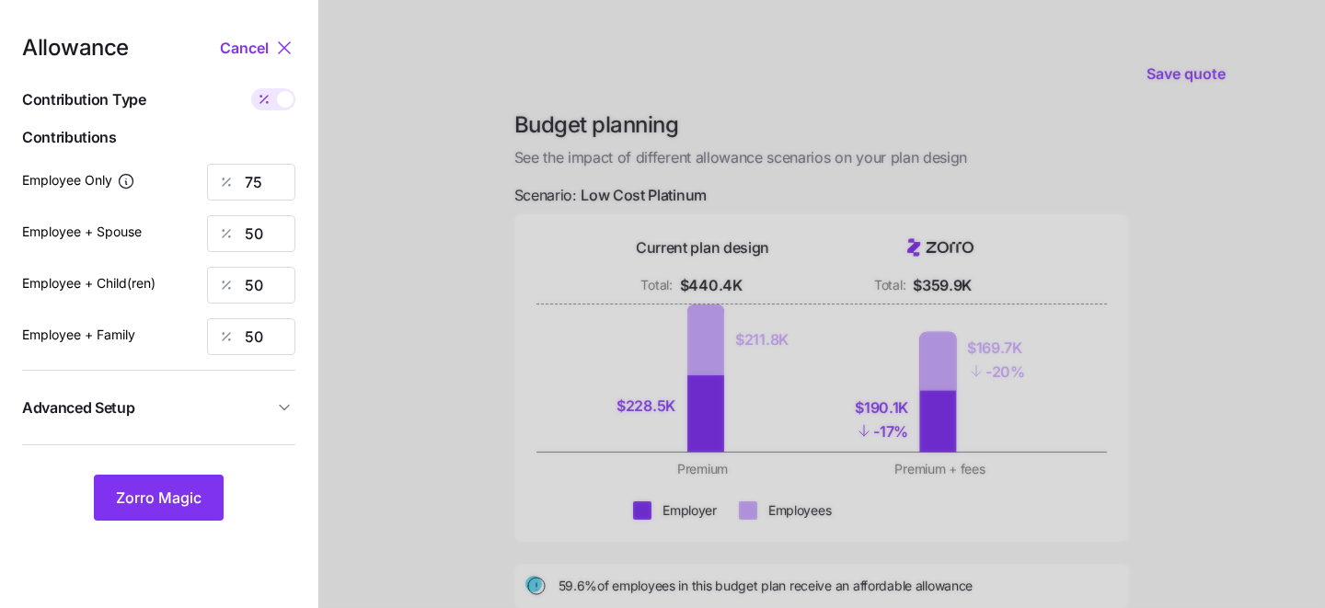
type input "573"
type input "764"
type input "654"
type input "1036"
click at [278, 187] on input "573" at bounding box center [251, 182] width 88 height 37
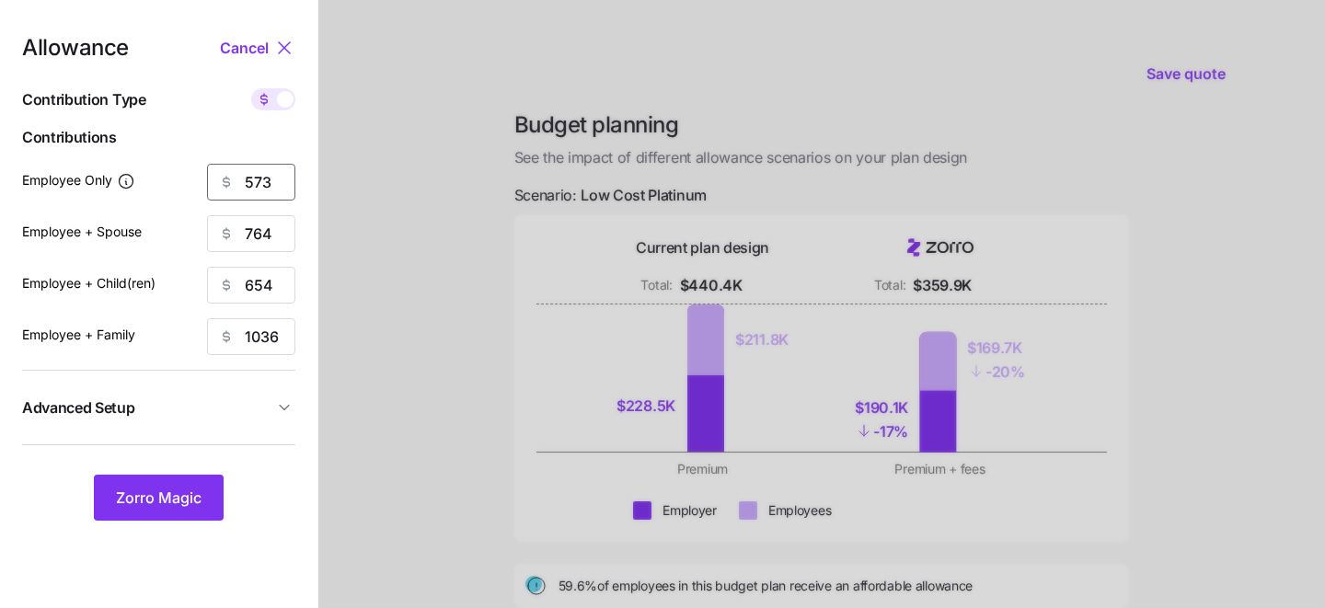
click at [278, 187] on input "573" at bounding box center [251, 182] width 88 height 37
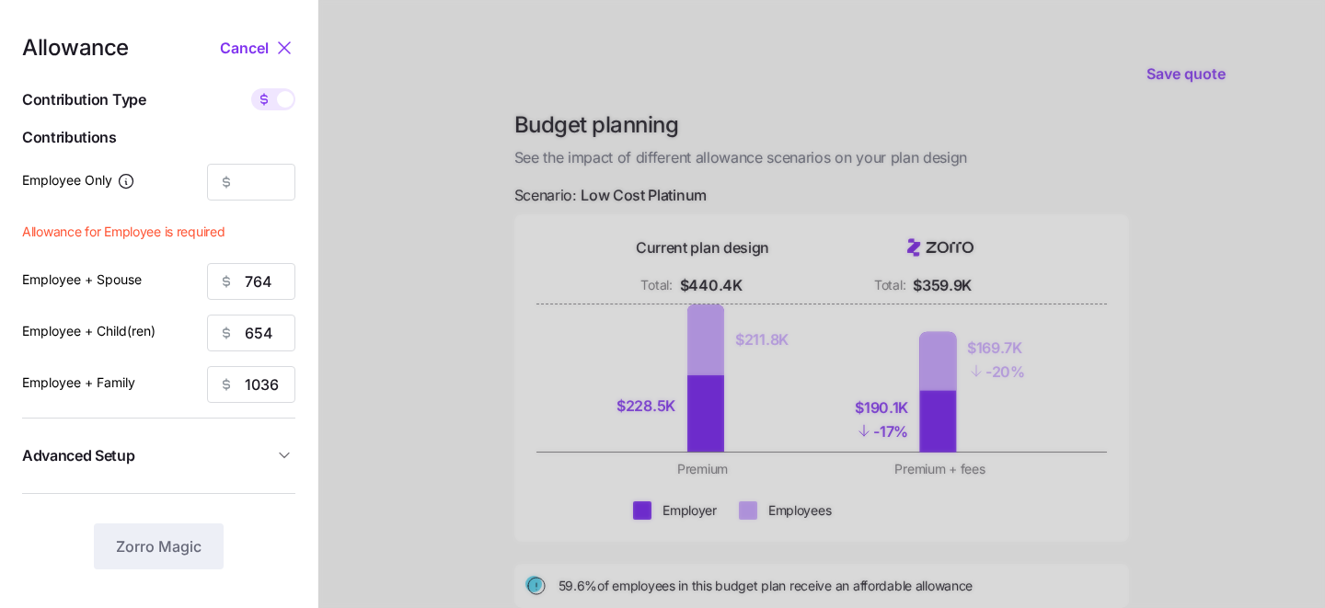
click at [275, 113] on div "Allowance Cancel Contribution Type Use classes Contributions Employee Only Allo…" at bounding box center [158, 303] width 273 height 533
click at [280, 104] on span at bounding box center [285, 99] width 17 height 17
click at [251, 88] on input "checkbox" at bounding box center [251, 88] width 0 height 0
type input "60"
type input "50"
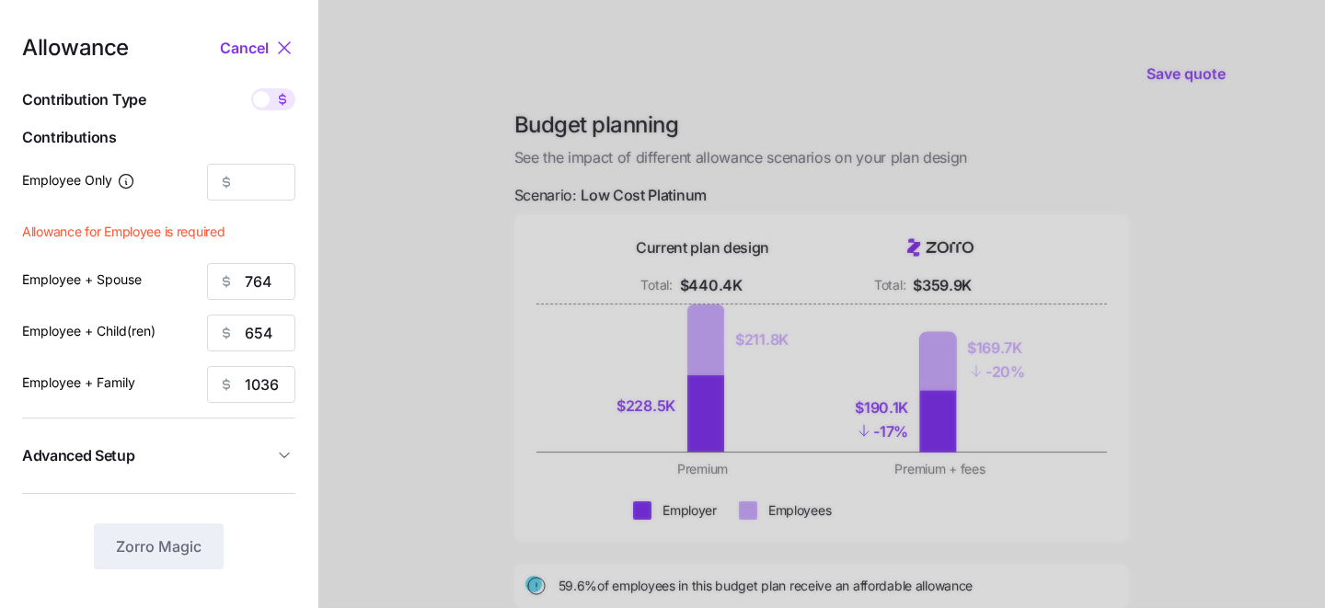
type input "50"
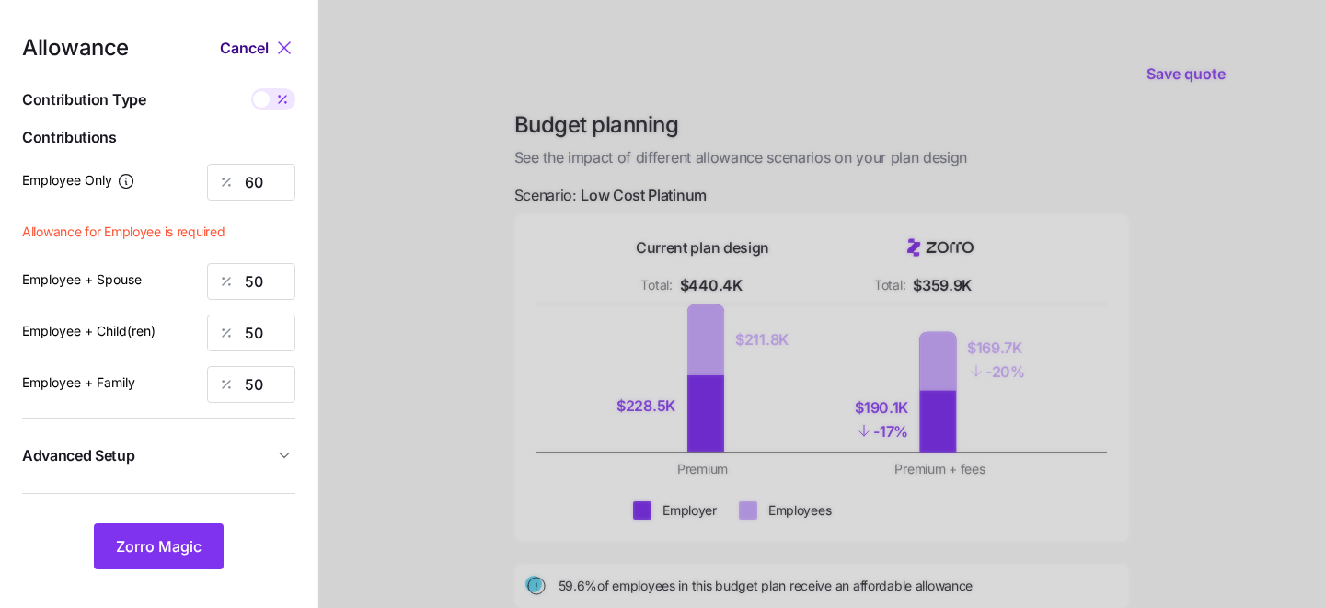
click at [240, 47] on span "Cancel" at bounding box center [244, 48] width 49 height 22
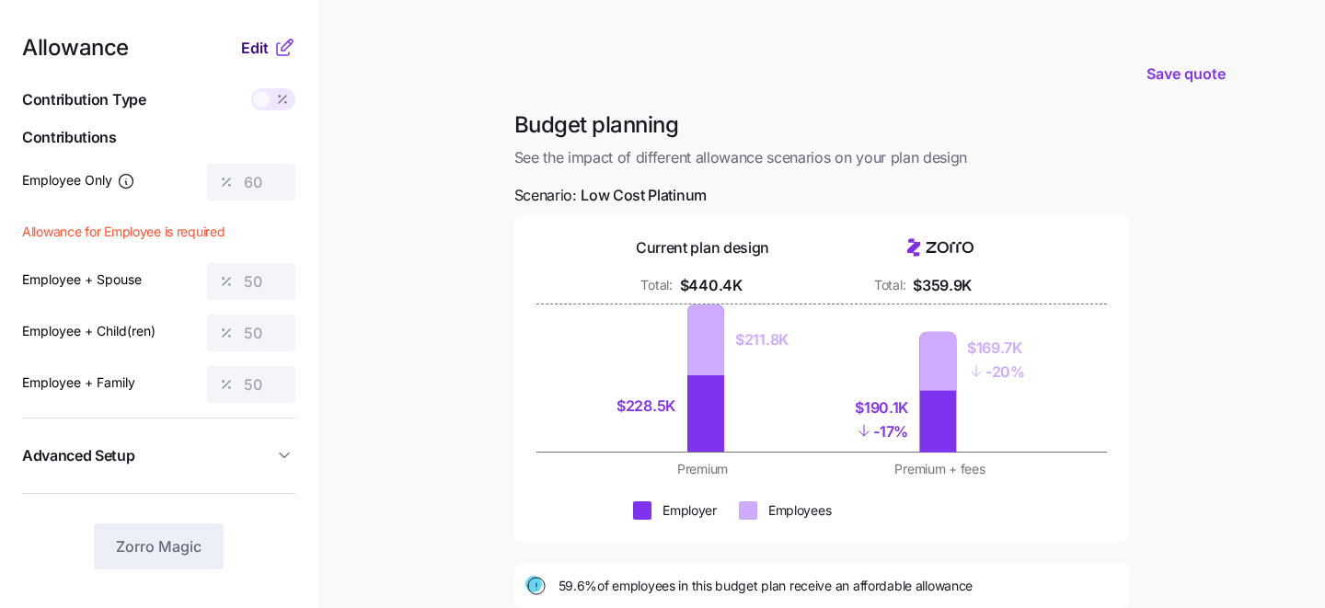
click at [253, 42] on span "Edit" at bounding box center [255, 48] width 28 height 22
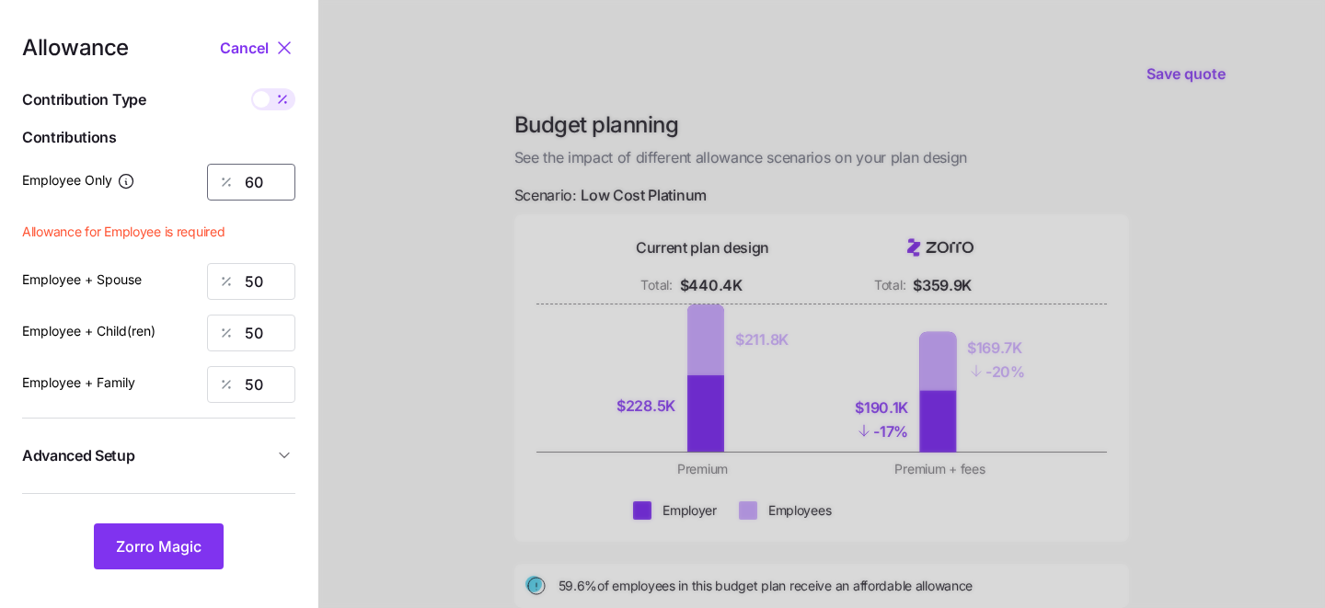
click at [272, 184] on input "60" at bounding box center [251, 182] width 88 height 37
type input "6"
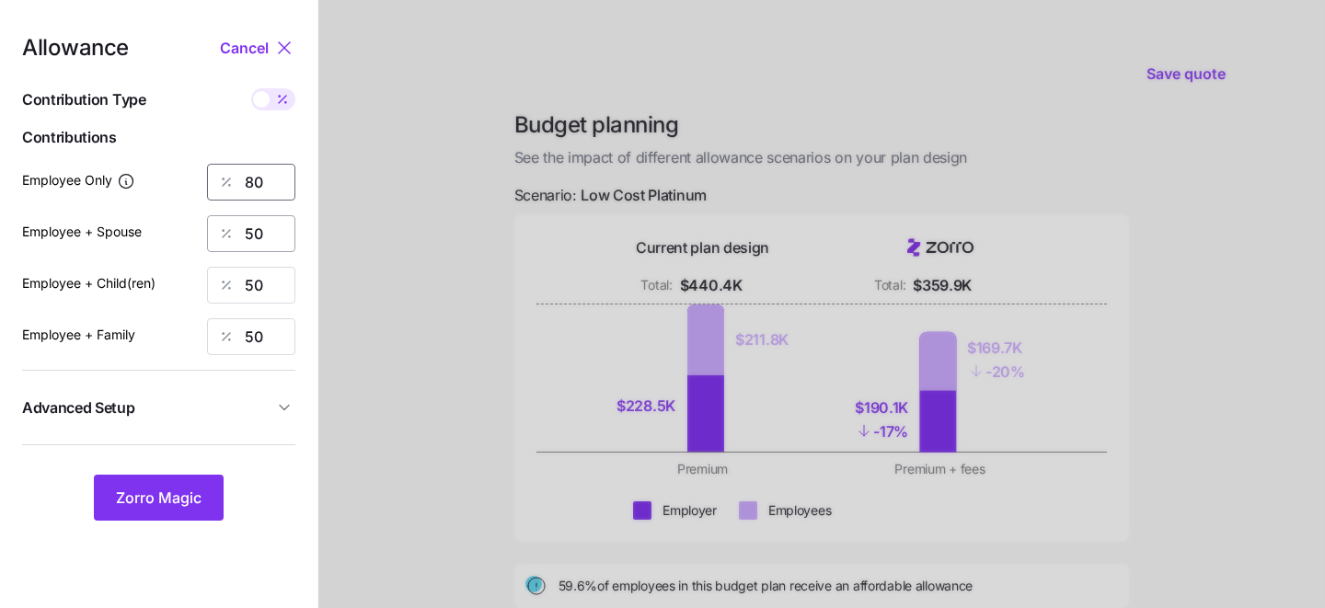
type input "80"
click at [274, 228] on input "50" at bounding box center [251, 233] width 88 height 37
type input "5"
type input "80"
click at [407, 200] on div at bounding box center [821, 452] width 1006 height 904
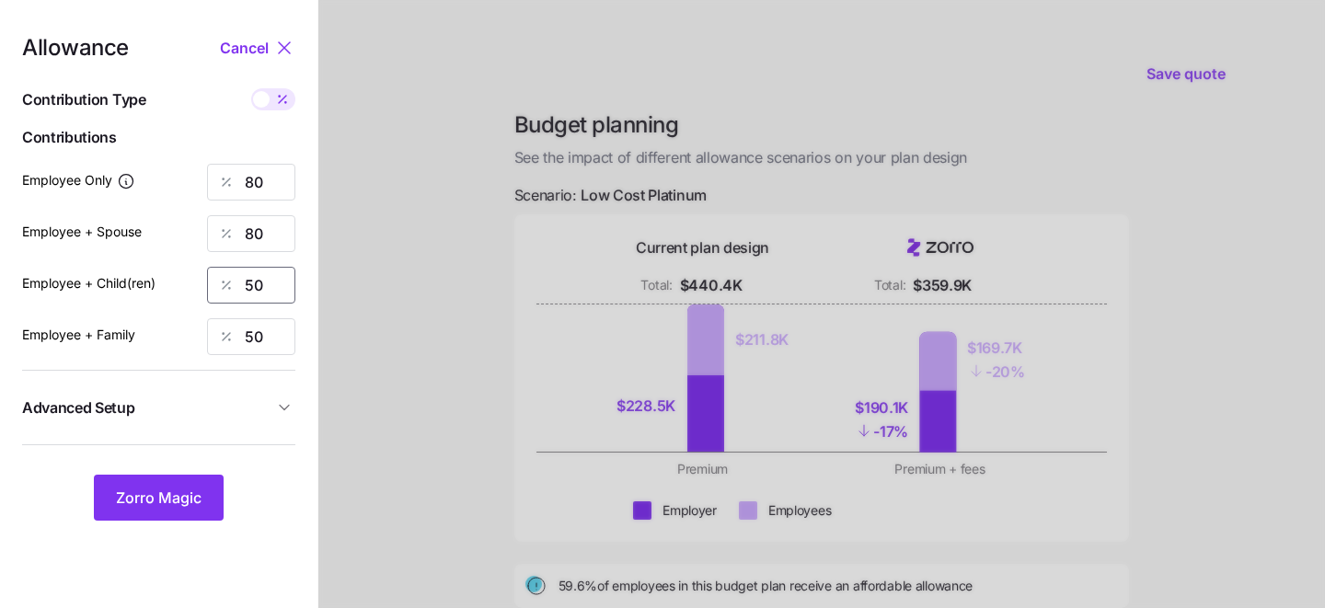
click at [271, 281] on input "50" at bounding box center [251, 285] width 88 height 37
type input "80"
click at [257, 334] on input "50" at bounding box center [251, 336] width 88 height 37
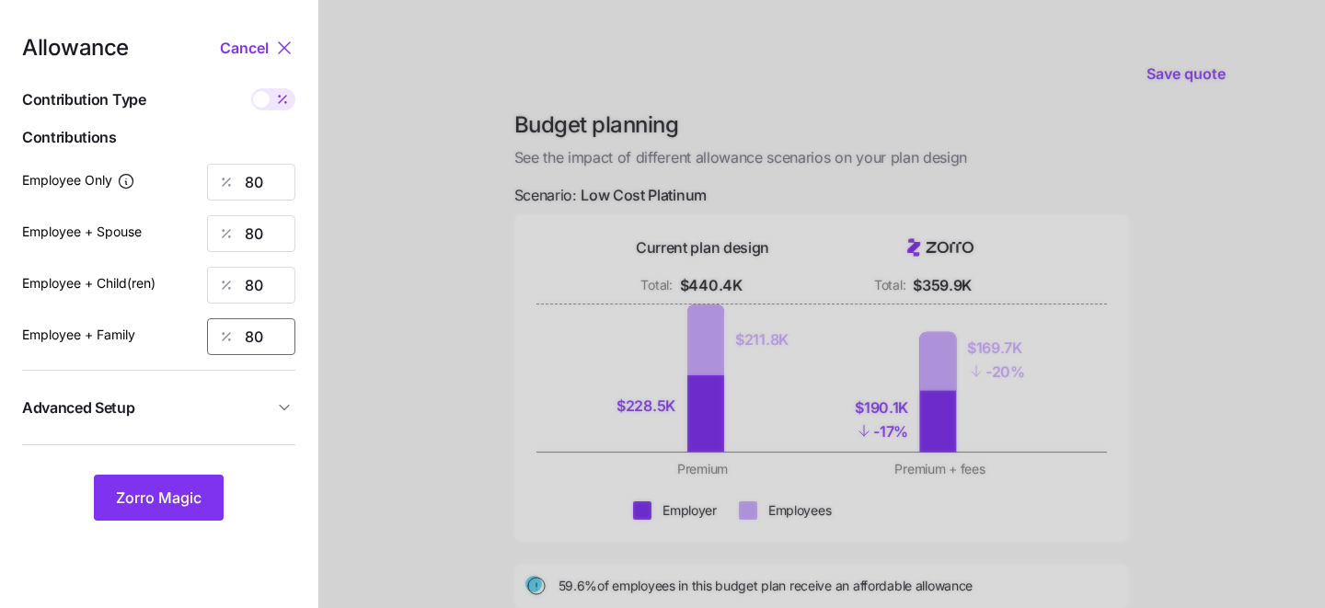
type input "80"
click at [305, 422] on nav "Allowance Cancel Contribution Type Use classes Contributions Employee Only 80 E…" at bounding box center [158, 452] width 317 height 904
click at [118, 510] on button "Zorro Magic" at bounding box center [159, 498] width 130 height 46
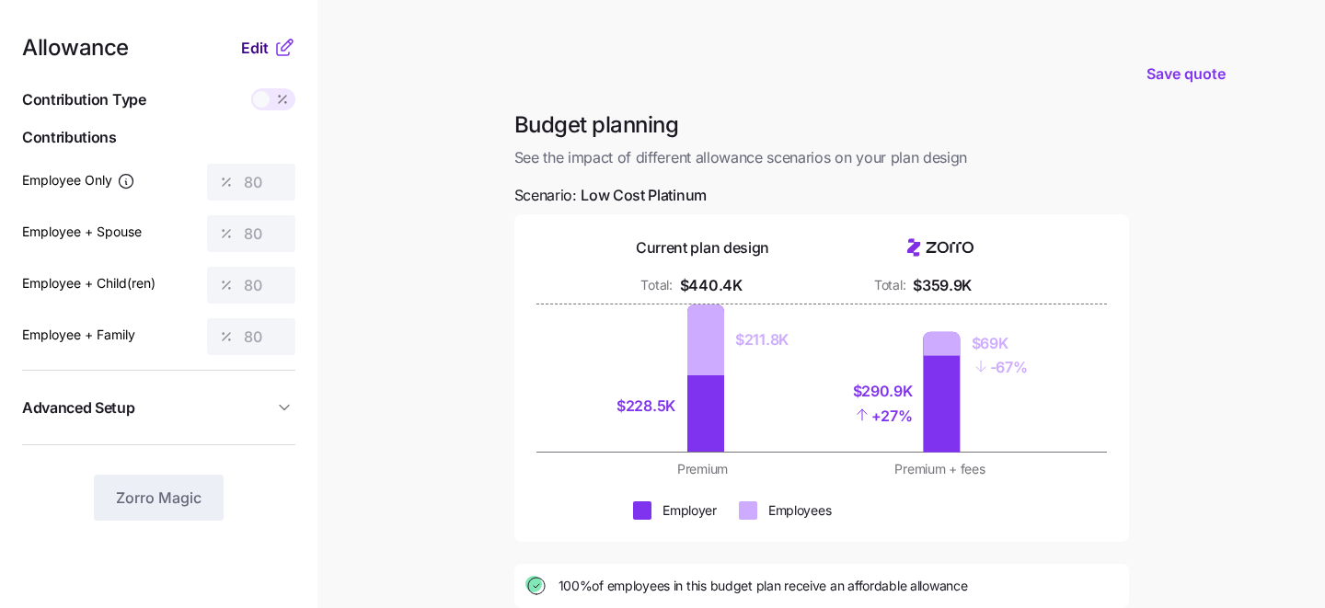
click at [248, 47] on span "Edit" at bounding box center [255, 48] width 28 height 22
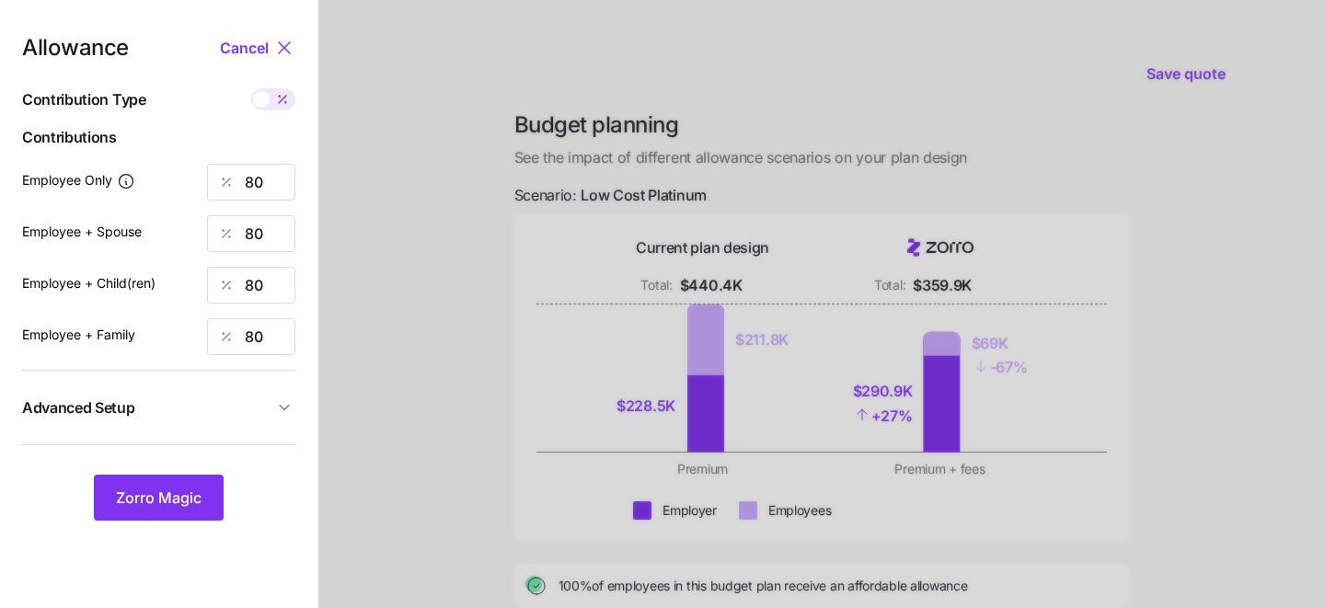
click at [272, 98] on span at bounding box center [283, 99] width 26 height 22
click at [251, 88] on input "checkbox" at bounding box center [251, 88] width 0 height 0
type input "611"
type input "1223"
type input "1046"
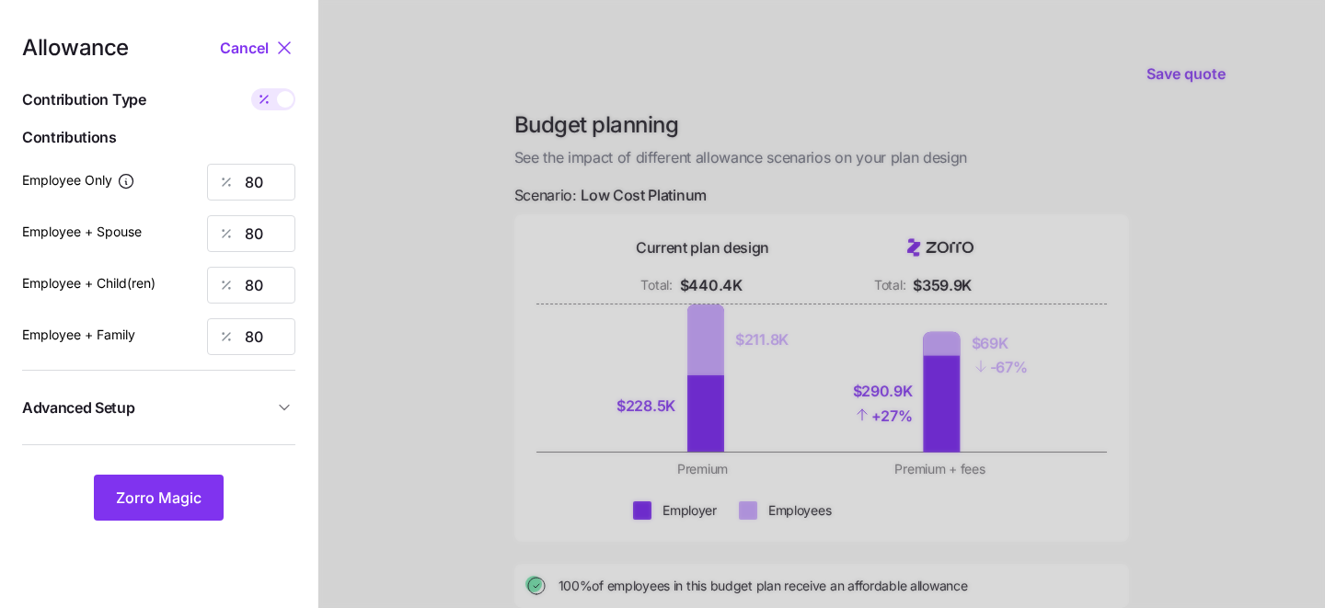
type input "1658"
click at [289, 106] on span at bounding box center [285, 99] width 17 height 17
click at [251, 88] on input "checkbox" at bounding box center [251, 88] width 0 height 0
type input "80"
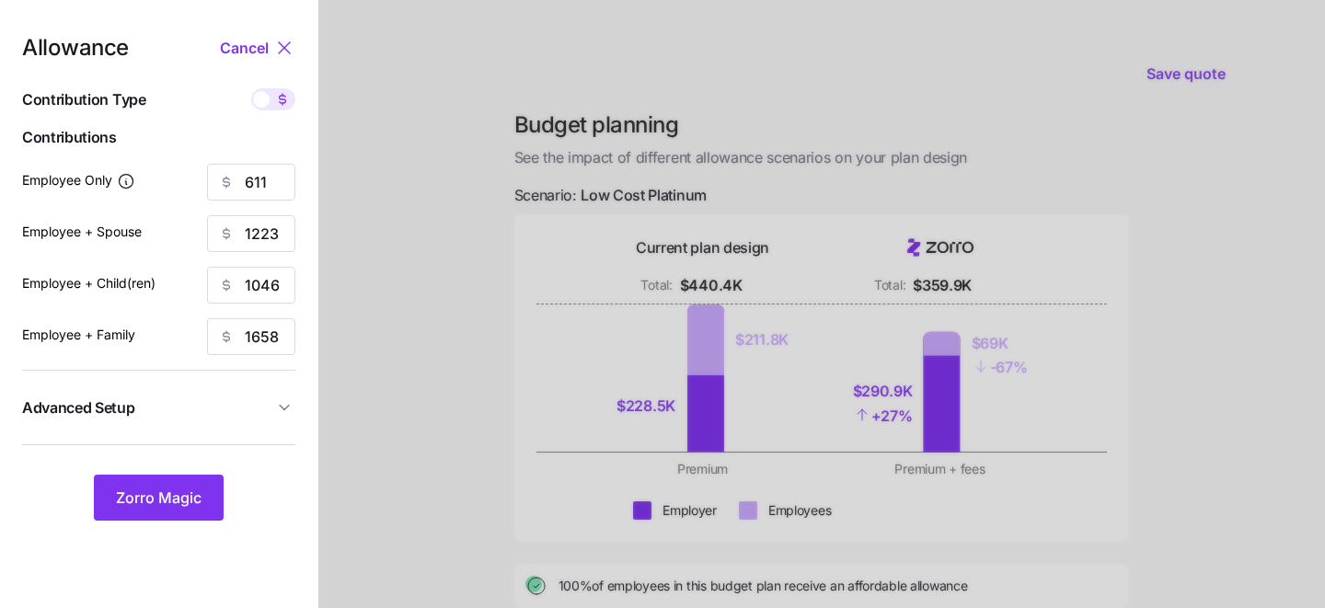
type input "80"
click at [175, 512] on button "Zorro Magic" at bounding box center [159, 498] width 130 height 46
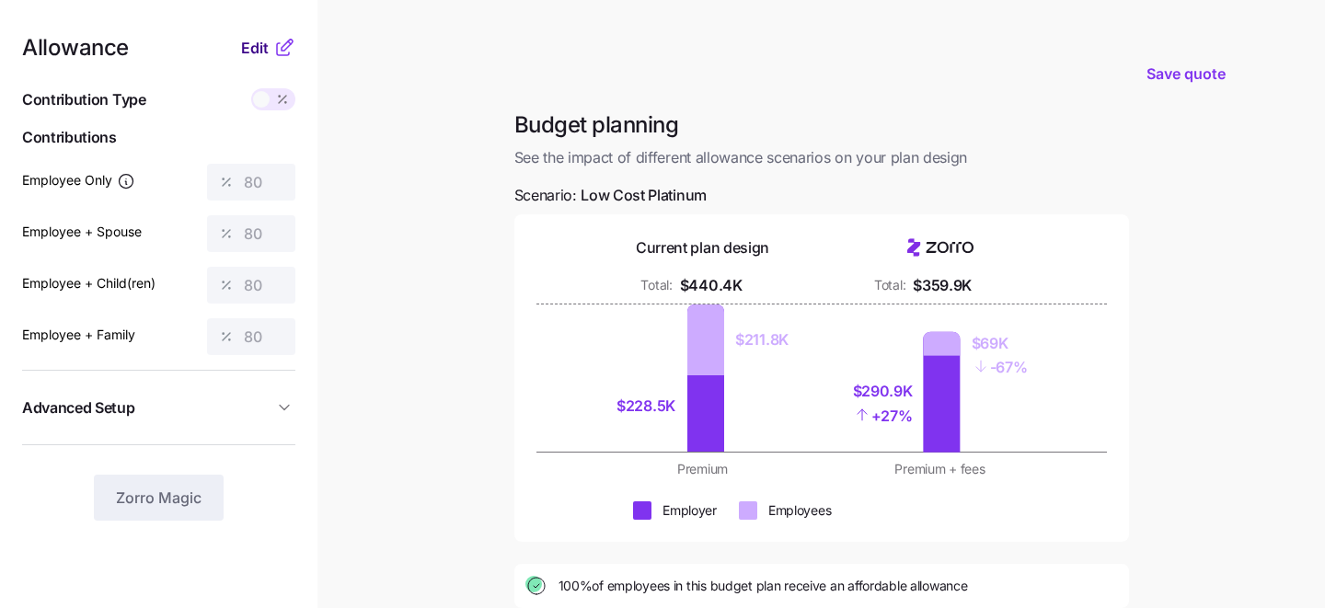
click at [251, 53] on span "Edit" at bounding box center [255, 48] width 28 height 22
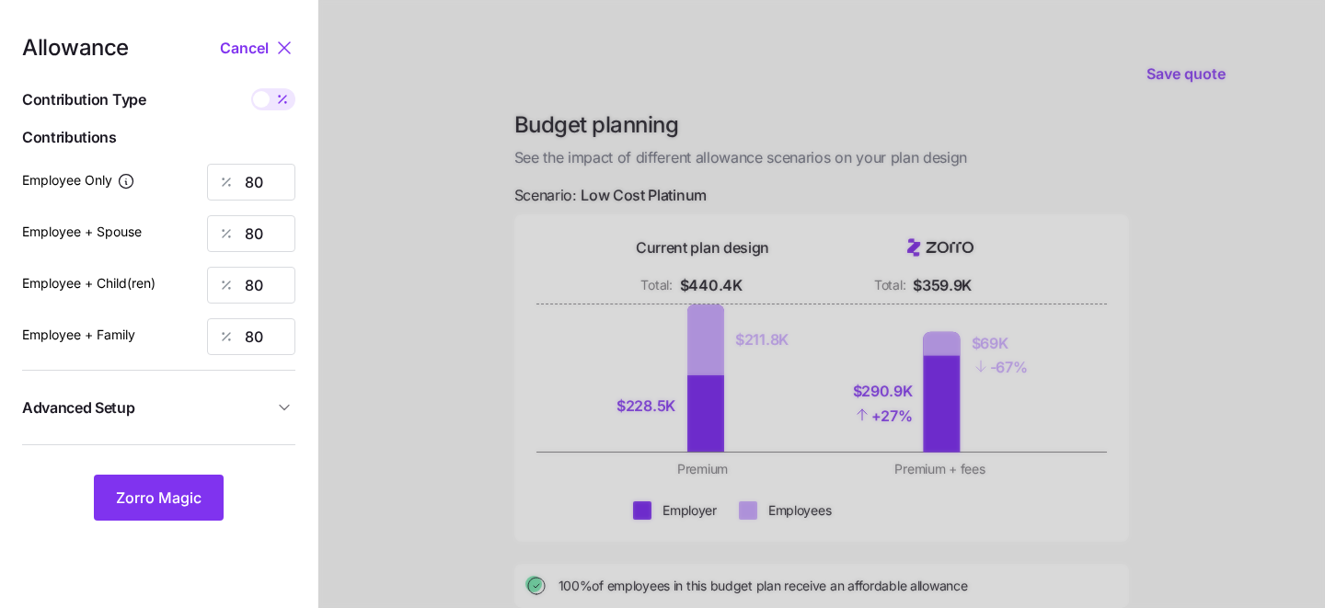
click at [270, 101] on span at bounding box center [283, 99] width 26 height 22
click at [251, 88] on input "checkbox" at bounding box center [251, 88] width 0 height 0
type input "611"
type input "1223"
type input "1046"
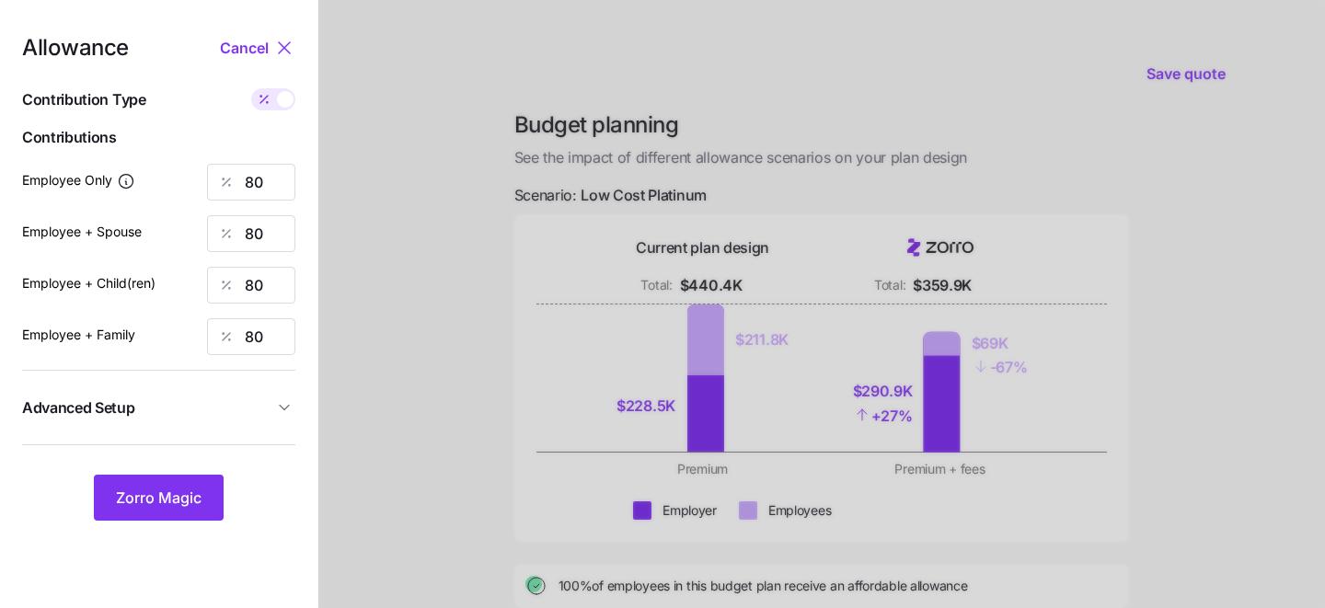
type input "1658"
click at [281, 98] on span at bounding box center [285, 99] width 17 height 17
click at [251, 88] on input "checkbox" at bounding box center [251, 88] width 0 height 0
type input "80"
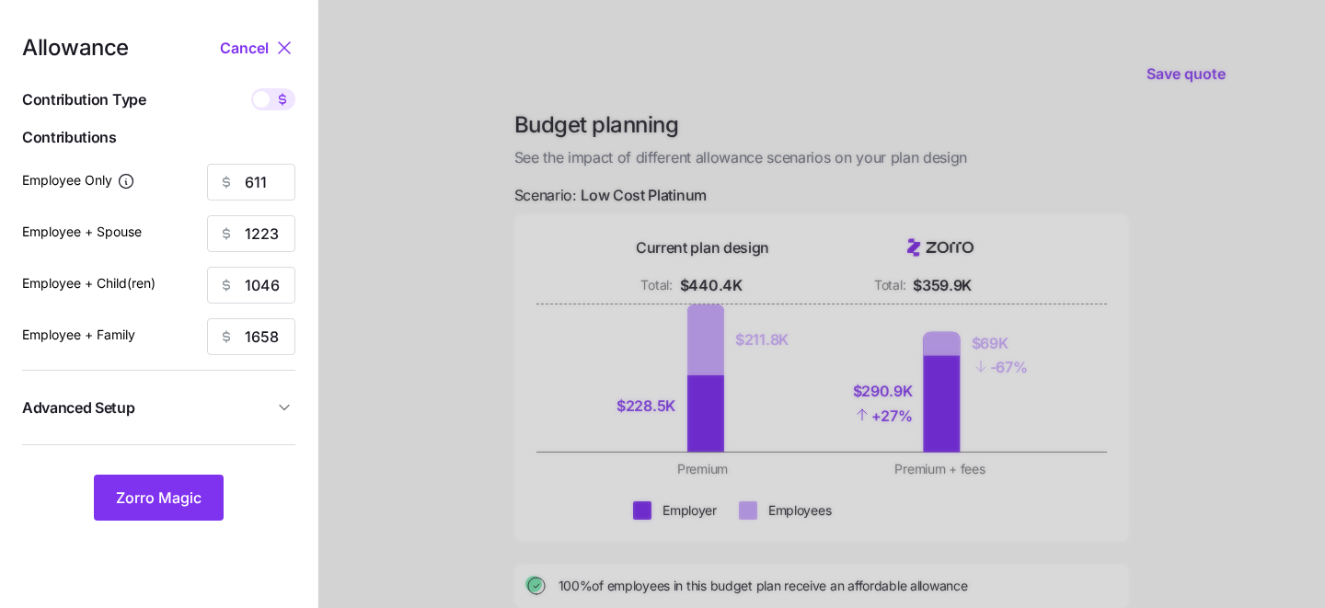
type input "80"
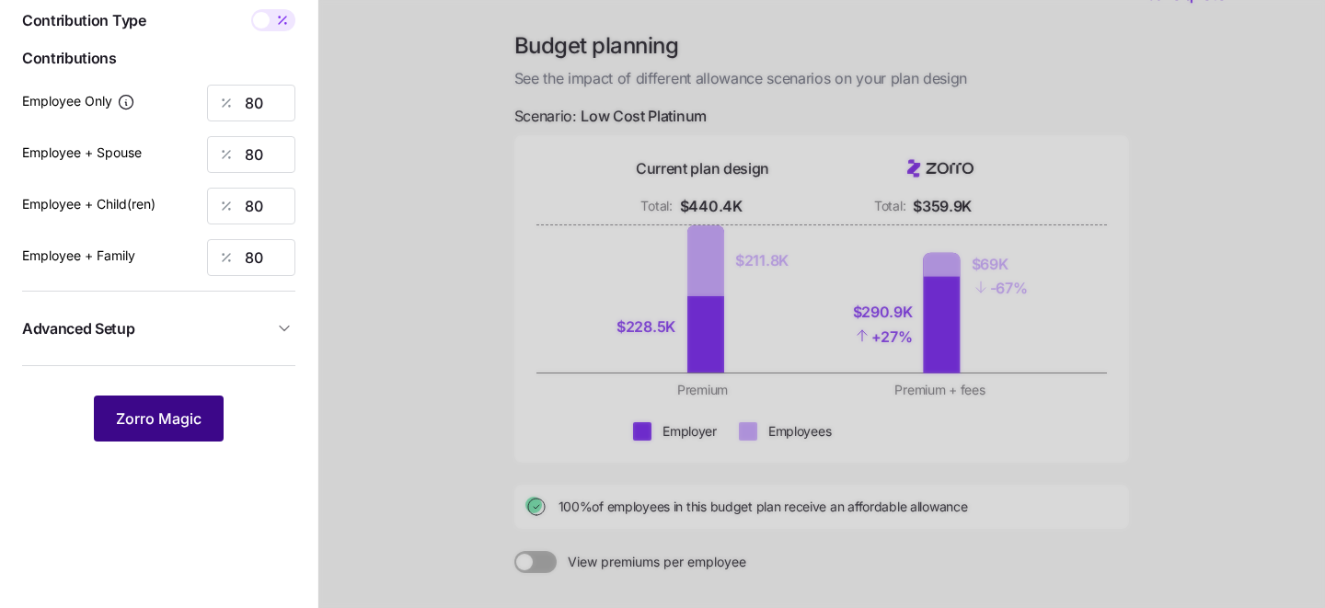
click at [169, 415] on span "Zorro Magic" at bounding box center [159, 418] width 86 height 22
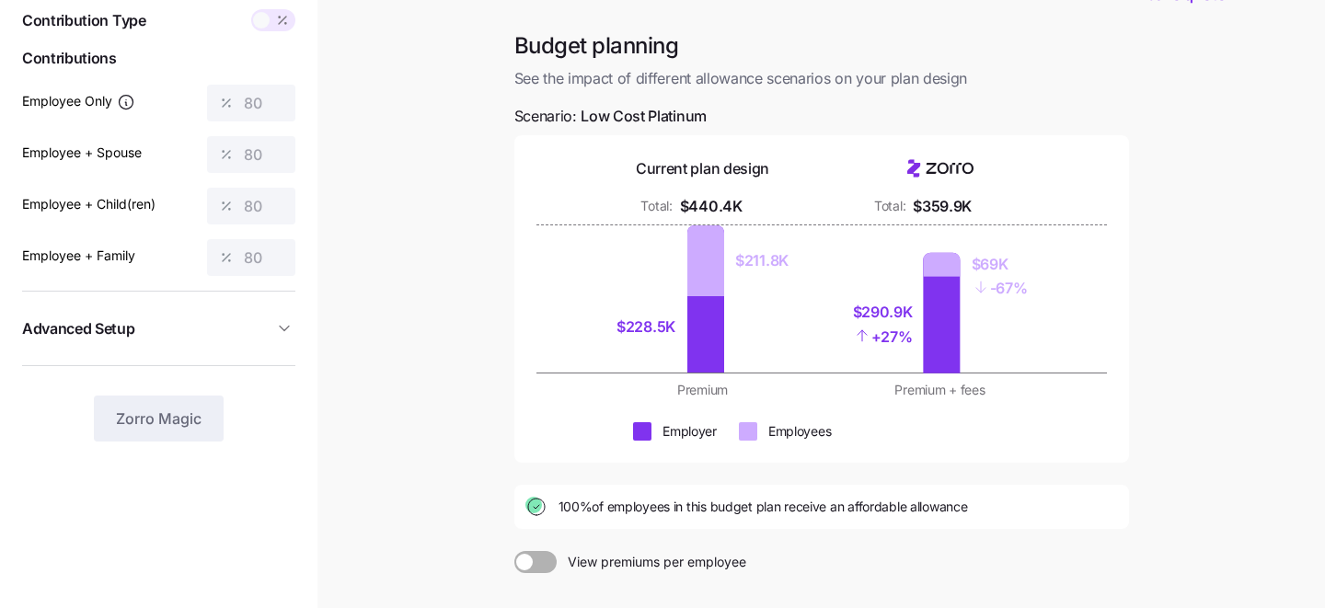
scroll to position [296, 0]
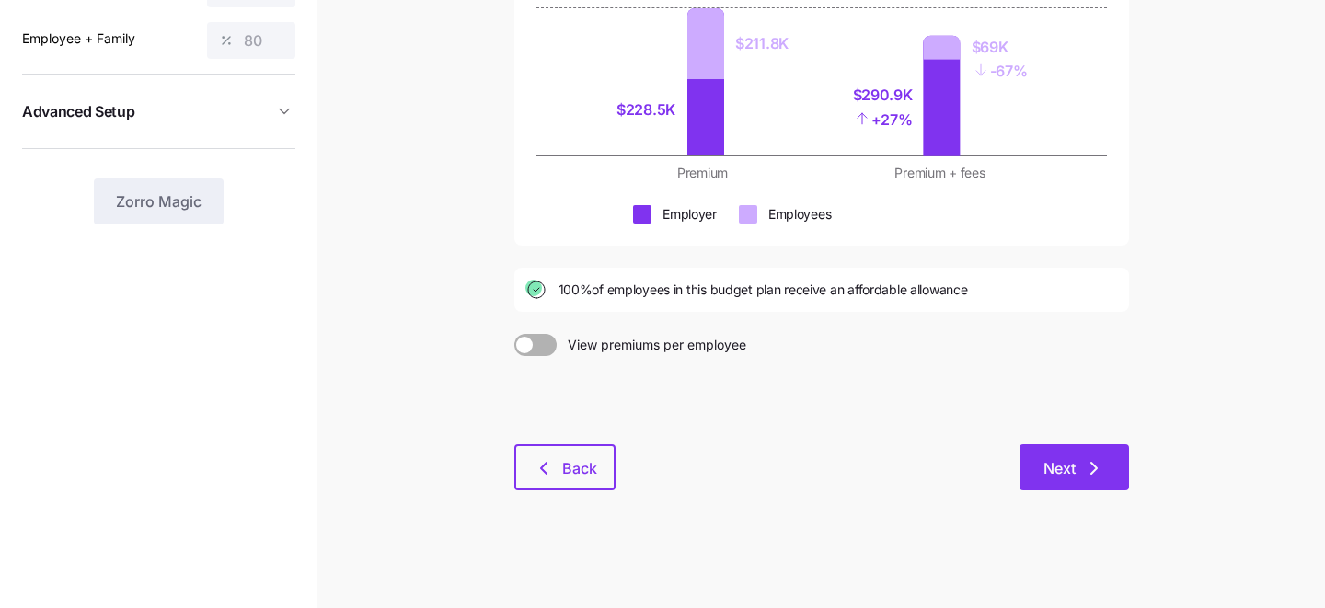
click at [1075, 470] on span "Next" at bounding box center [1074, 468] width 62 height 22
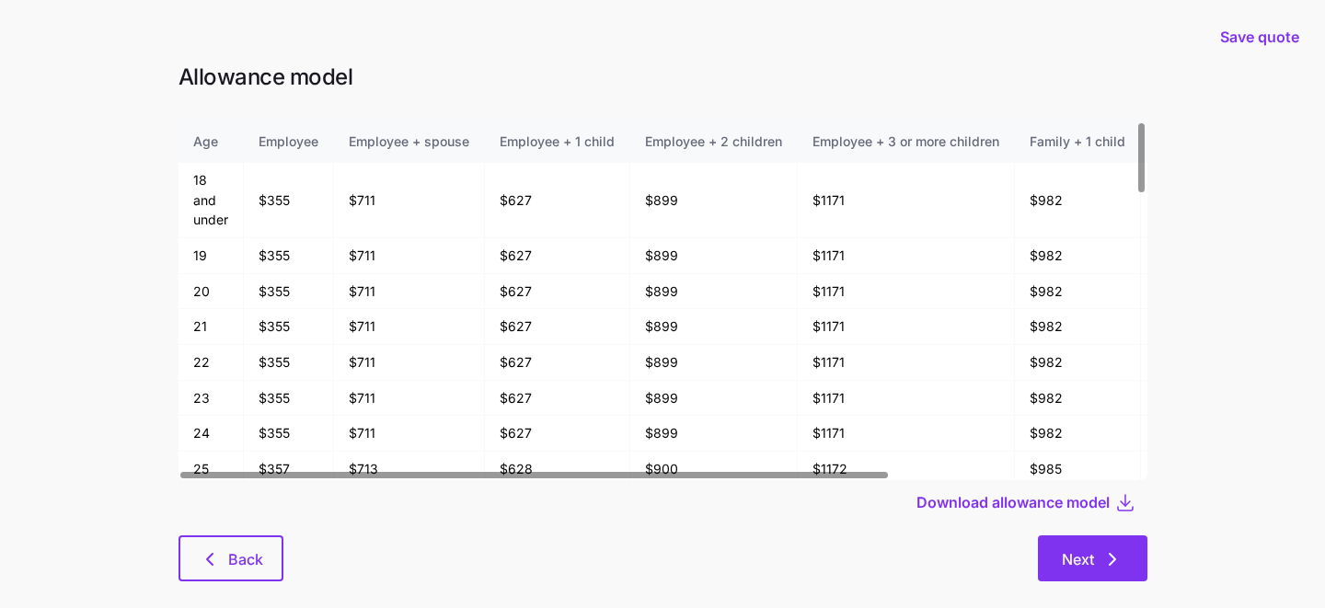
click at [1075, 569] on span "Next" at bounding box center [1078, 559] width 32 height 22
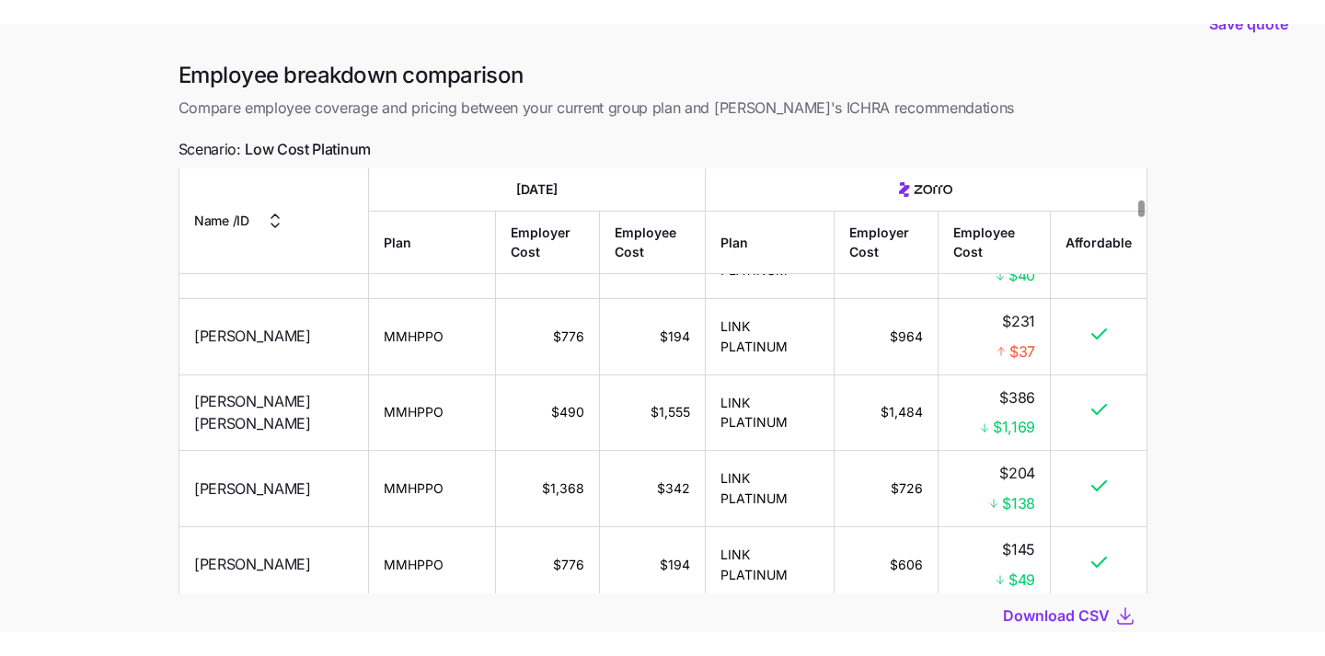
scroll to position [1489, 0]
